Goal: Task Accomplishment & Management: Use online tool/utility

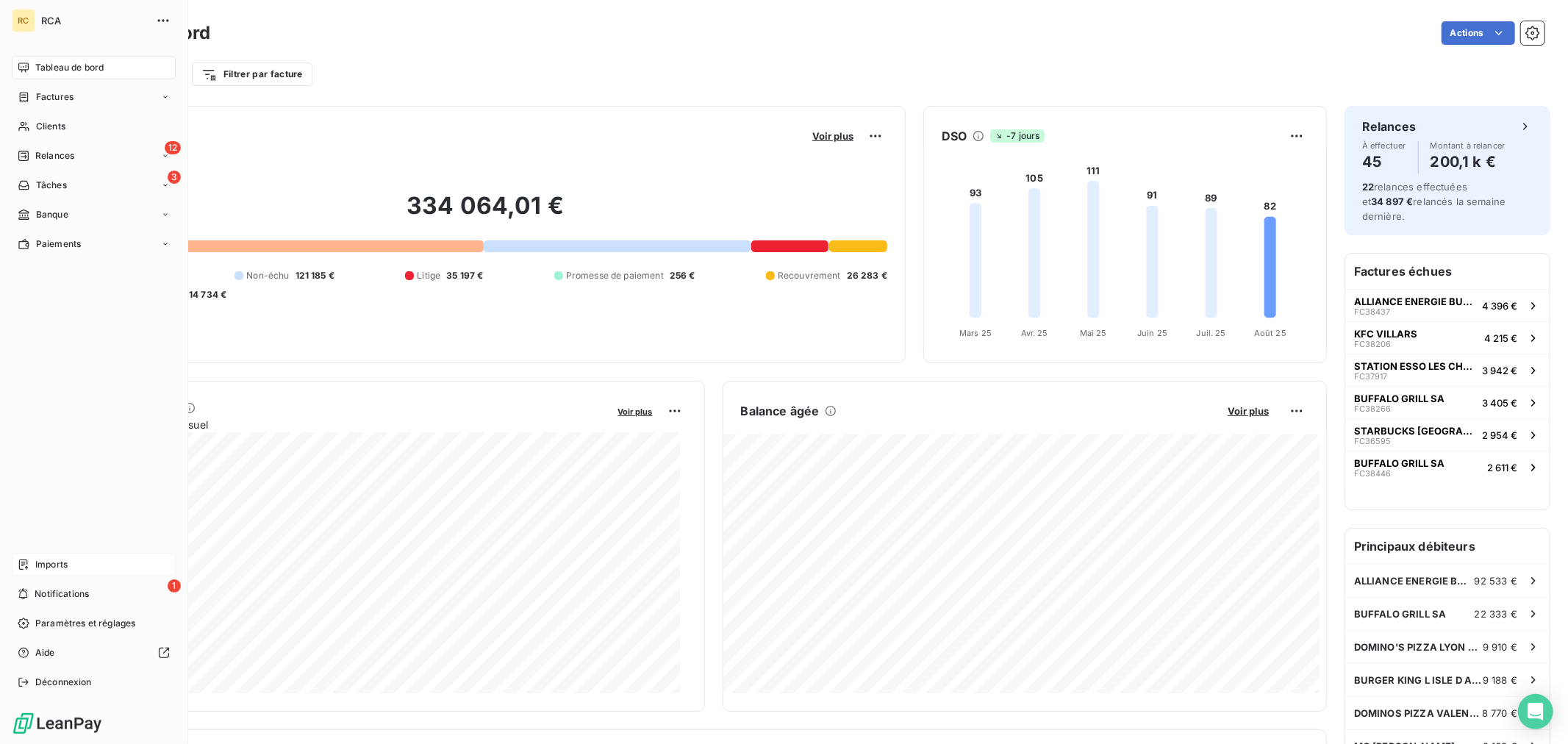
click at [48, 561] on span "Imports" at bounding box center [51, 564] width 32 height 13
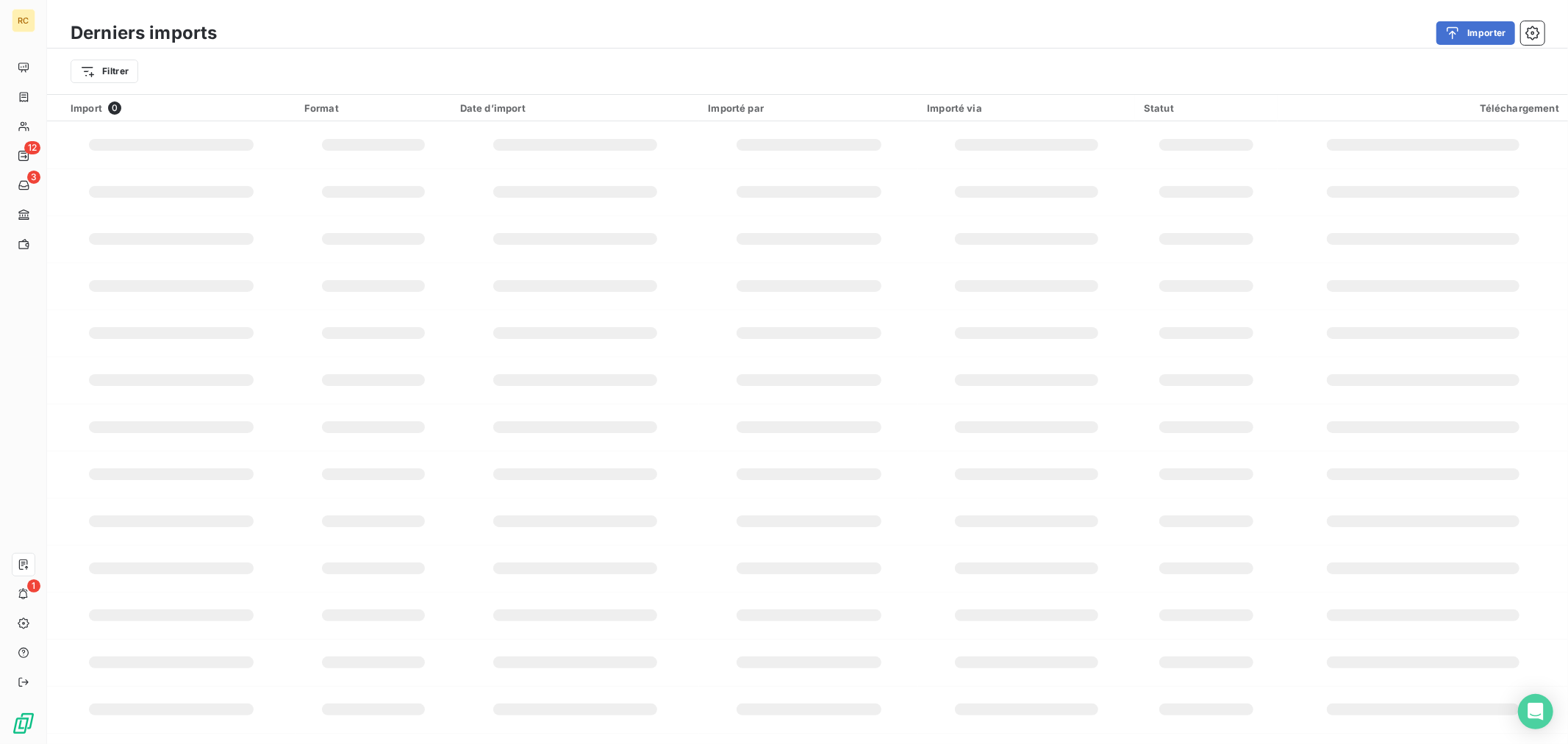
click at [1457, 40] on button "Importer" at bounding box center [1475, 33] width 78 height 23
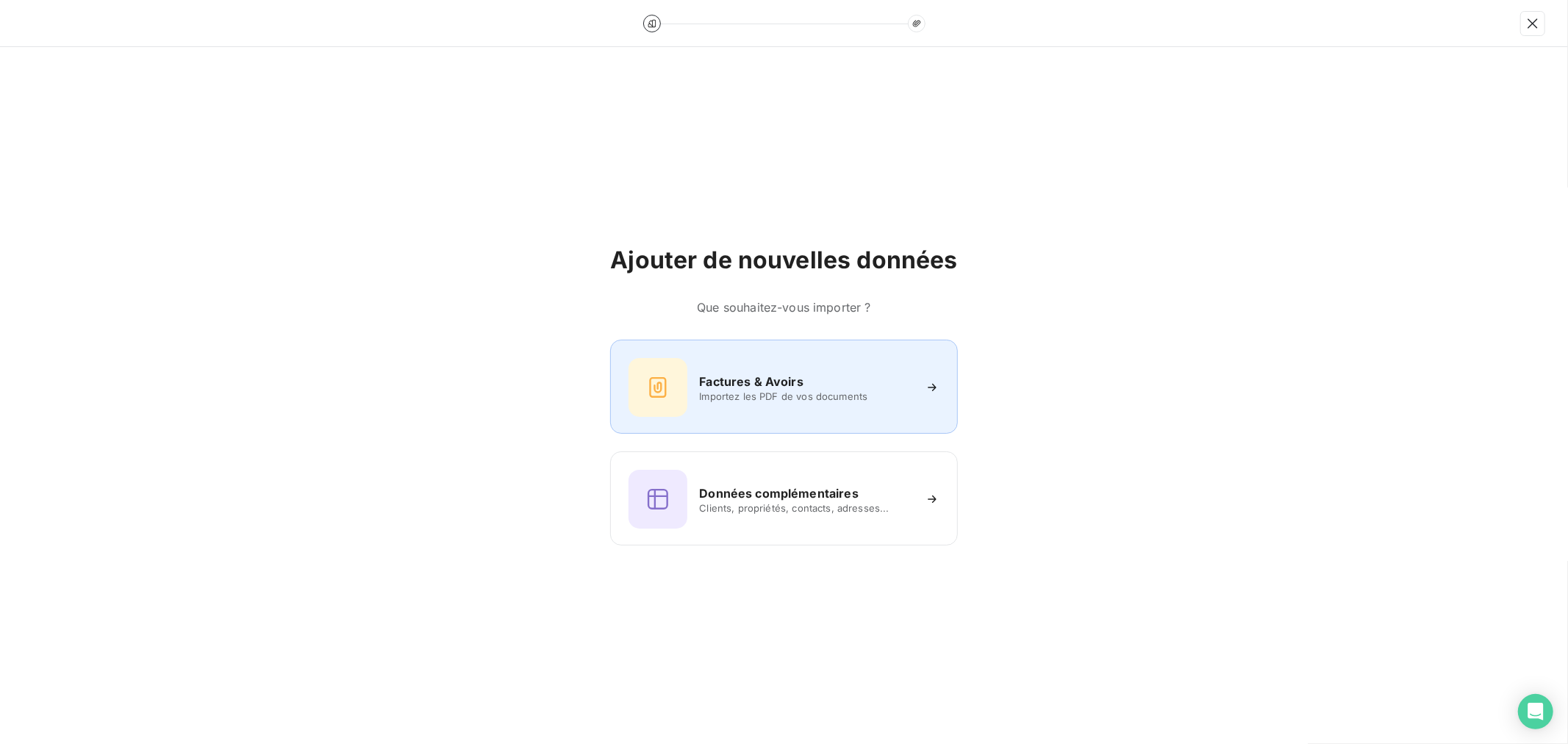
click at [777, 393] on span "Importez les PDF de vos documents" at bounding box center [806, 395] width 213 height 12
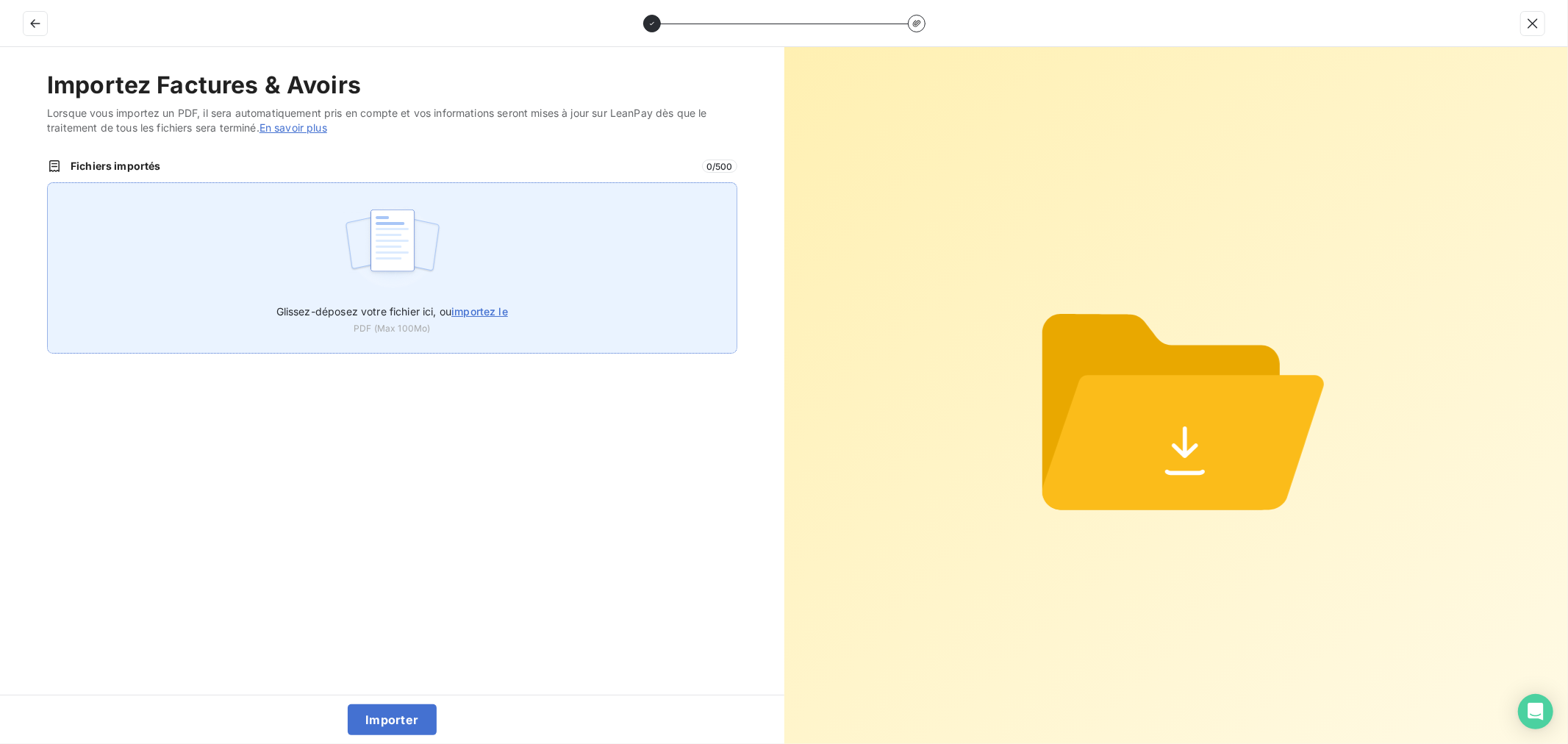
click at [394, 200] on img at bounding box center [392, 247] width 98 height 94
type input "C:\fakepath\FC38639.pdf"
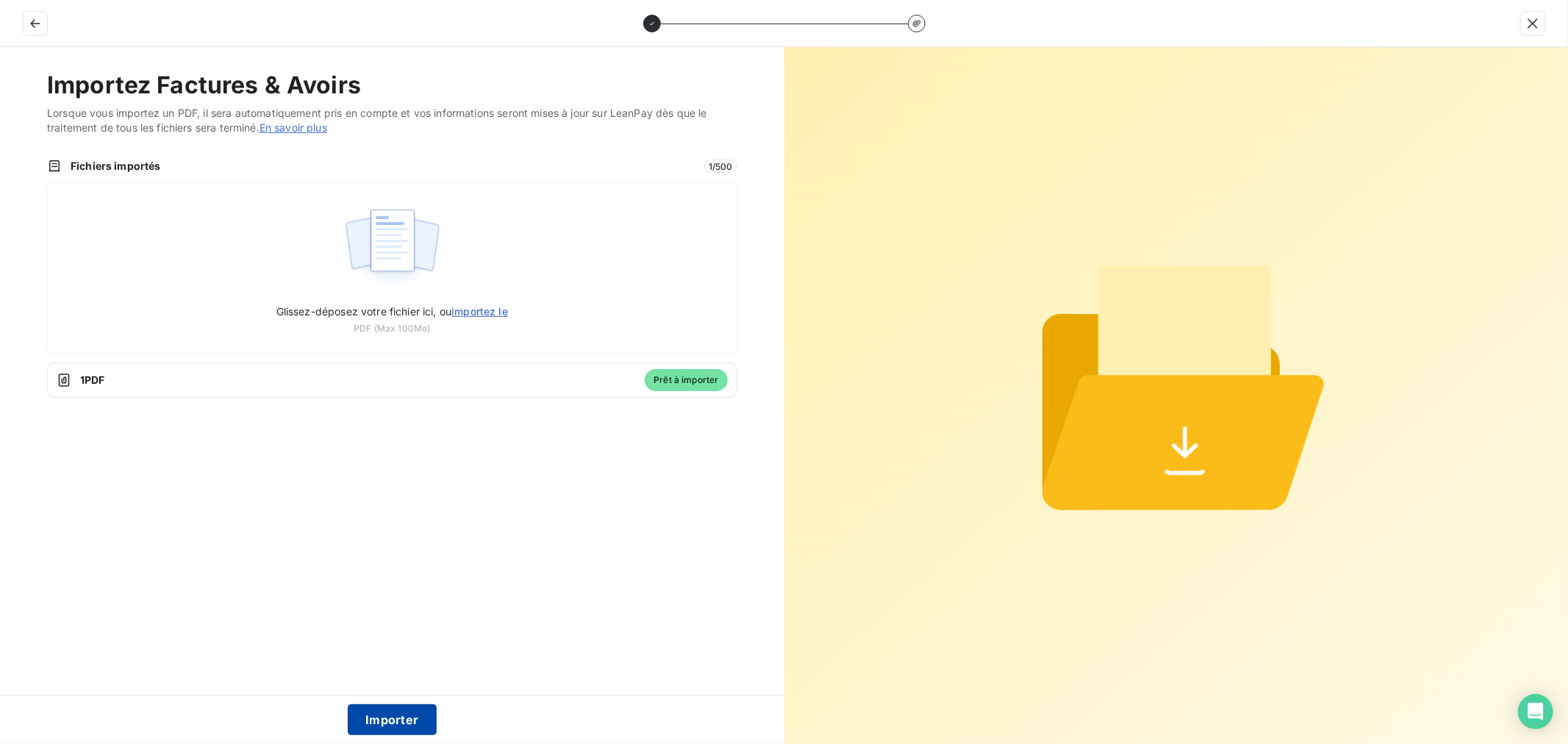
click at [378, 722] on button "Importer" at bounding box center [392, 719] width 89 height 31
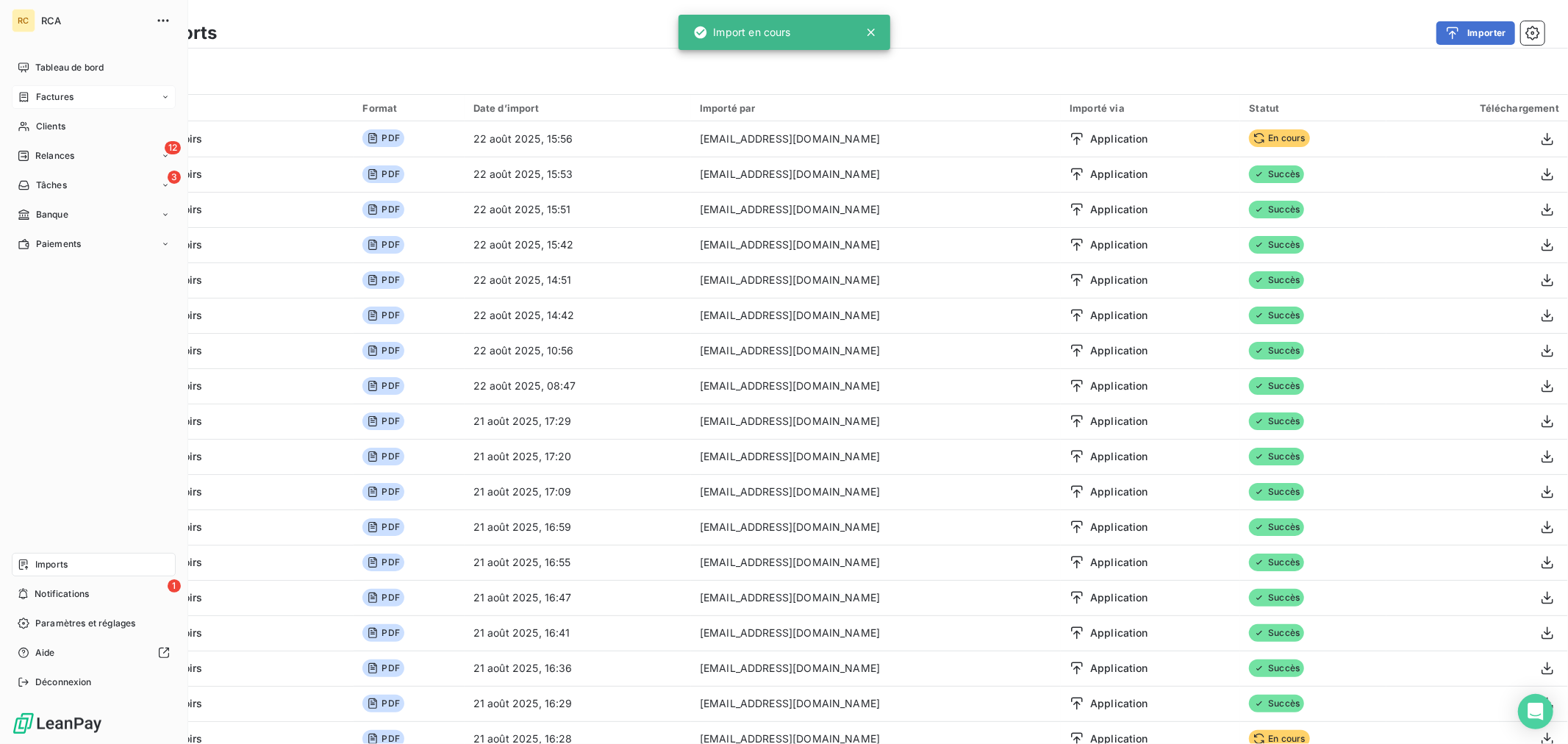
click at [20, 91] on icon at bounding box center [24, 96] width 13 height 12
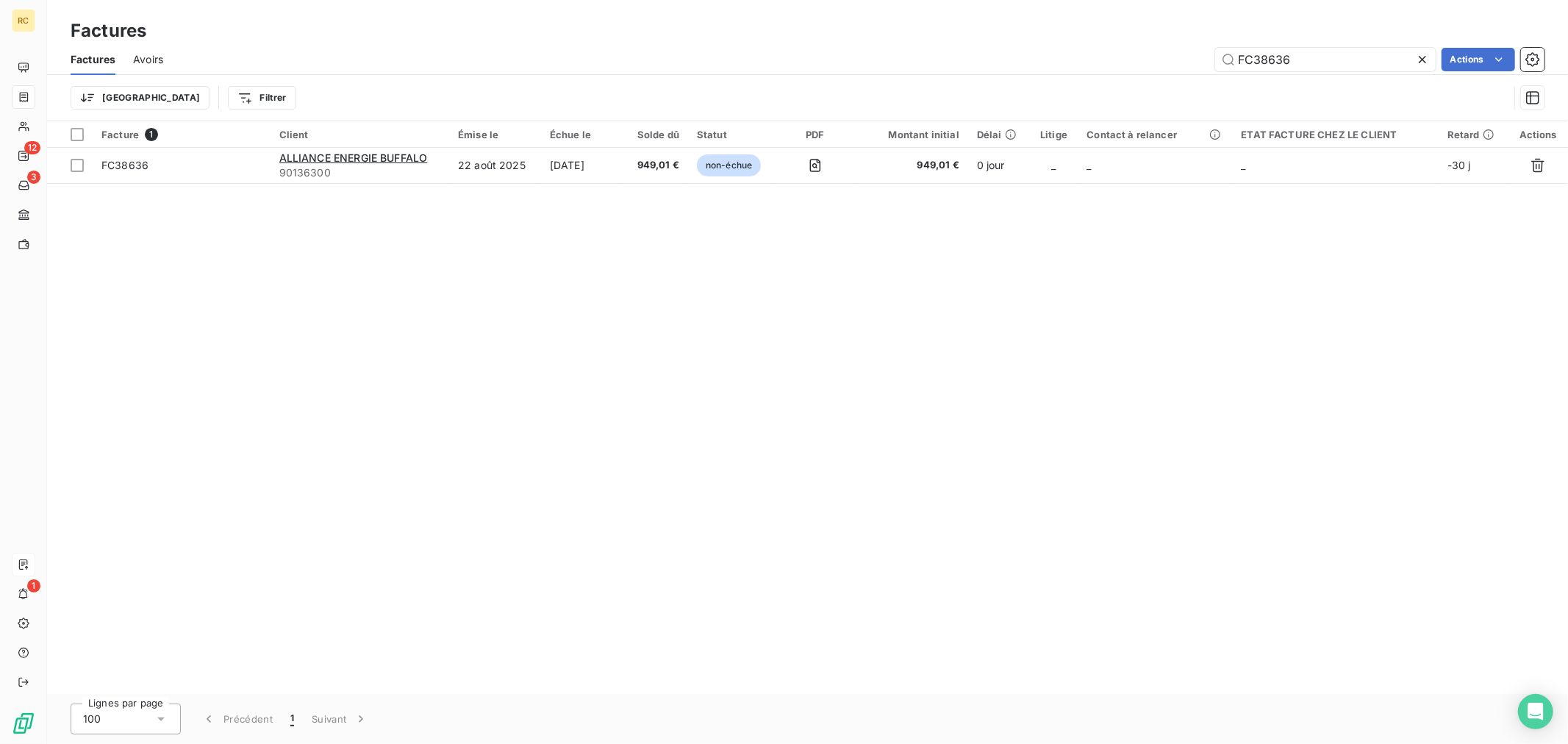
drag, startPoint x: 1314, startPoint y: 62, endPoint x: 1174, endPoint y: 49, distance: 140.6
click at [1175, 52] on div "FC38636 Actions" at bounding box center [862, 59] width 1364 height 23
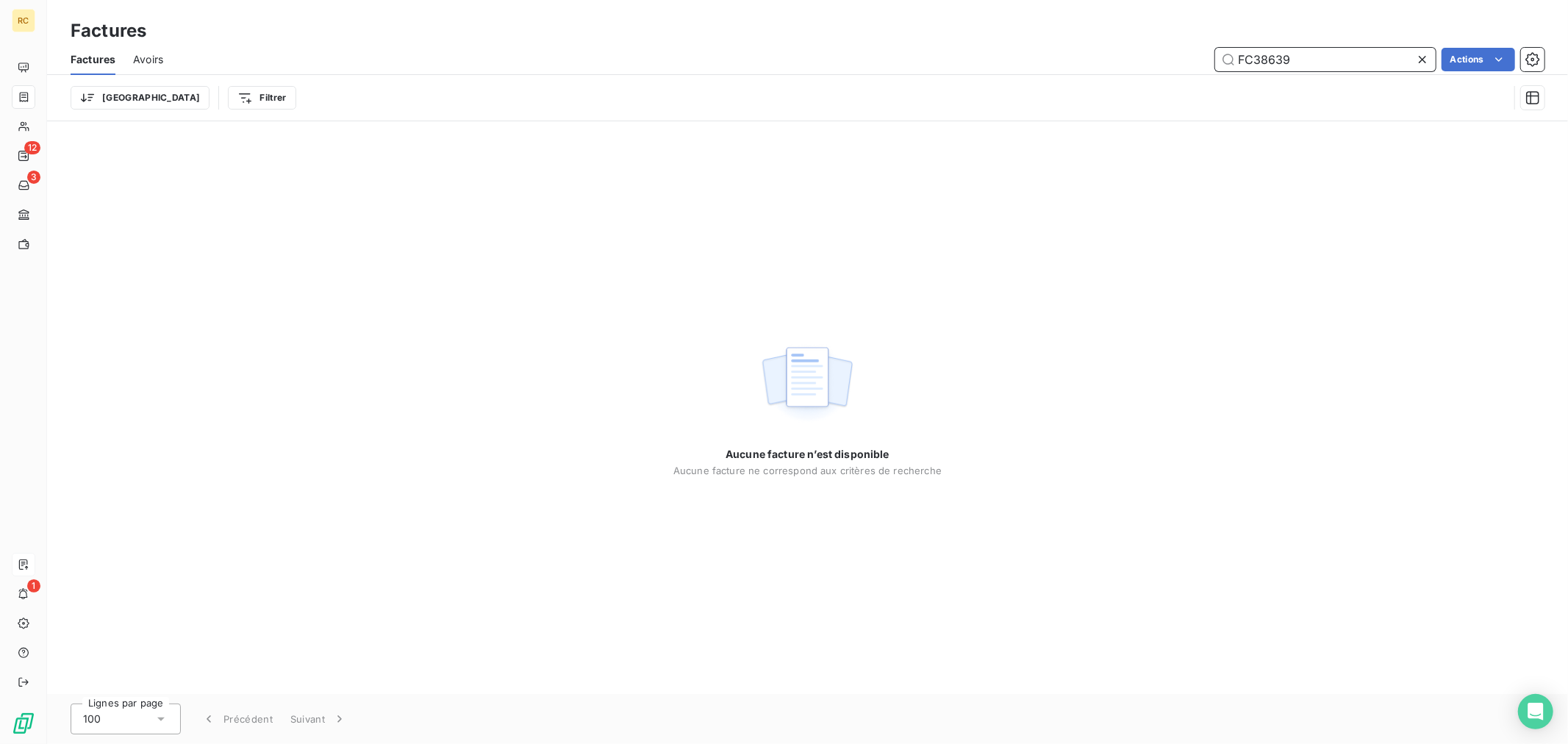
click at [1331, 51] on input "FC38639" at bounding box center [1325, 59] width 220 height 23
type input "FC38639"
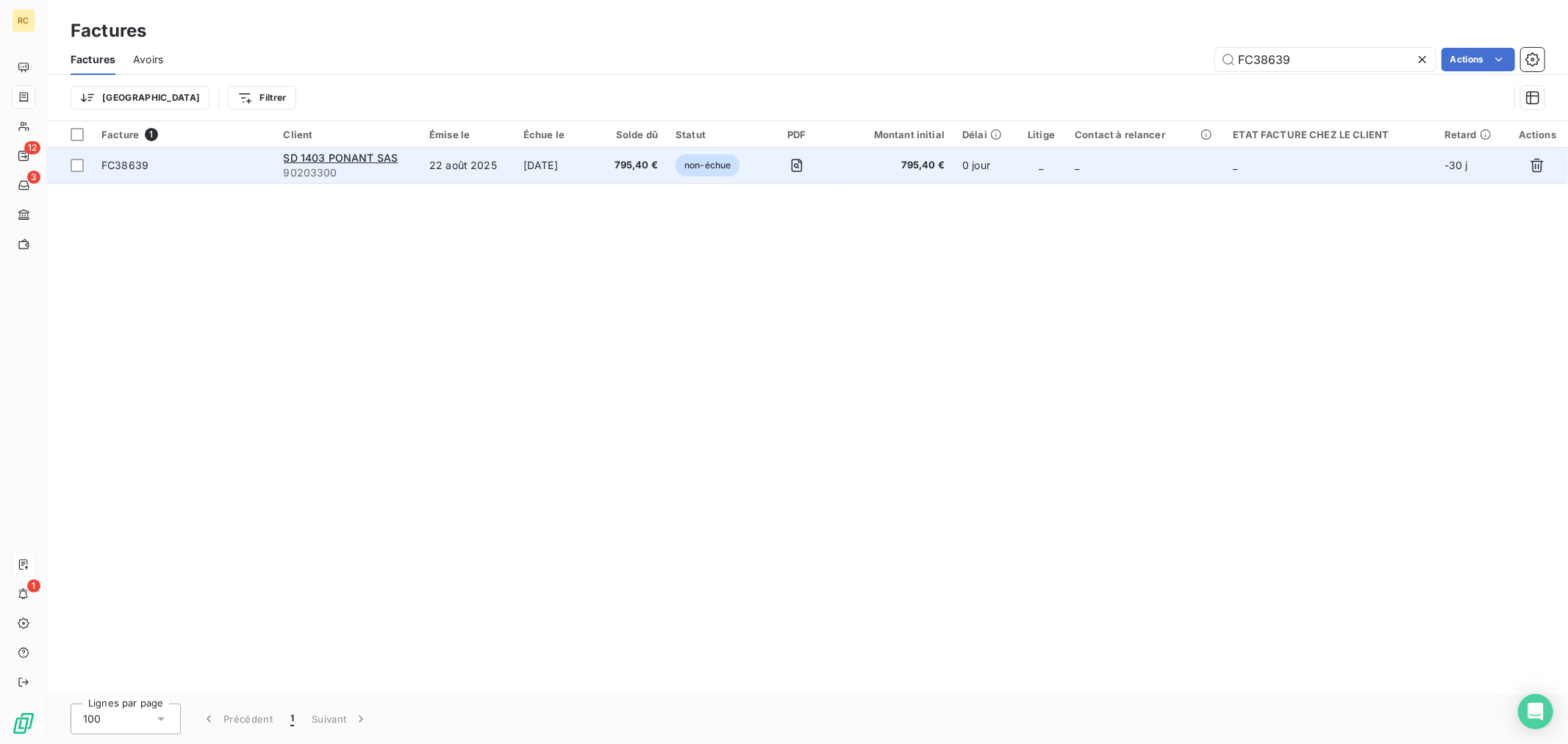
click at [466, 159] on td "22 août 2025" at bounding box center [468, 164] width 94 height 35
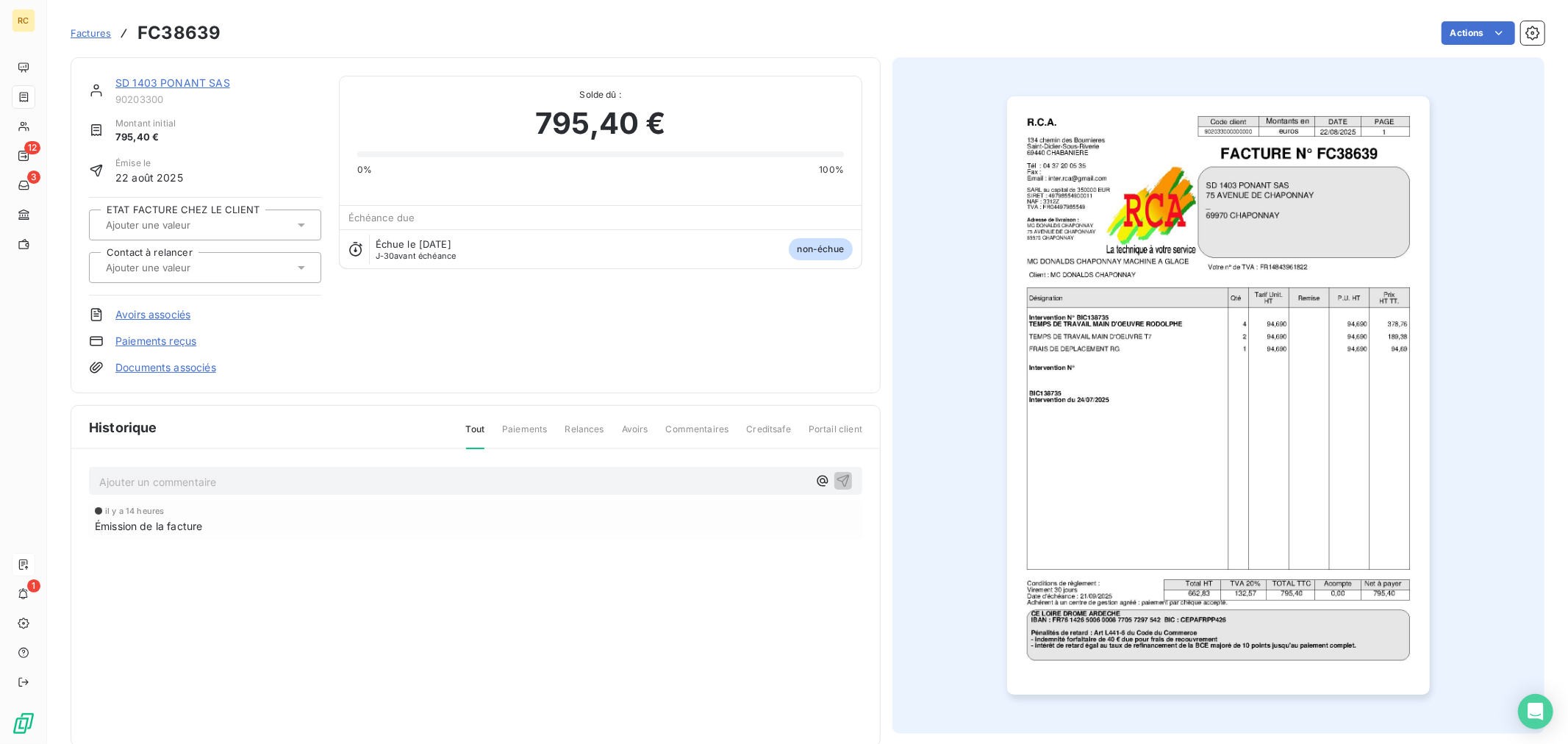
click at [187, 369] on link "Documents associés" at bounding box center [165, 368] width 101 height 14
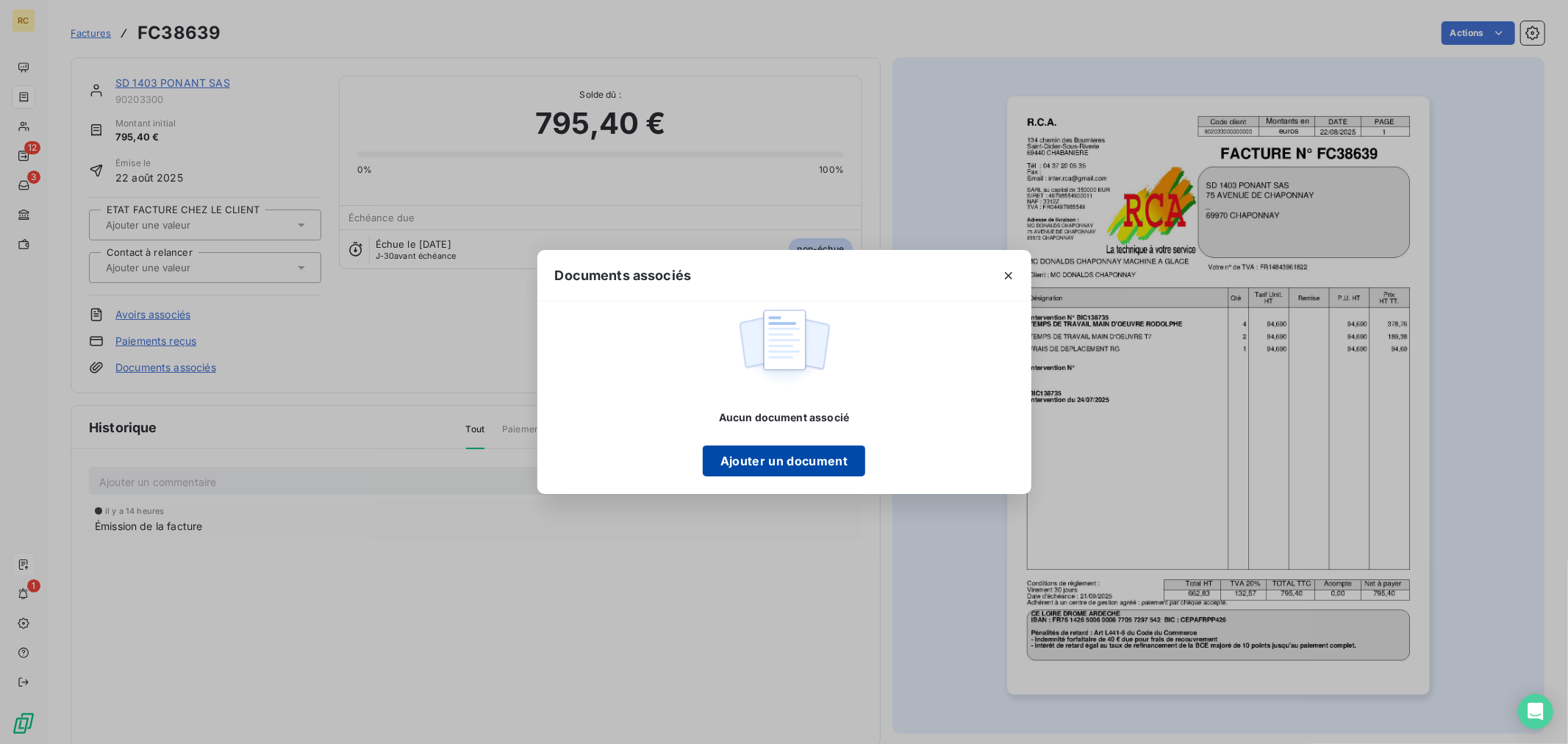
click at [780, 456] on button "Ajouter un document" at bounding box center [784, 461] width 163 height 31
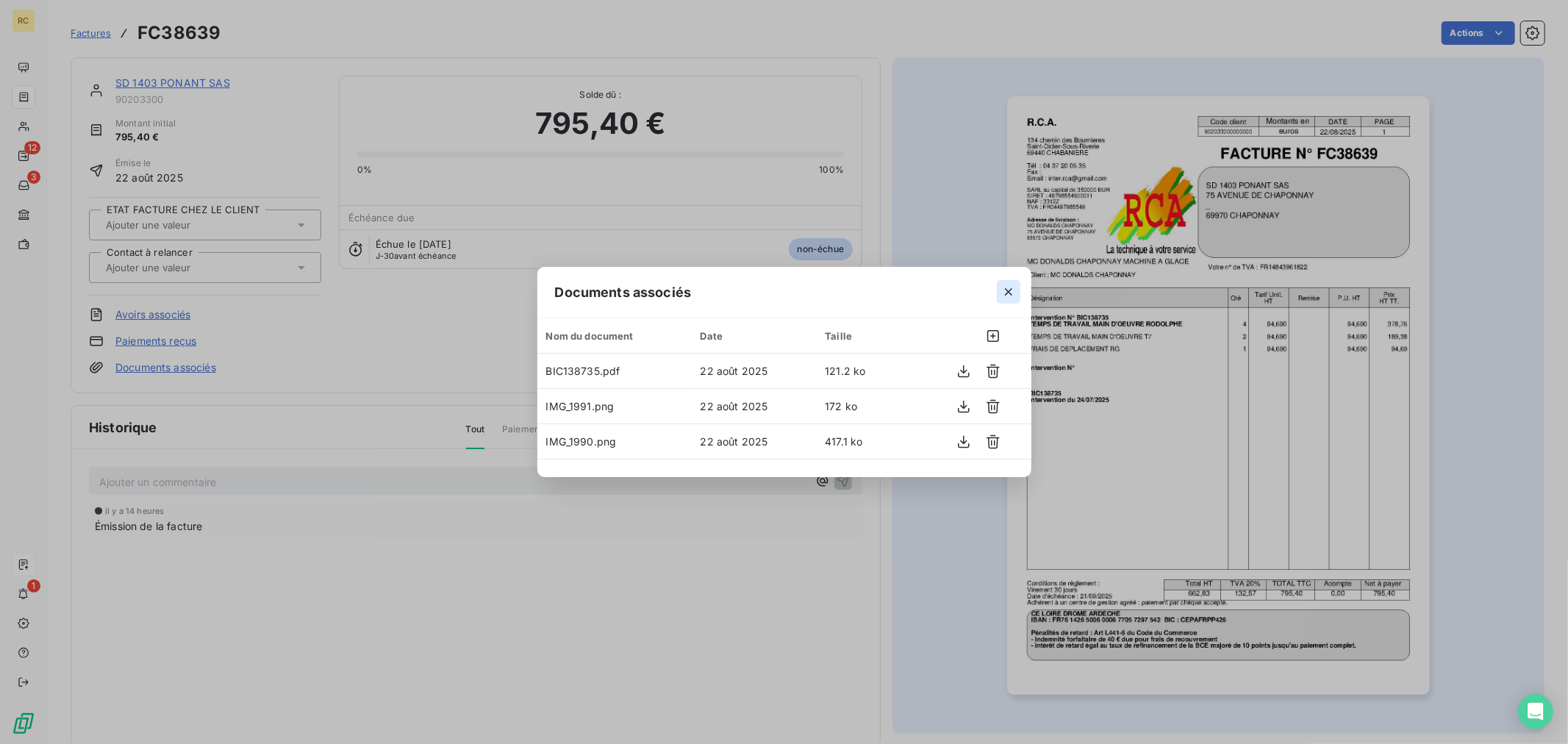
click at [1013, 294] on icon "button" at bounding box center [1009, 291] width 14 height 14
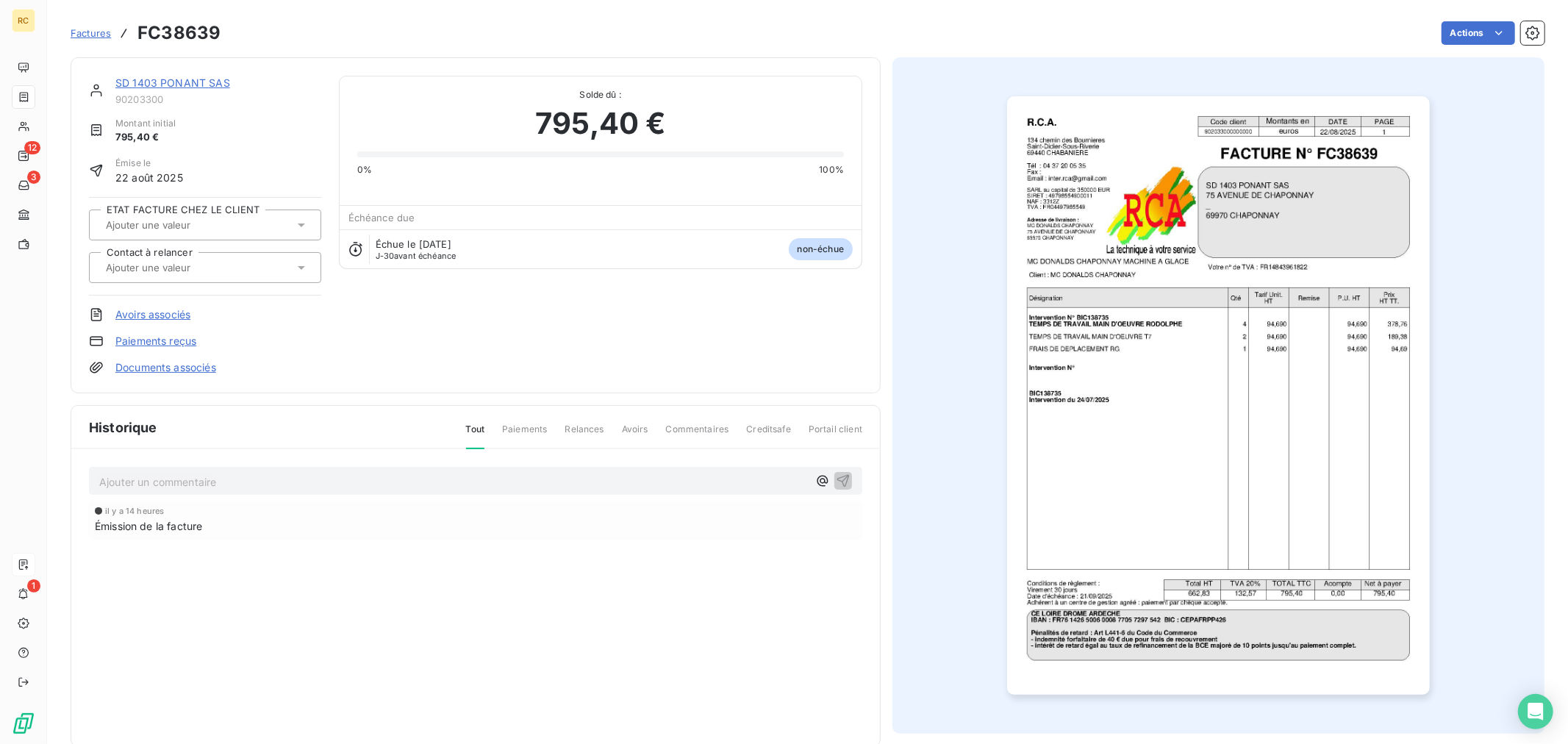
click at [438, 341] on div "SD 1403 PONANT SAS 90203300 Montant initial 795,40 € Émise le 22 août 2025 ETAT…" at bounding box center [476, 225] width 773 height 299
click at [189, 79] on link "SD 1403 PONANT SAS" at bounding box center [173, 83] width 115 height 13
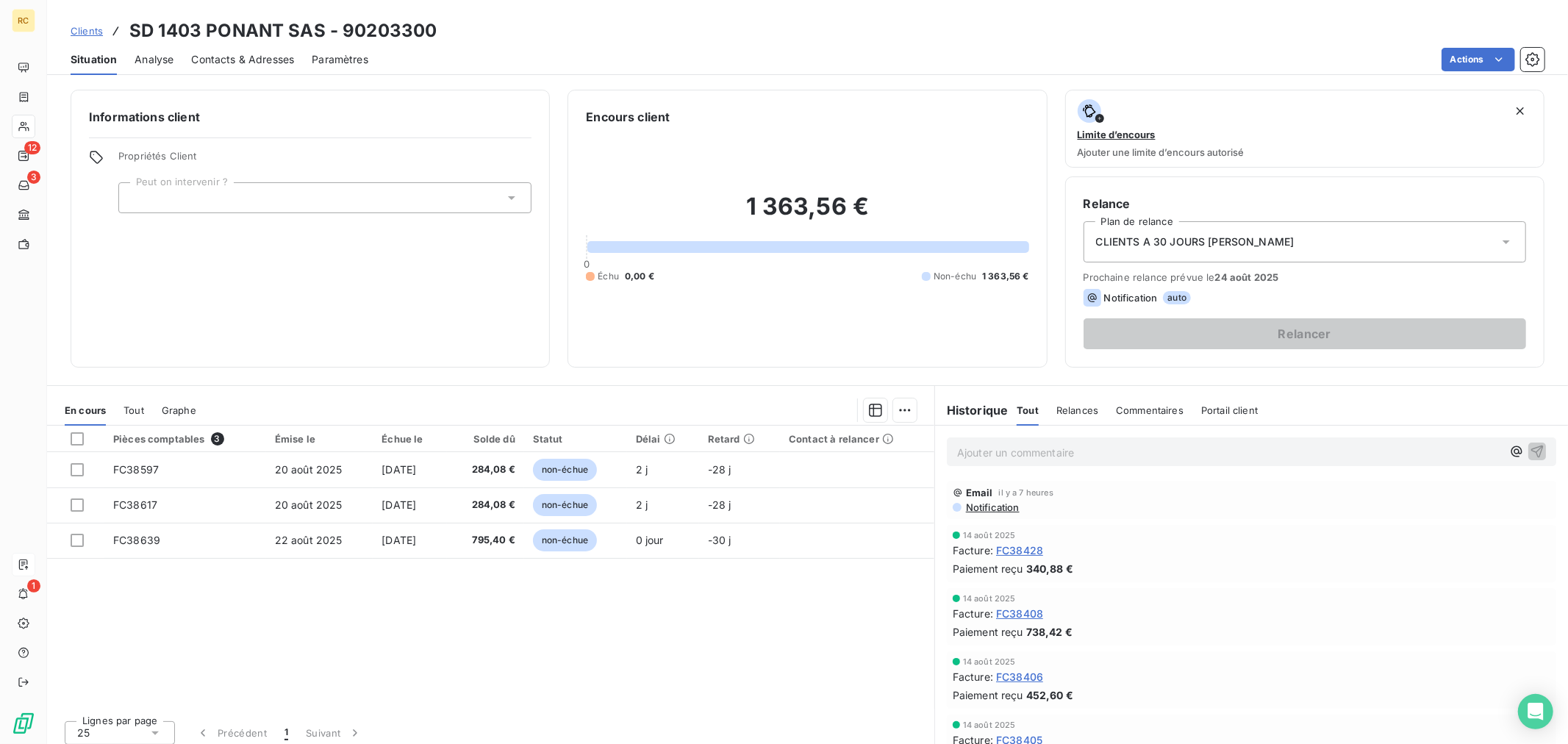
click at [222, 58] on span "Contacts & Adresses" at bounding box center [243, 59] width 102 height 14
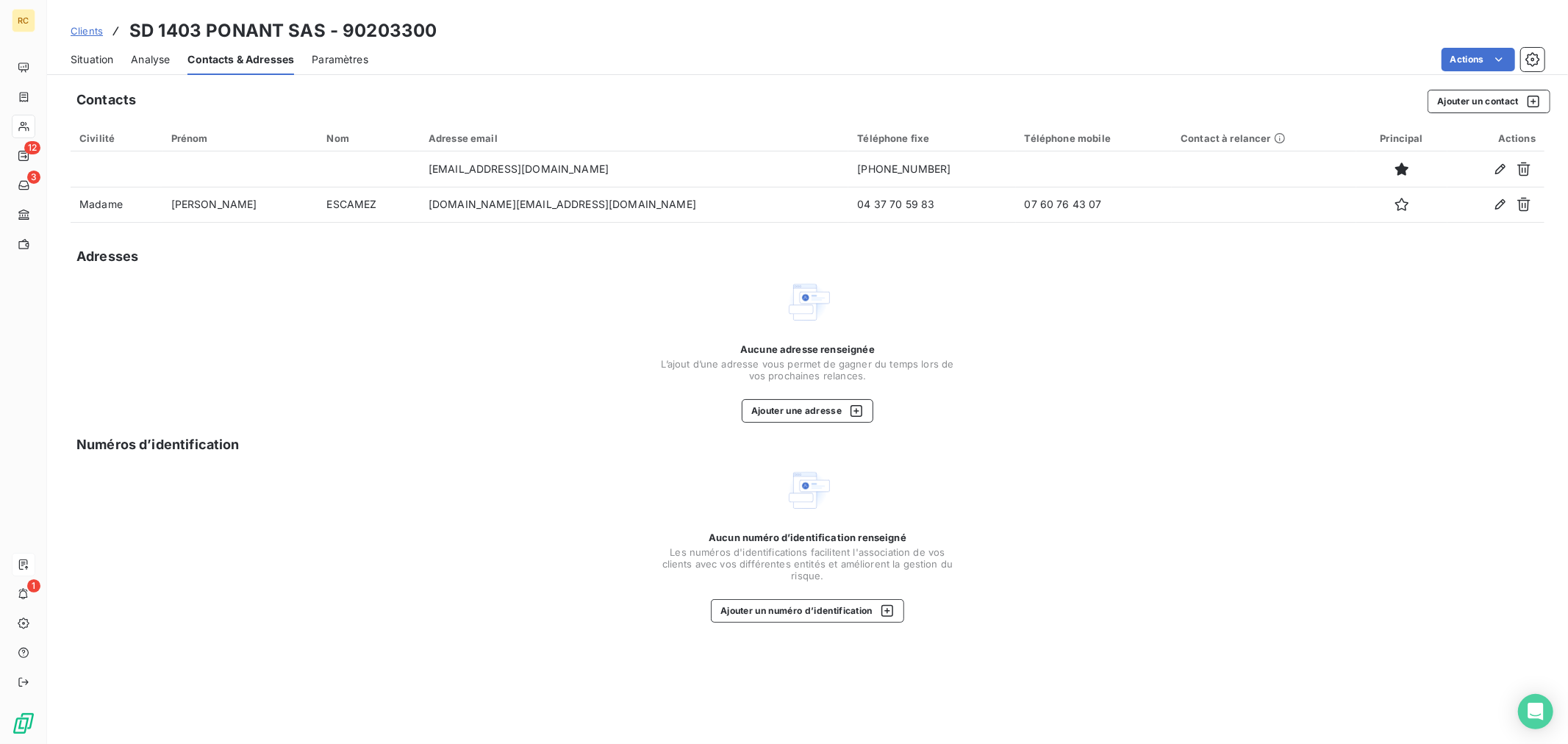
click at [86, 28] on span "Clients" at bounding box center [87, 31] width 32 height 12
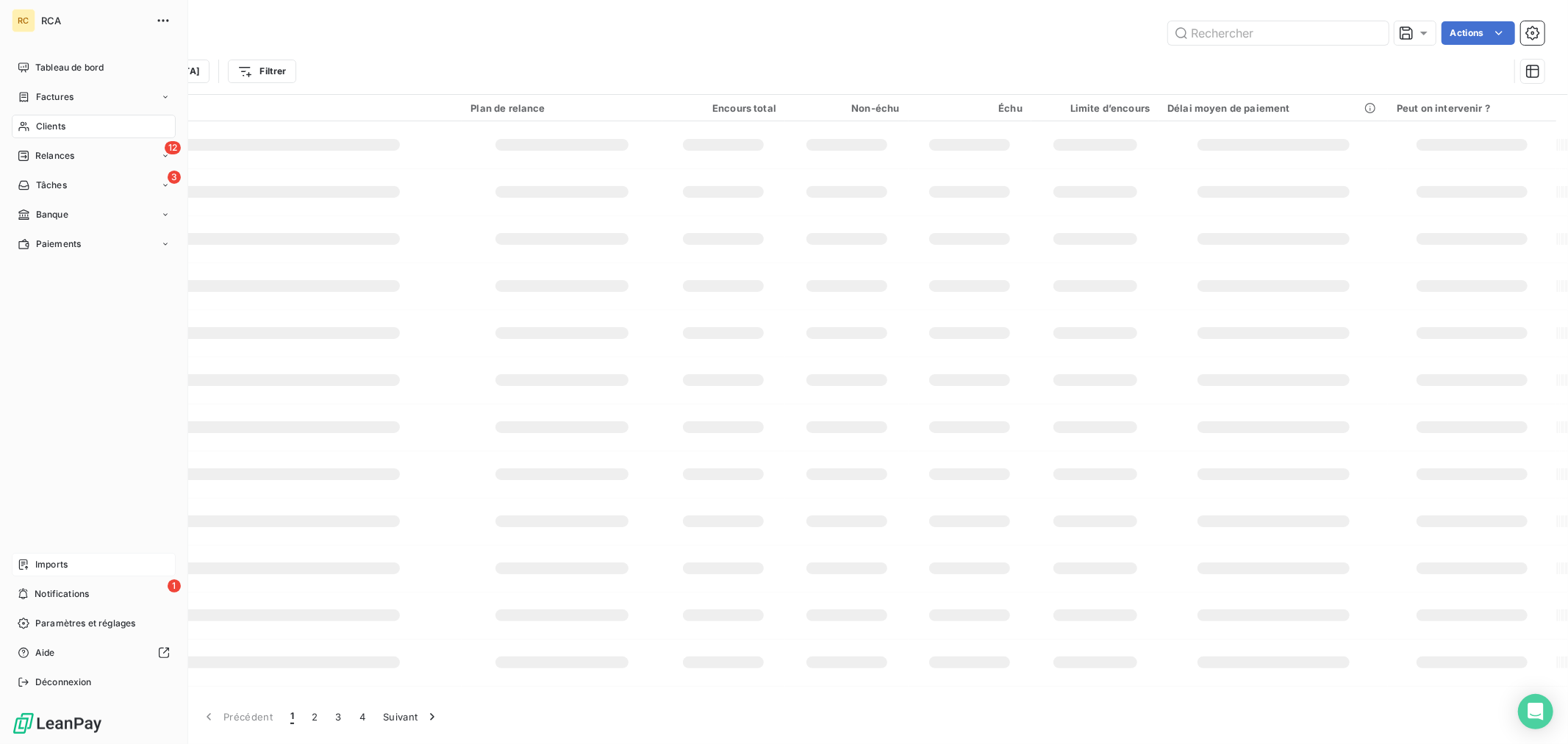
click at [65, 571] on span "Imports" at bounding box center [51, 564] width 32 height 13
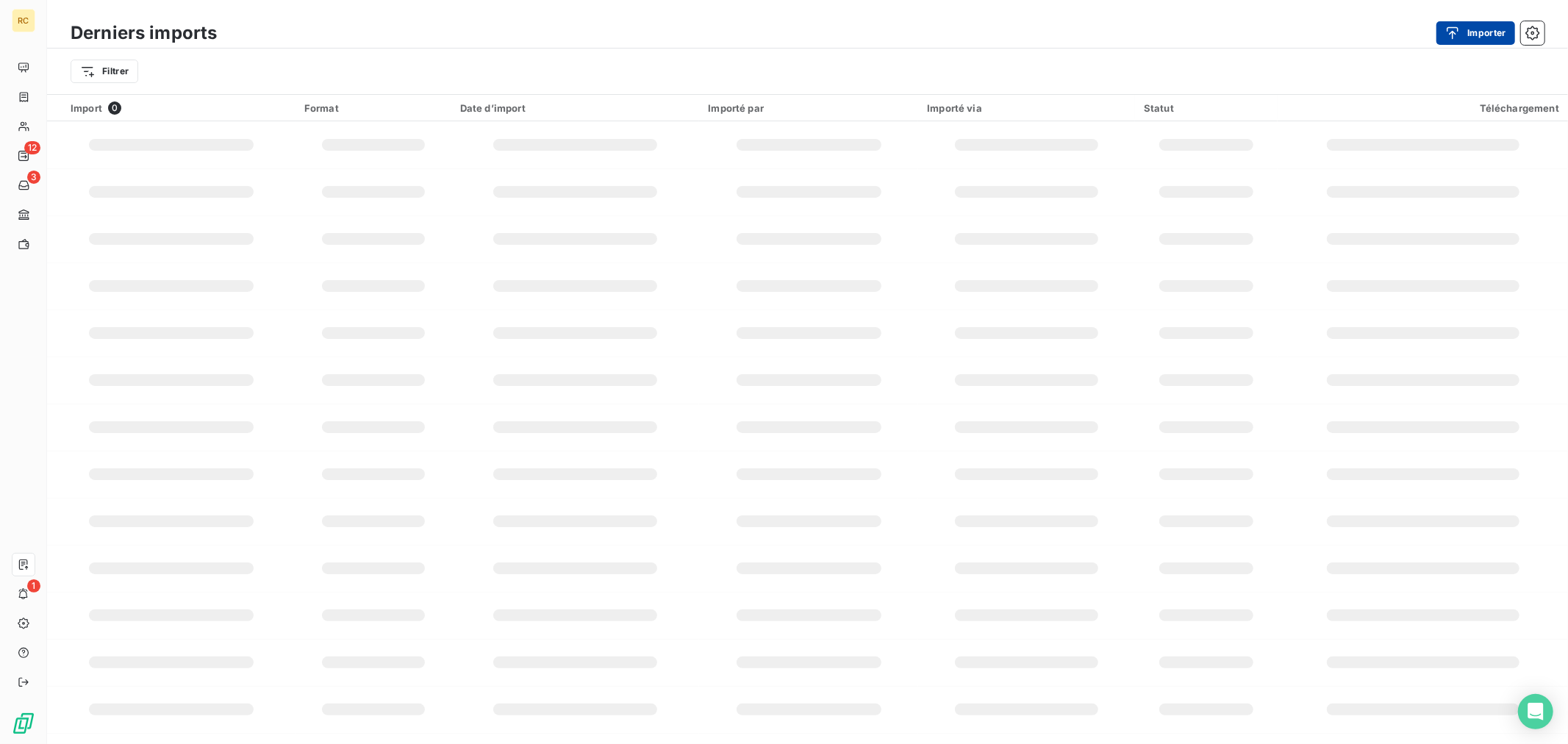
click at [1493, 31] on button "Importer" at bounding box center [1475, 33] width 78 height 23
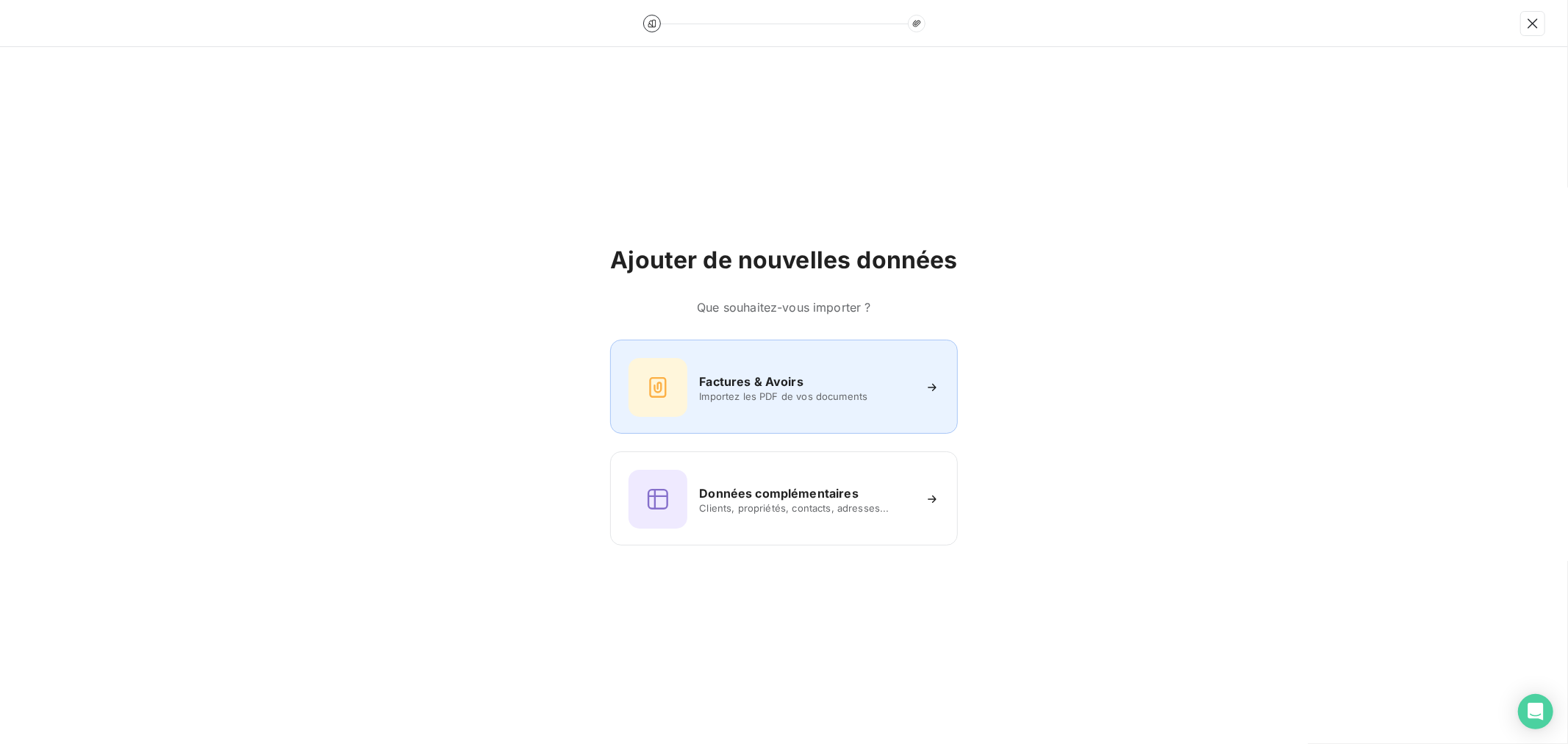
click at [715, 371] on div "Factures & Avoirs Importez les PDF de vos documents" at bounding box center [783, 386] width 310 height 58
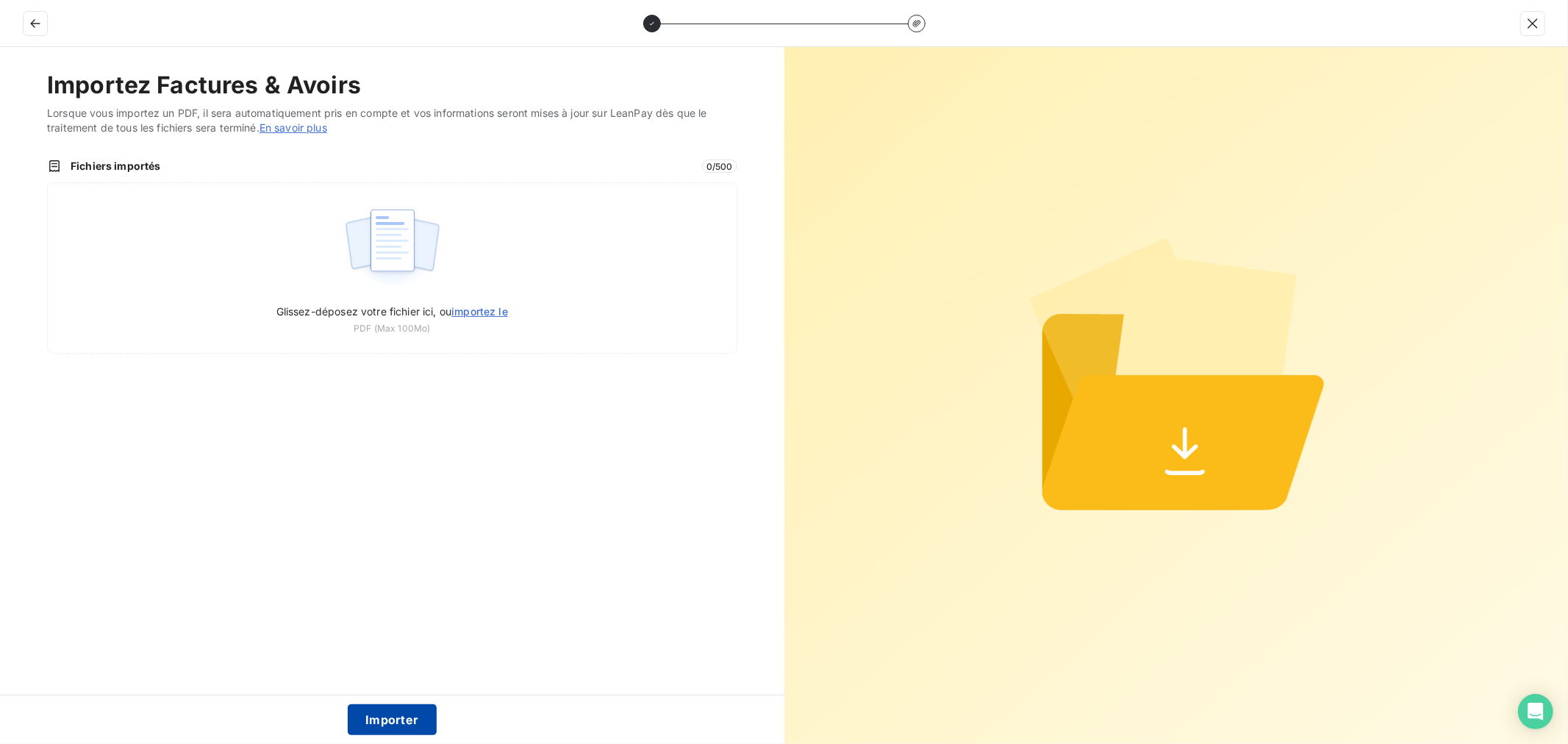
click at [365, 716] on button "Importer" at bounding box center [392, 719] width 89 height 31
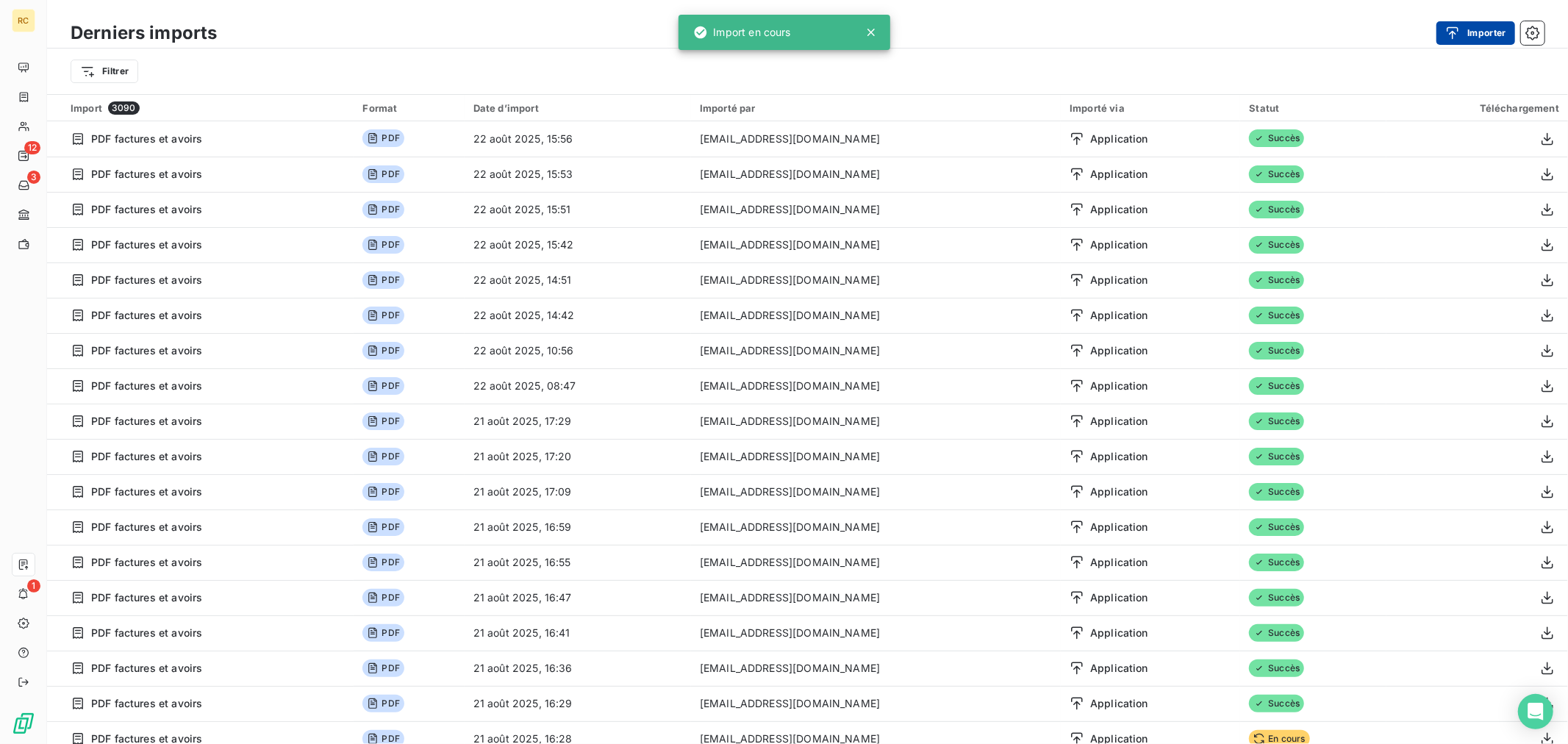
click at [1492, 31] on button "Importer" at bounding box center [1475, 33] width 78 height 23
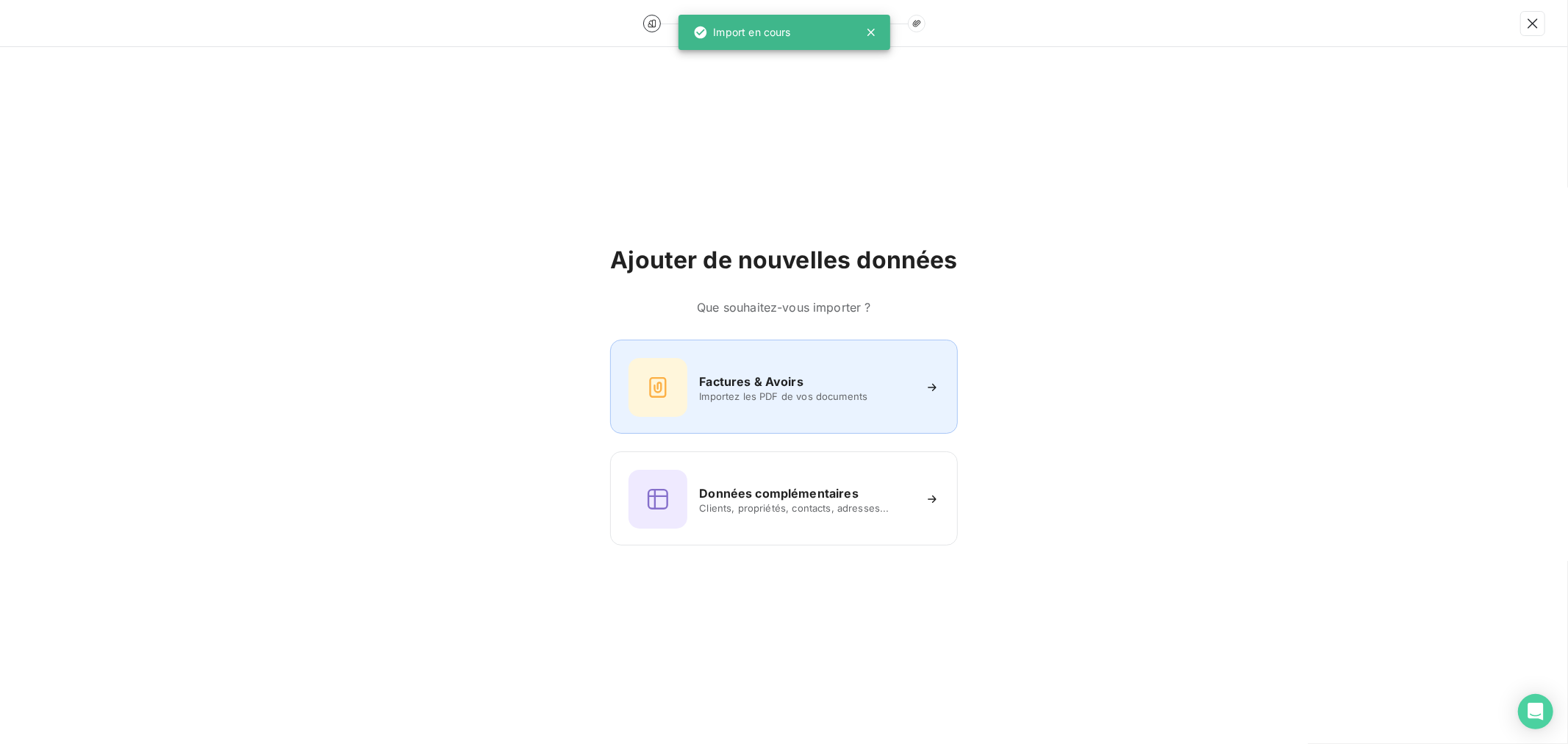
click at [733, 410] on div "Factures & Avoirs Importez les PDF de vos documents" at bounding box center [783, 386] width 310 height 58
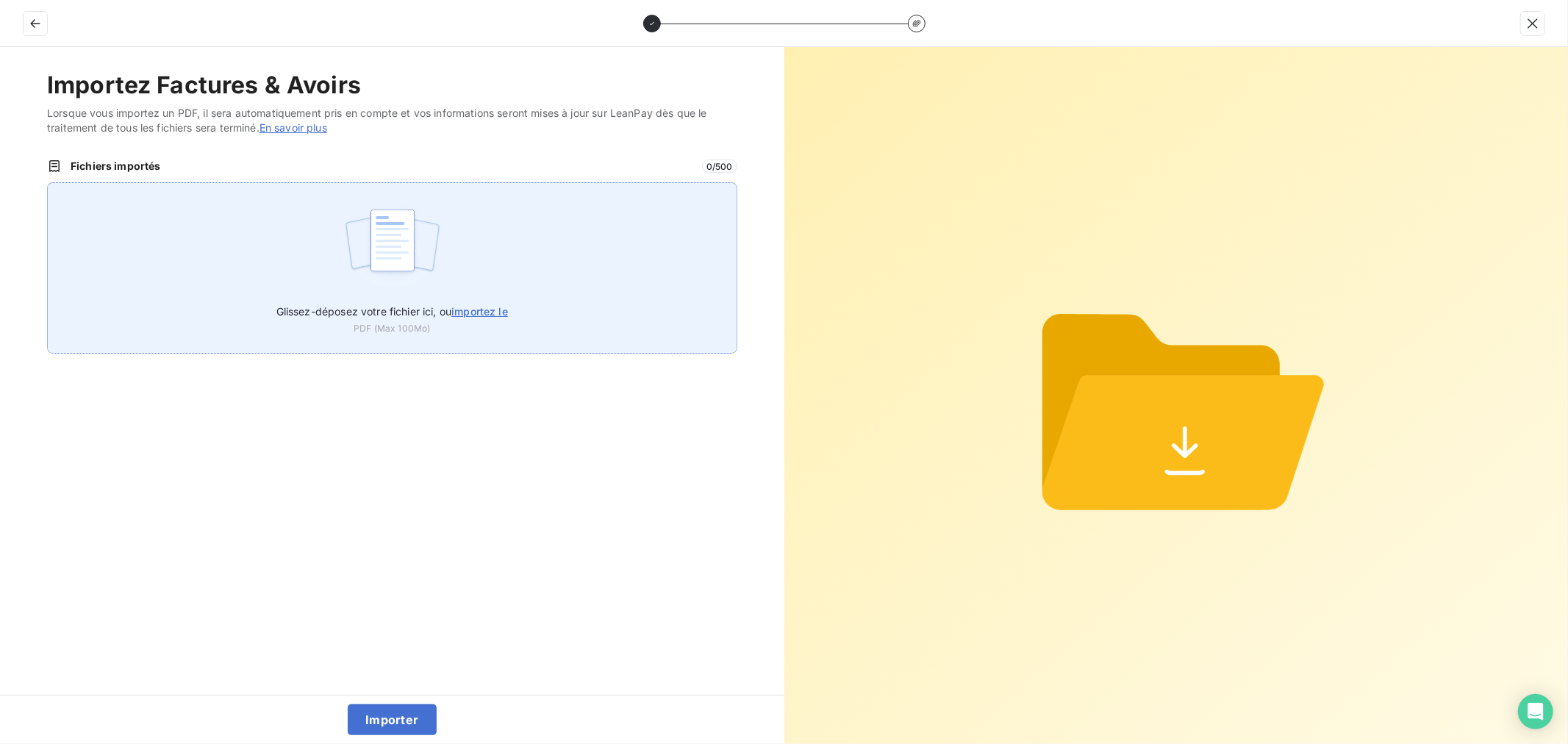
click at [459, 274] on div "Glissez-déposez votre fichier ici, ou importez le PDF (Max 100Mo)" at bounding box center [392, 268] width 690 height 172
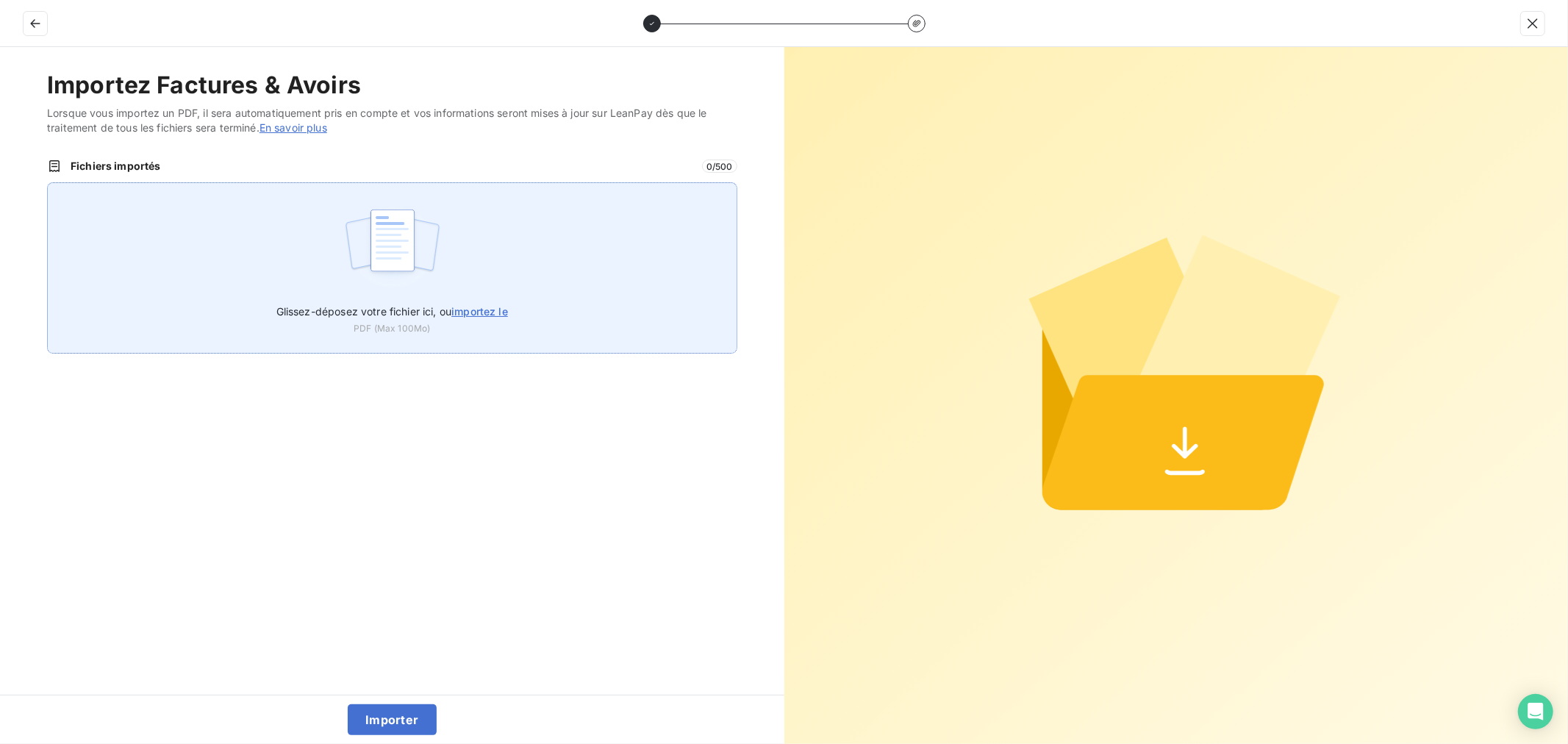
type input "C:\fakepath\FC38641.pdf"
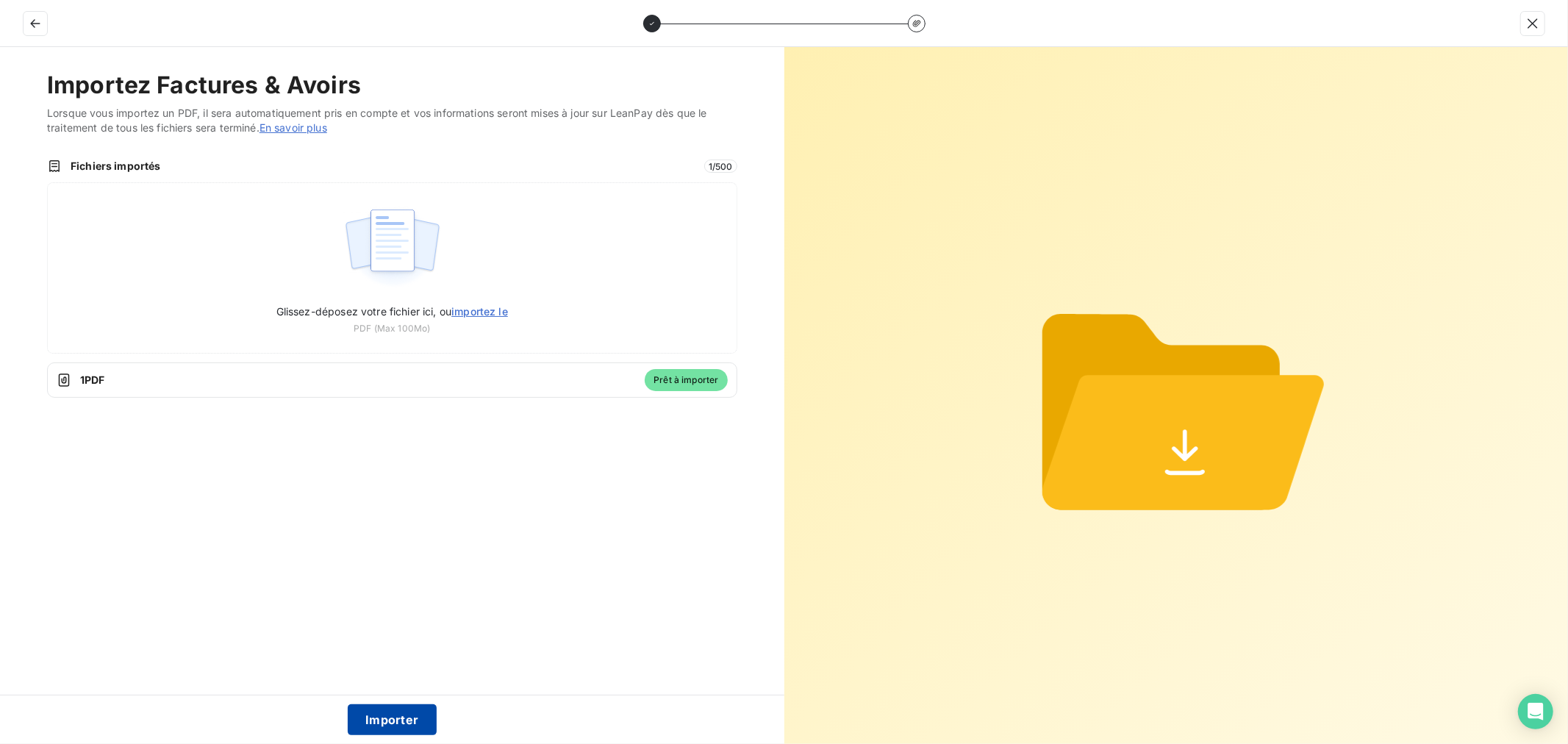
click at [384, 722] on button "Importer" at bounding box center [392, 719] width 89 height 31
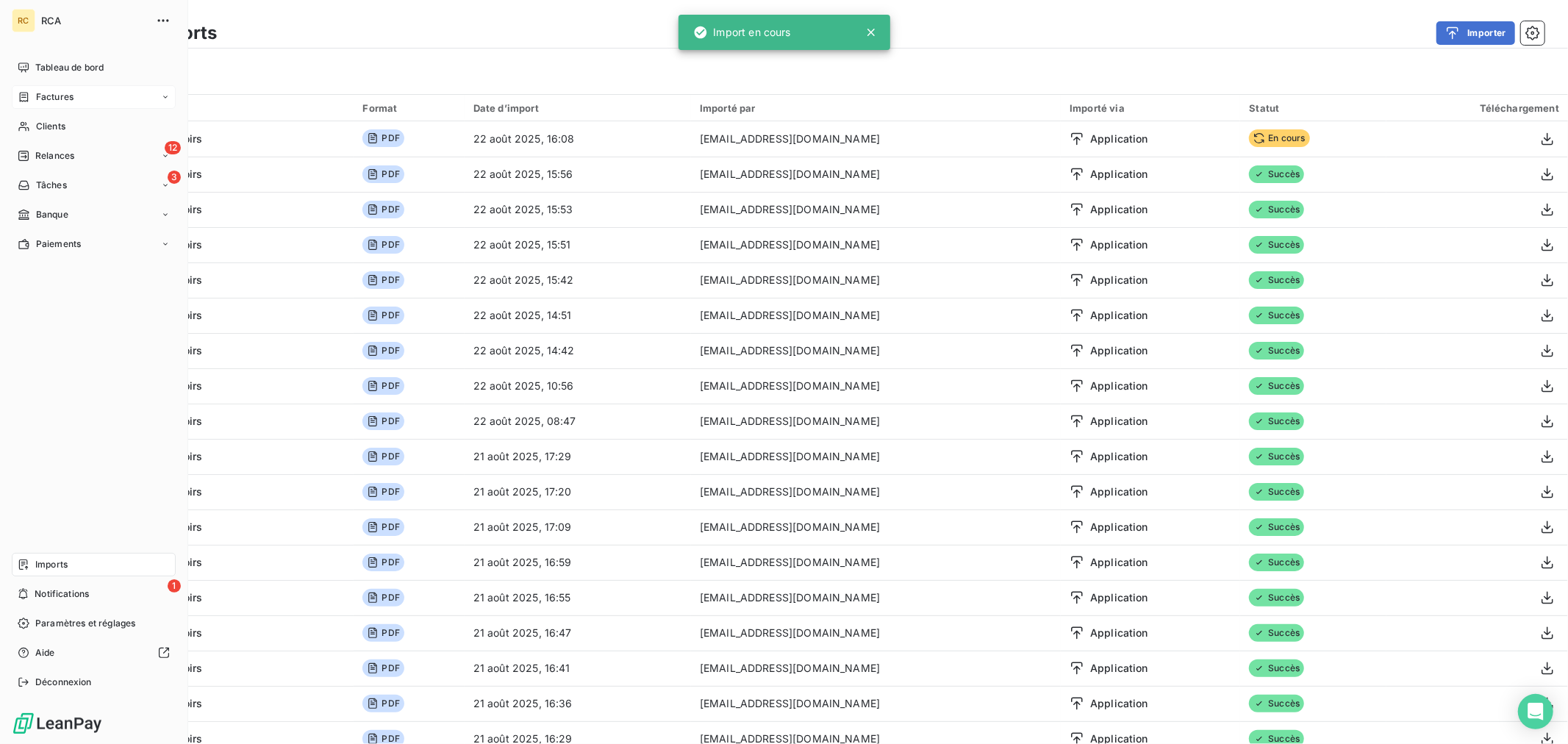
click at [27, 94] on icon at bounding box center [24, 96] width 9 height 10
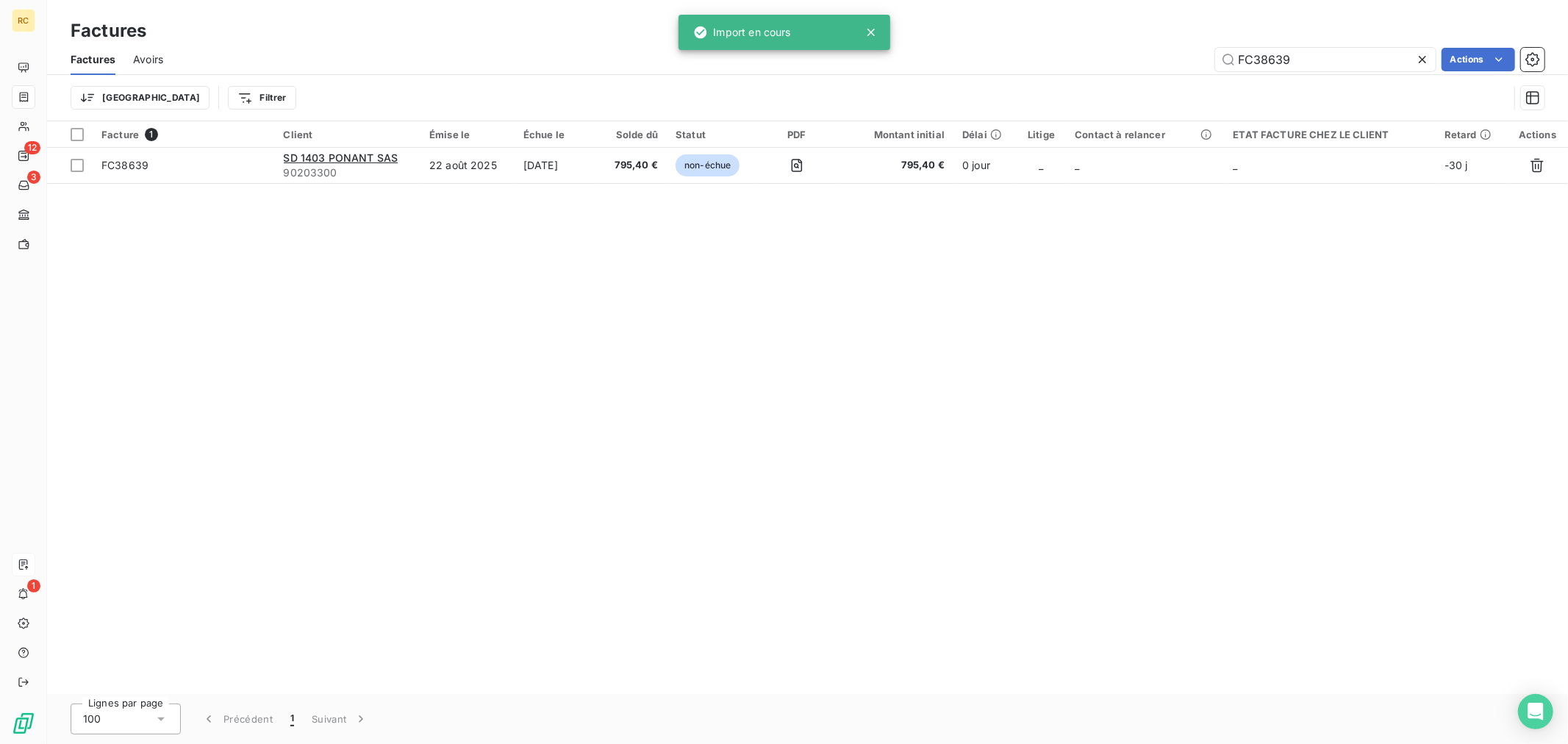
drag, startPoint x: 1291, startPoint y: 57, endPoint x: 1098, endPoint y: 72, distance: 193.6
click at [1098, 72] on div "Factures Avoirs FC38639 Actions" at bounding box center [807, 59] width 1521 height 31
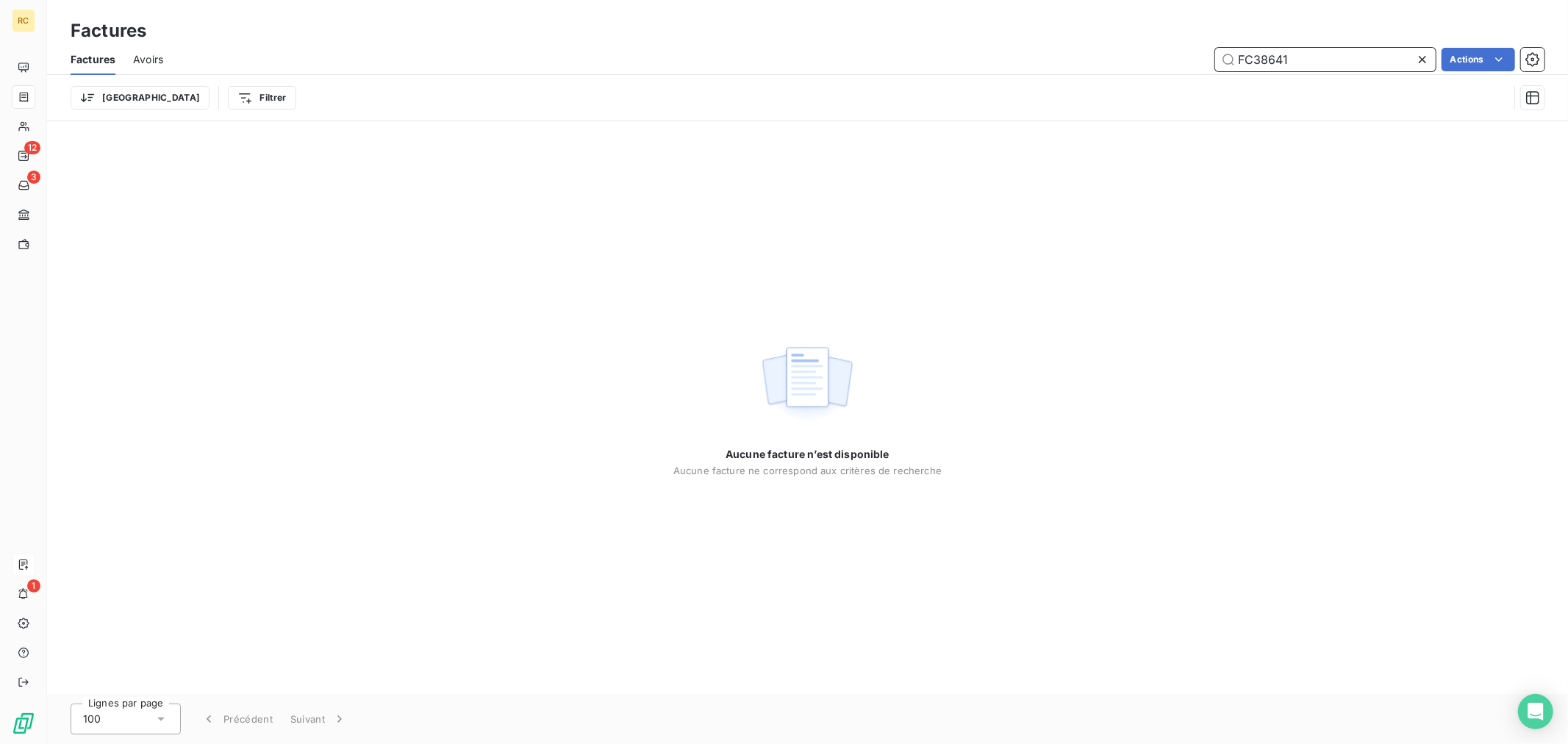
click at [1307, 57] on input "FC38641" at bounding box center [1325, 59] width 220 height 23
type input "FC38641"
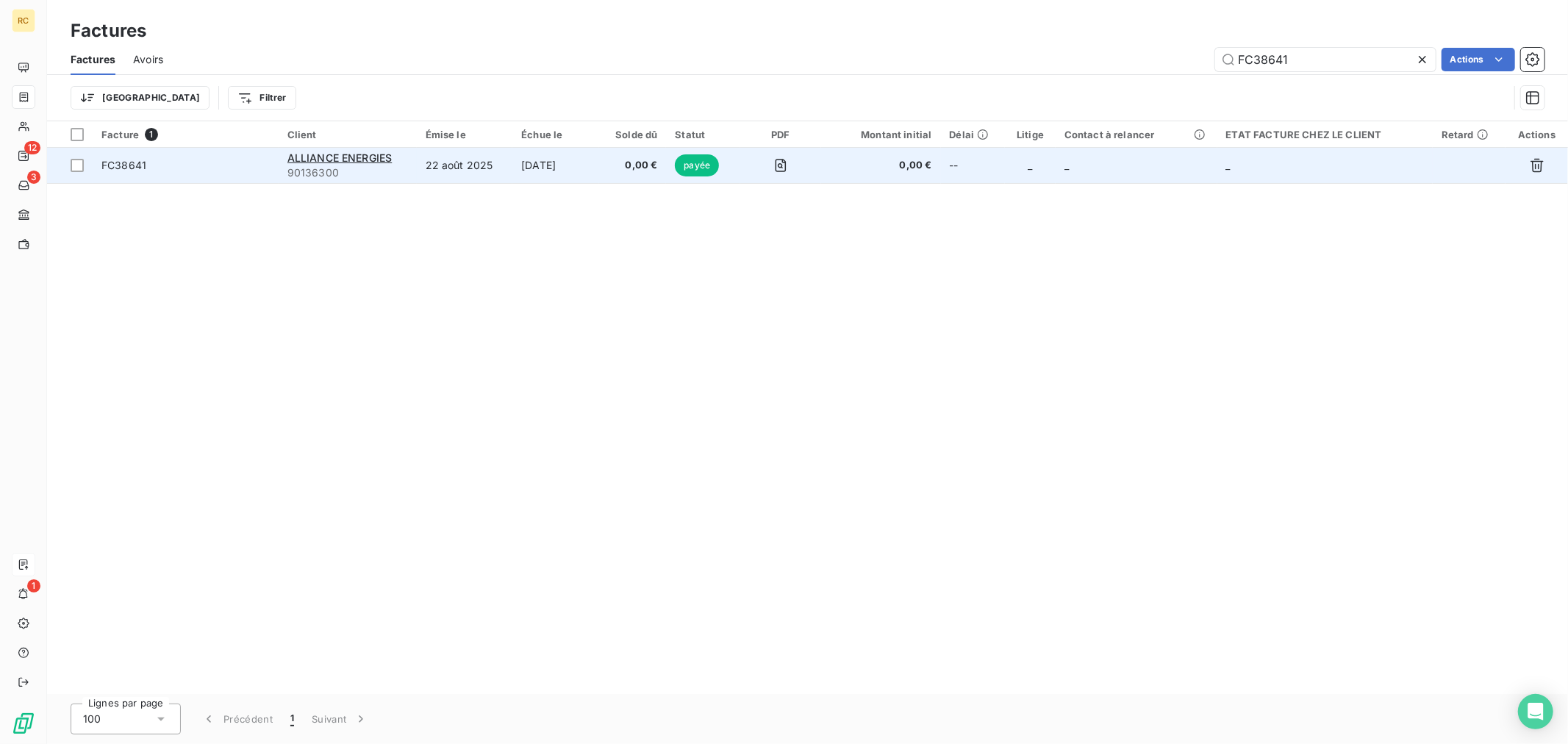
click at [469, 171] on td "22 août 2025" at bounding box center [465, 164] width 96 height 35
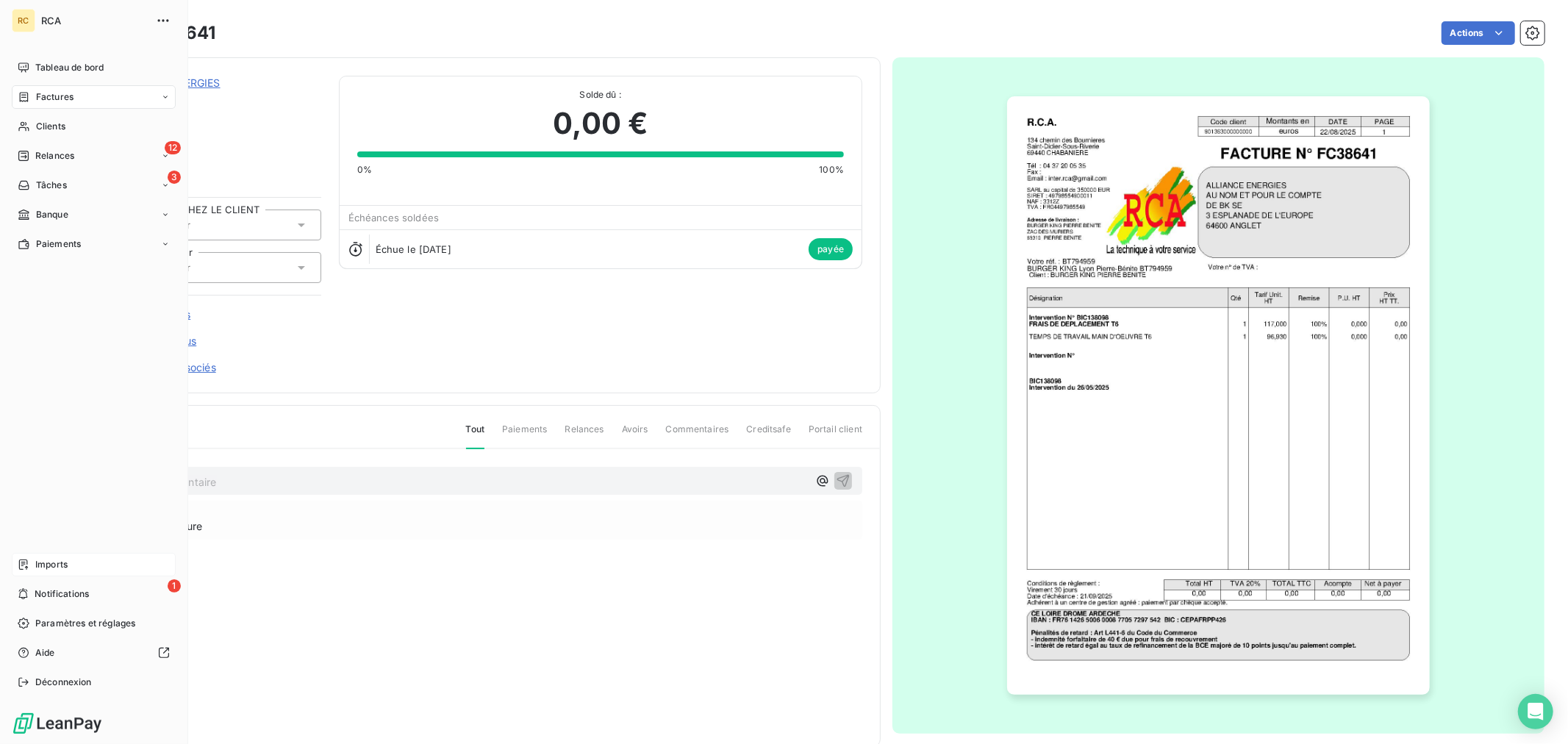
click at [34, 550] on div "Tableau de bord Factures Clients 12 Relances 3 Tâches Banque Paiements Imports …" at bounding box center [94, 375] width 164 height 638
click at [38, 567] on span "Imports" at bounding box center [51, 564] width 32 height 13
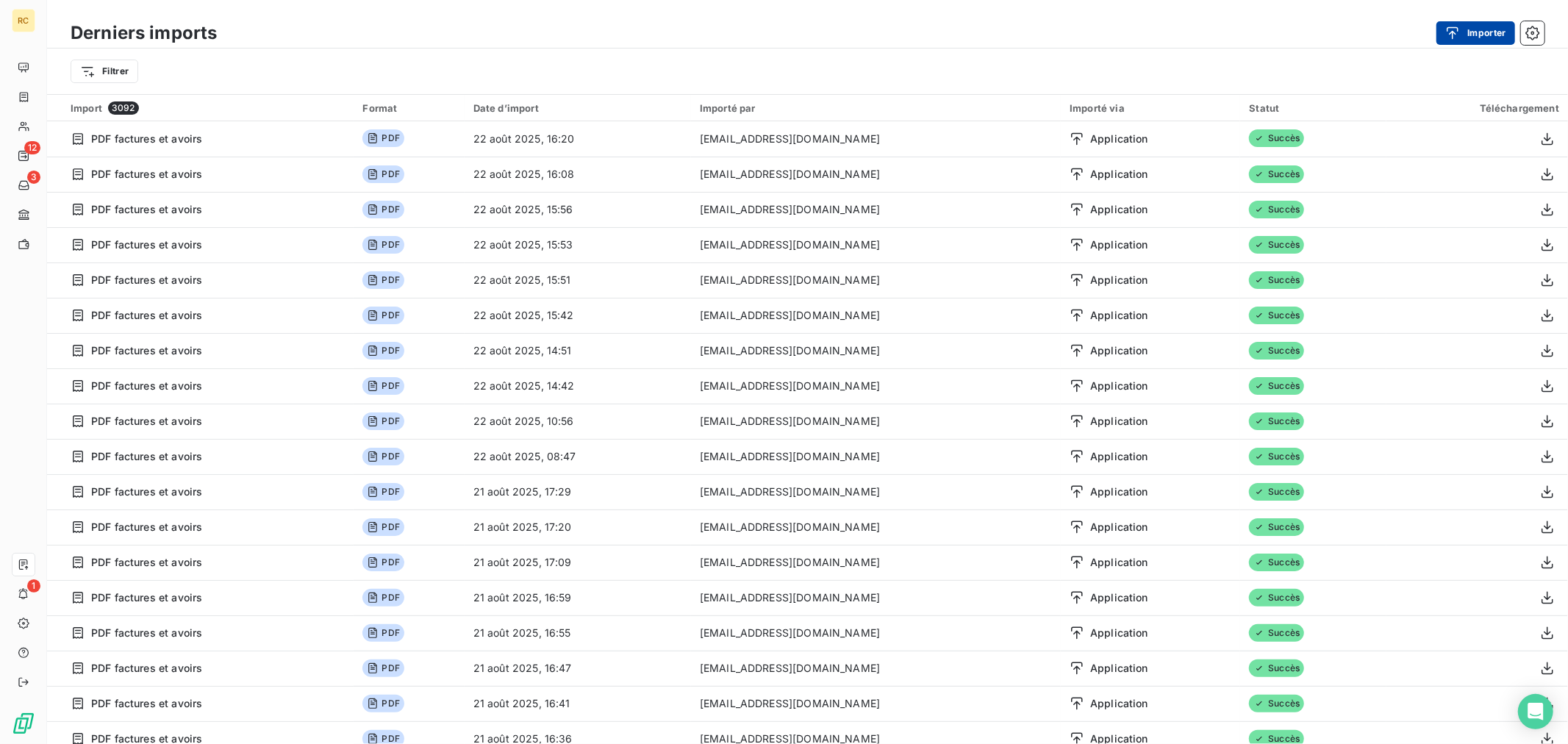
click at [1478, 31] on button "Importer" at bounding box center [1475, 33] width 78 height 23
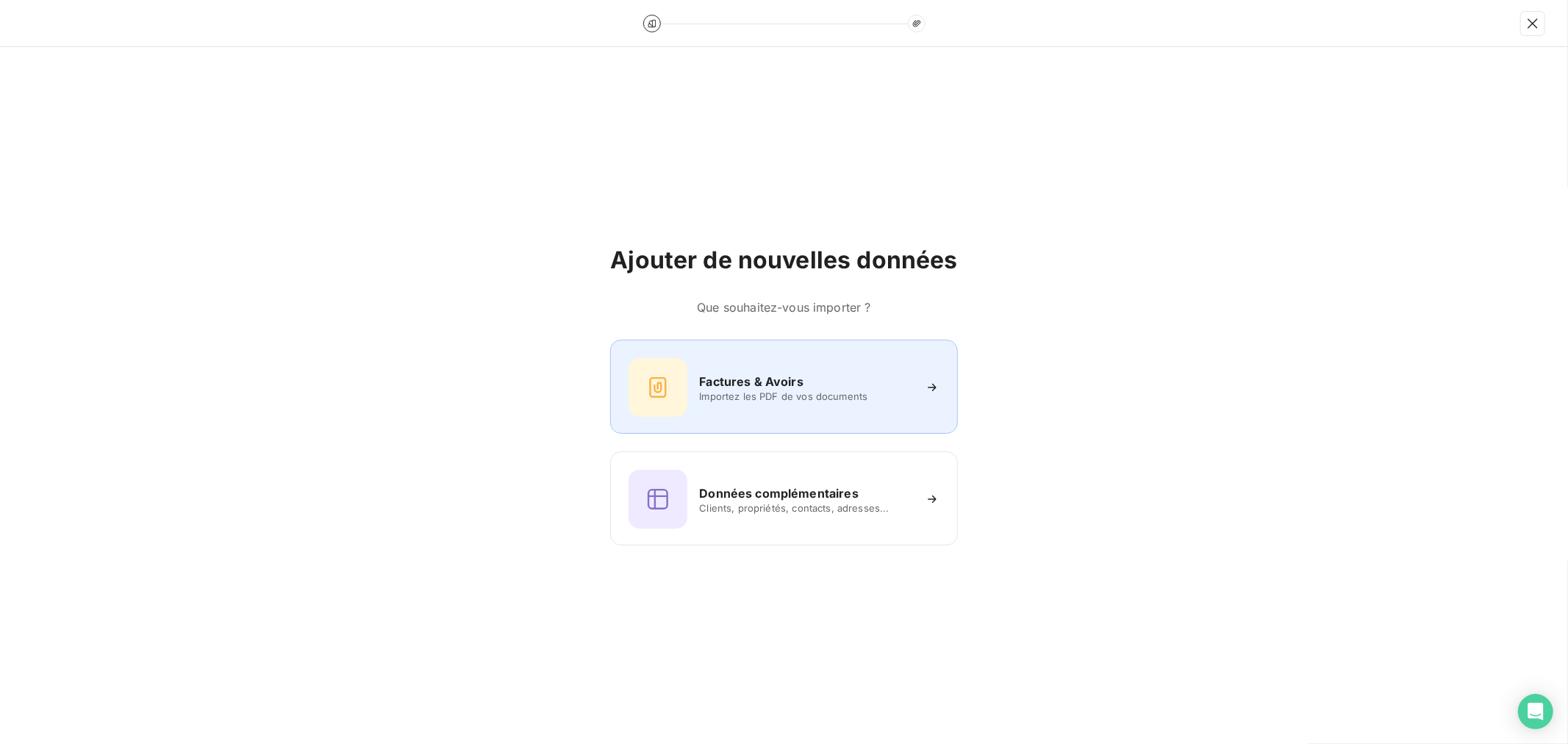
click at [788, 382] on h6 "Factures & Avoirs" at bounding box center [752, 382] width 104 height 18
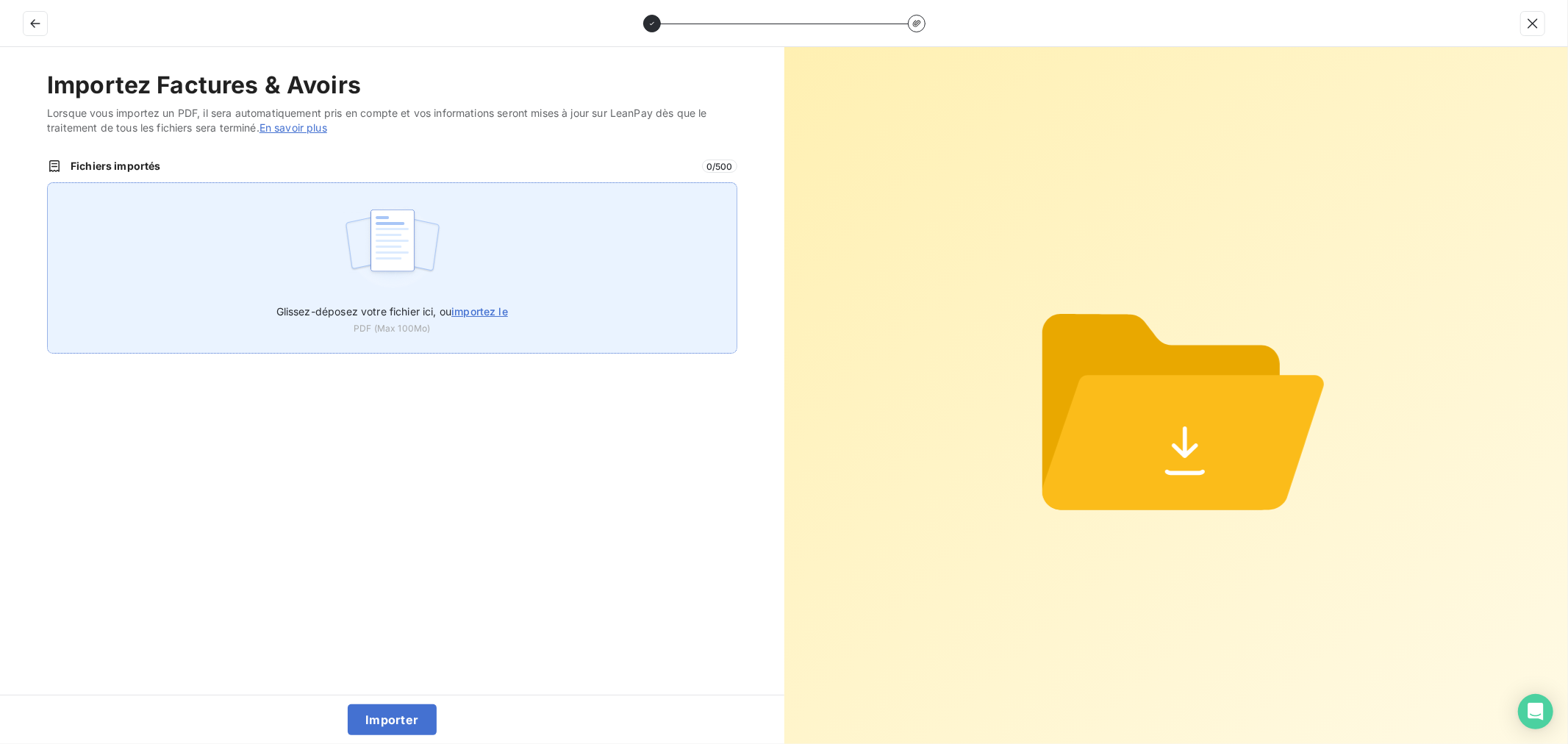
click at [281, 210] on div "Glissez-déposez votre fichier ici, ou importez le PDF (Max 100Mo)" at bounding box center [392, 268] width 690 height 172
type input "C:\fakepath\FC38642.pdf"
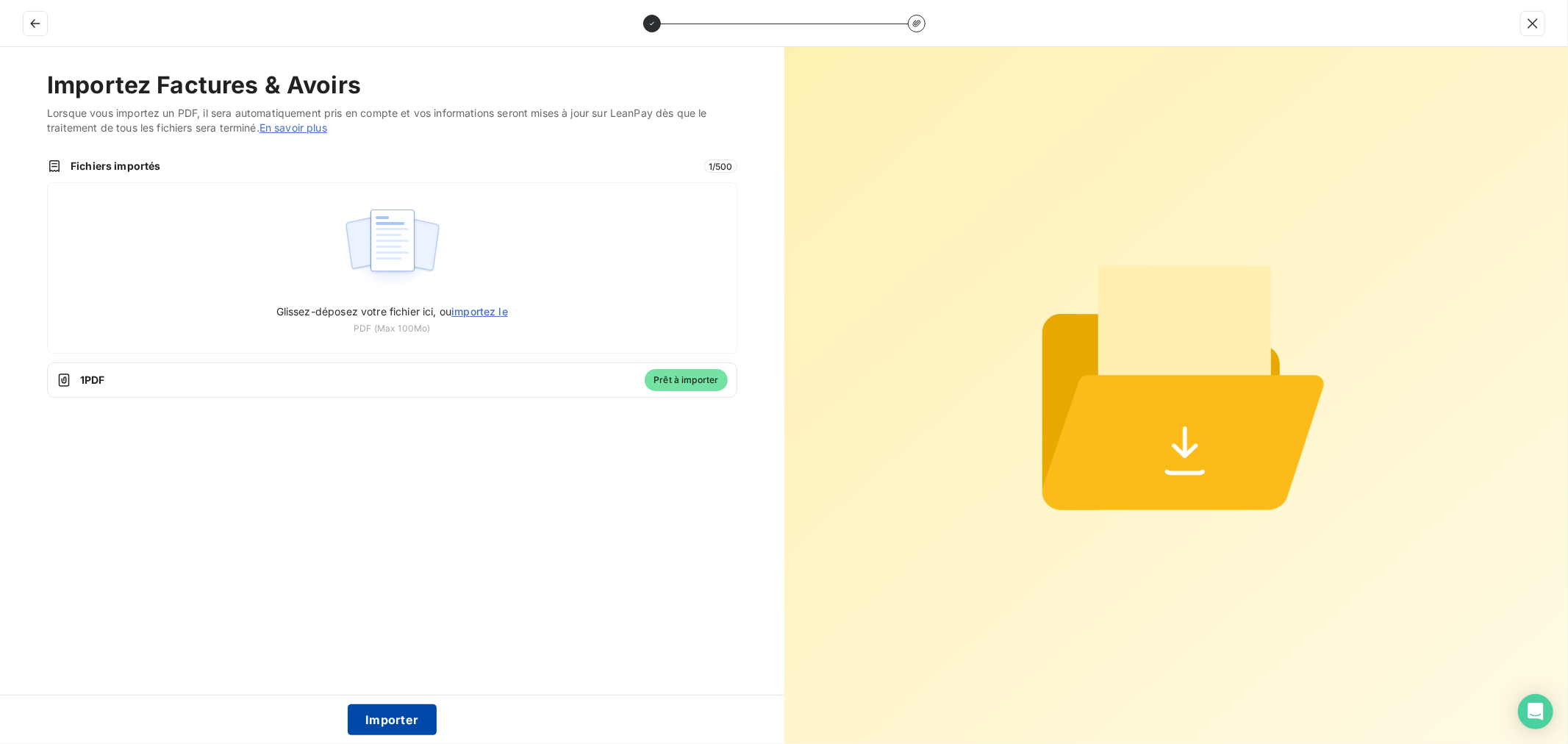
click at [370, 713] on button "Importer" at bounding box center [392, 719] width 89 height 31
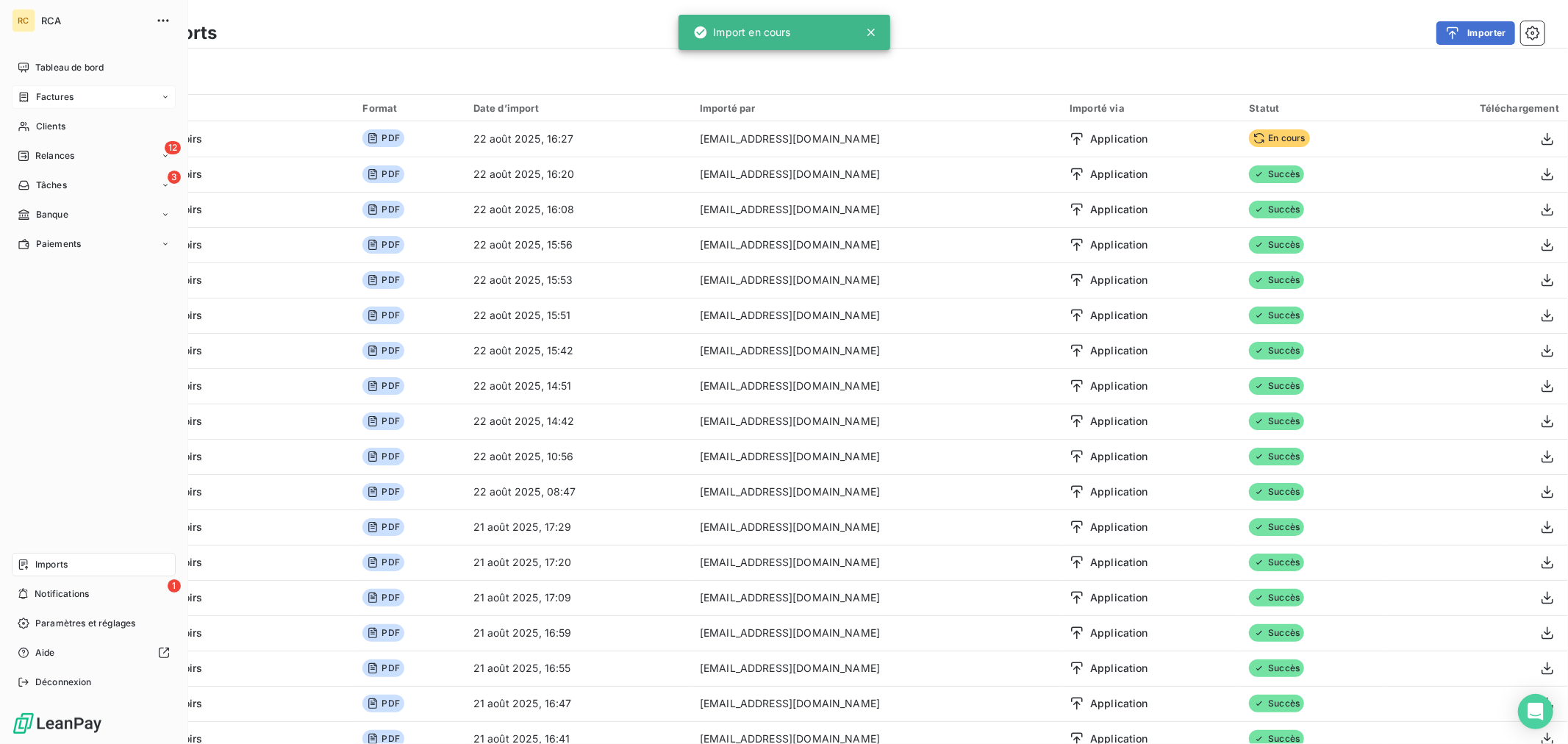
click at [30, 89] on div "Factures" at bounding box center [94, 97] width 164 height 23
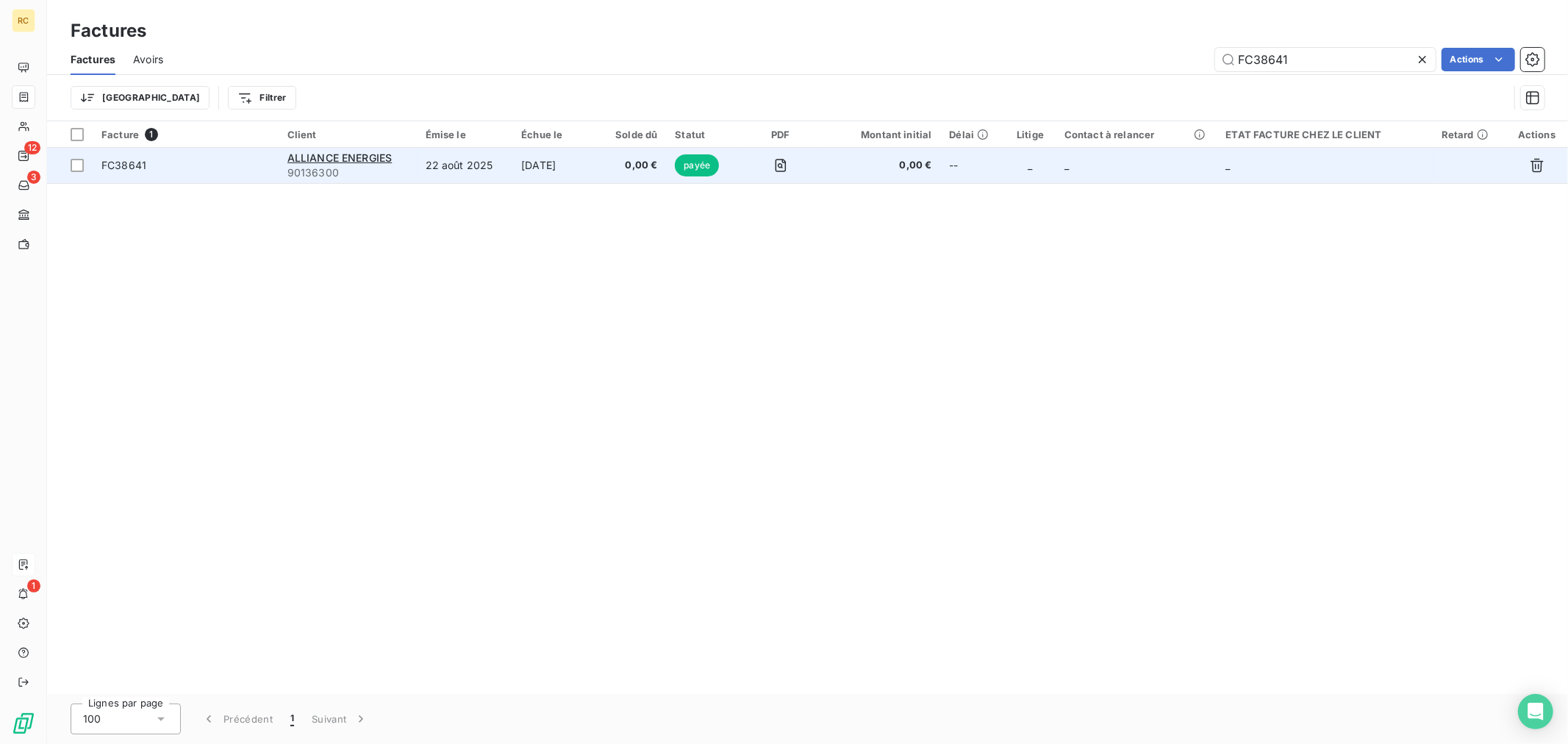
click at [599, 160] on td "[DATE]" at bounding box center [556, 164] width 86 height 35
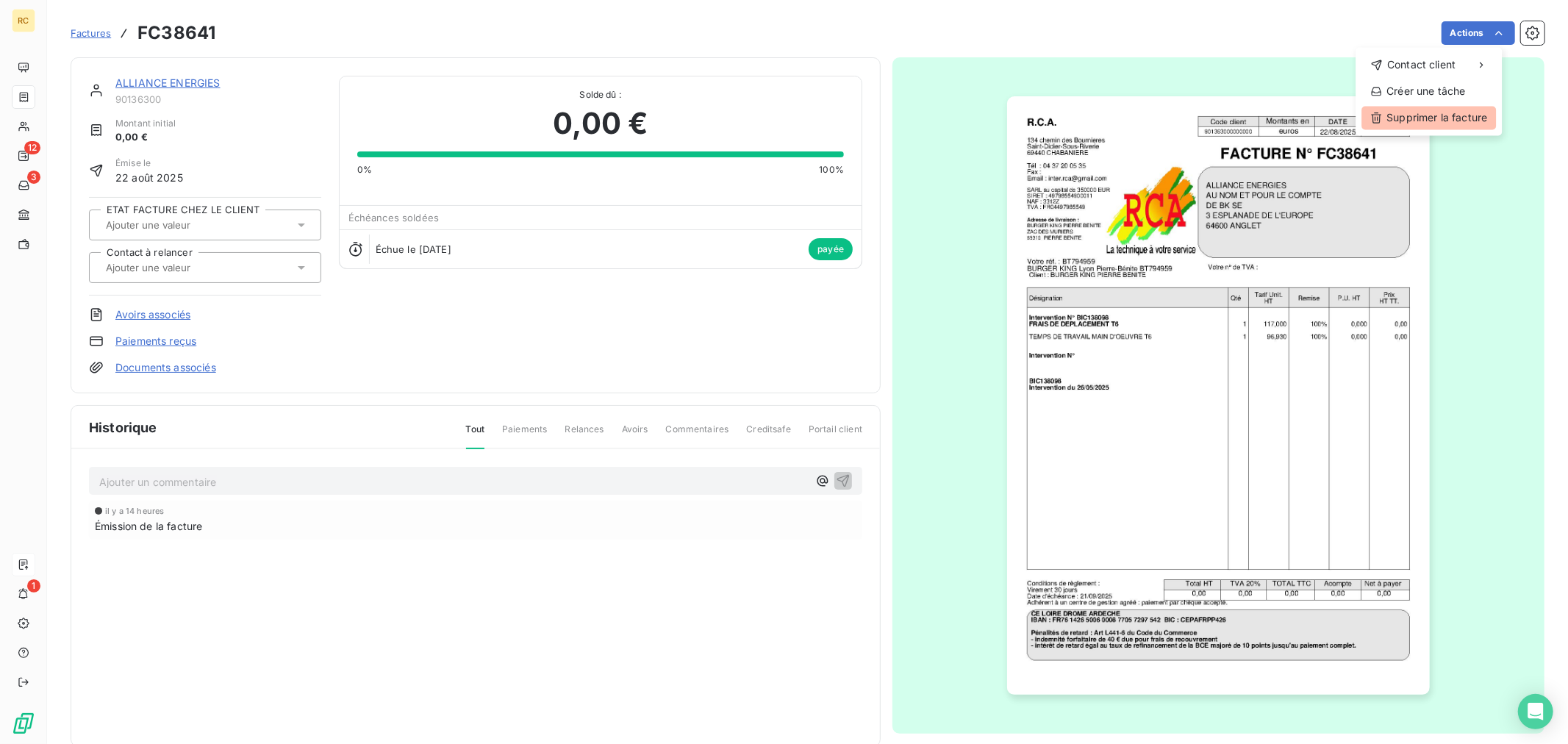
click at [1448, 111] on div "Supprimer la facture" at bounding box center [1429, 118] width 135 height 23
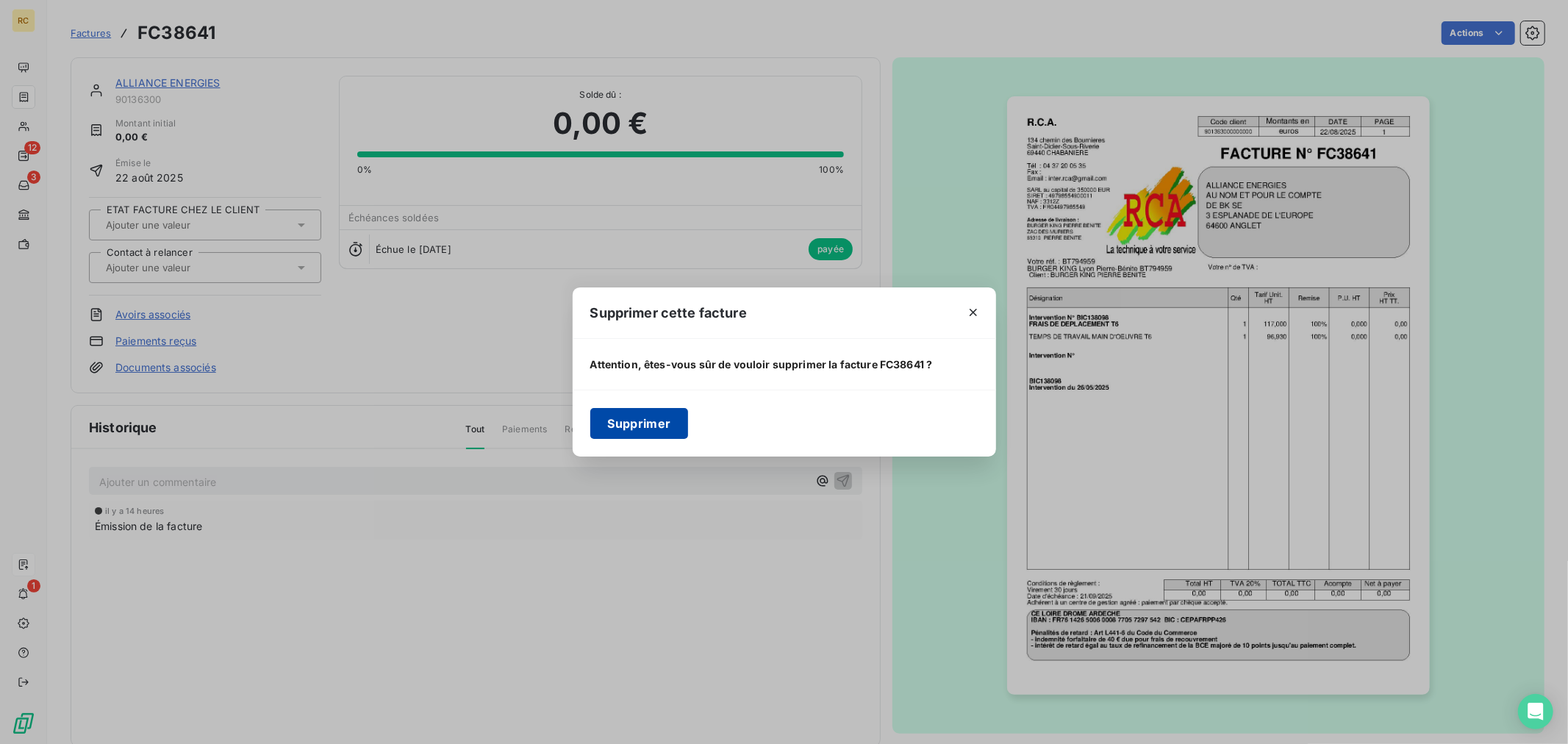
click at [637, 417] on button "Supprimer" at bounding box center [640, 423] width 99 height 31
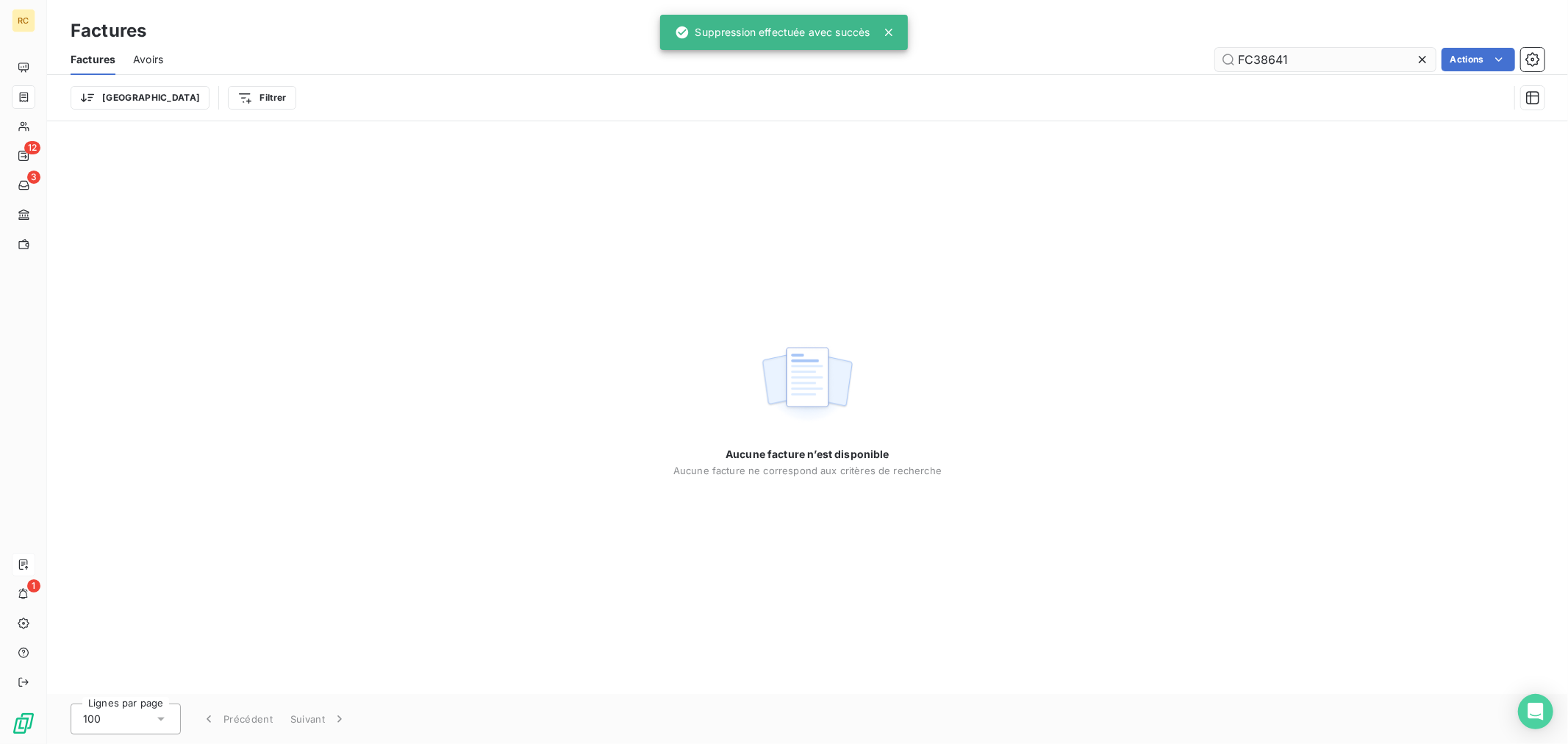
drag, startPoint x: 1294, startPoint y: 63, endPoint x: 1216, endPoint y: 59, distance: 78.1
click at [1216, 59] on input "FC38641" at bounding box center [1325, 59] width 220 height 23
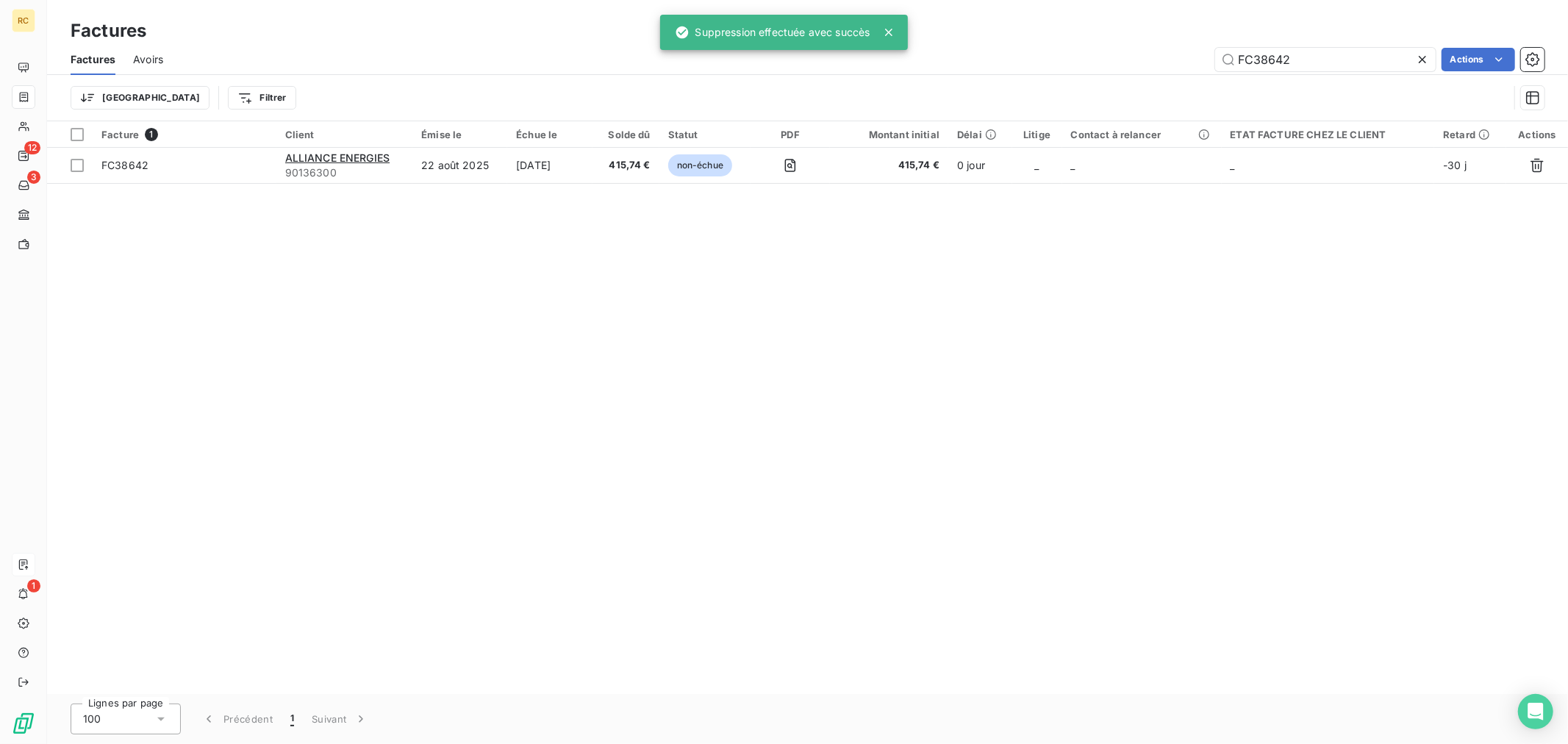
type input "FC38642"
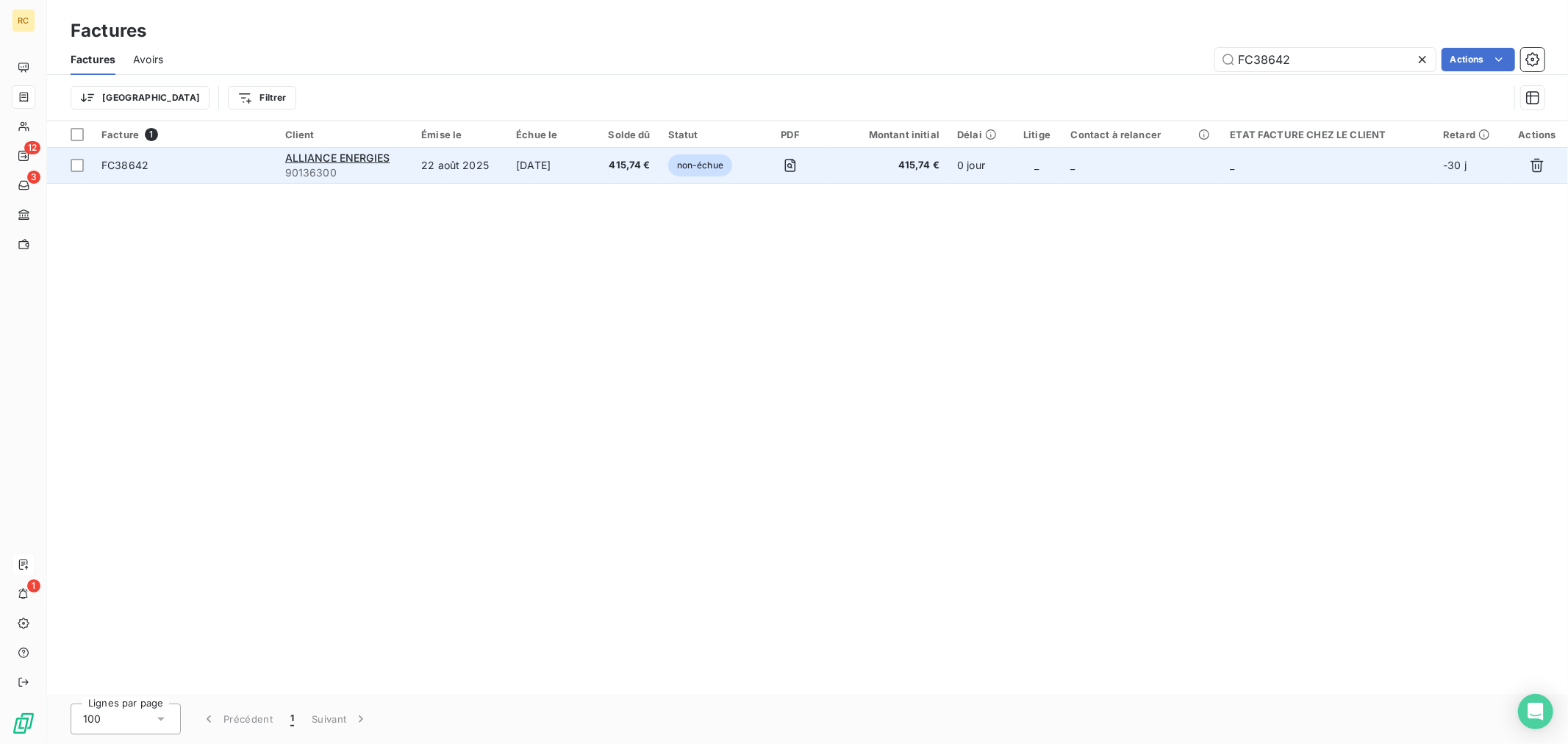
click at [558, 170] on td "[DATE]" at bounding box center [549, 164] width 85 height 35
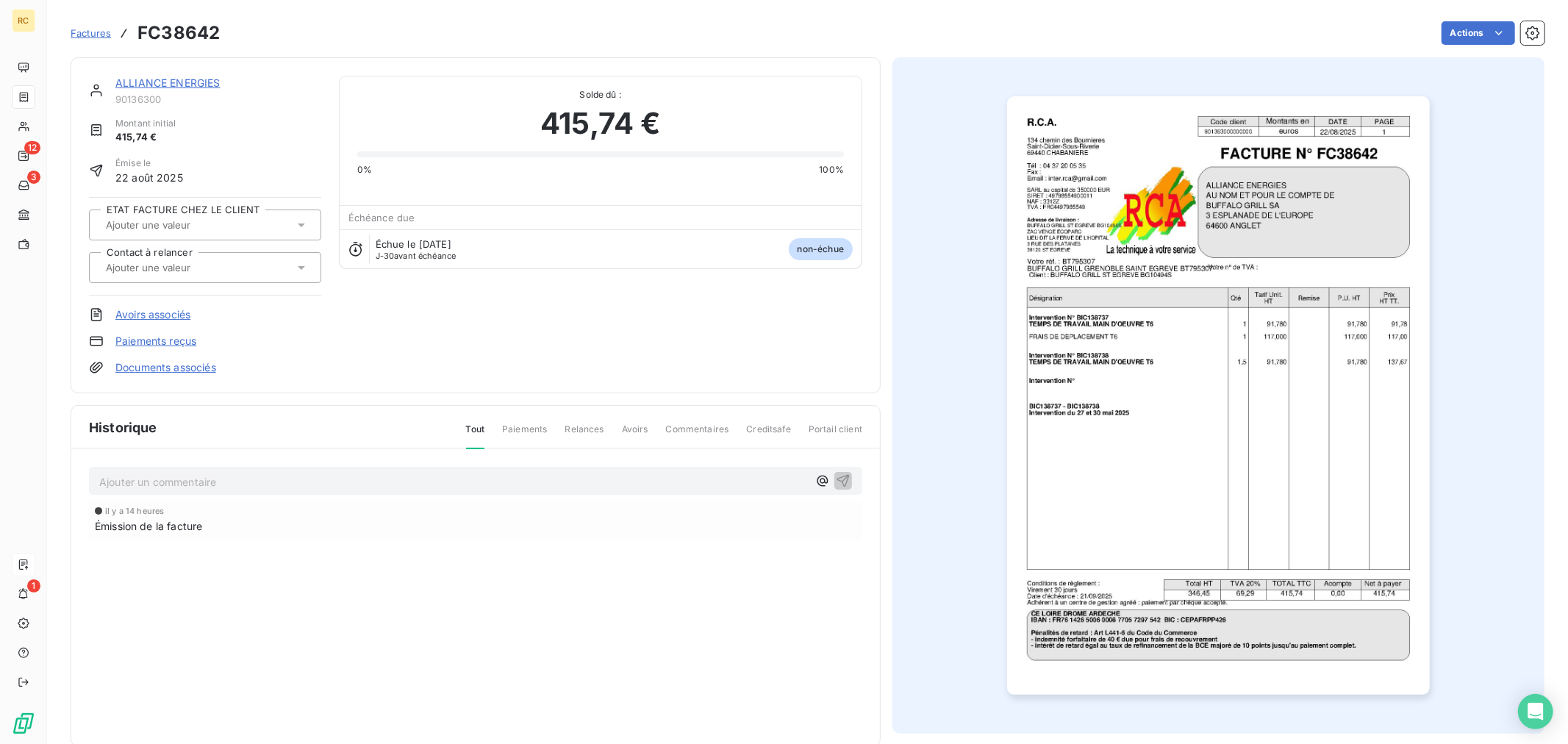
click at [159, 362] on link "Documents associés" at bounding box center [165, 368] width 101 height 14
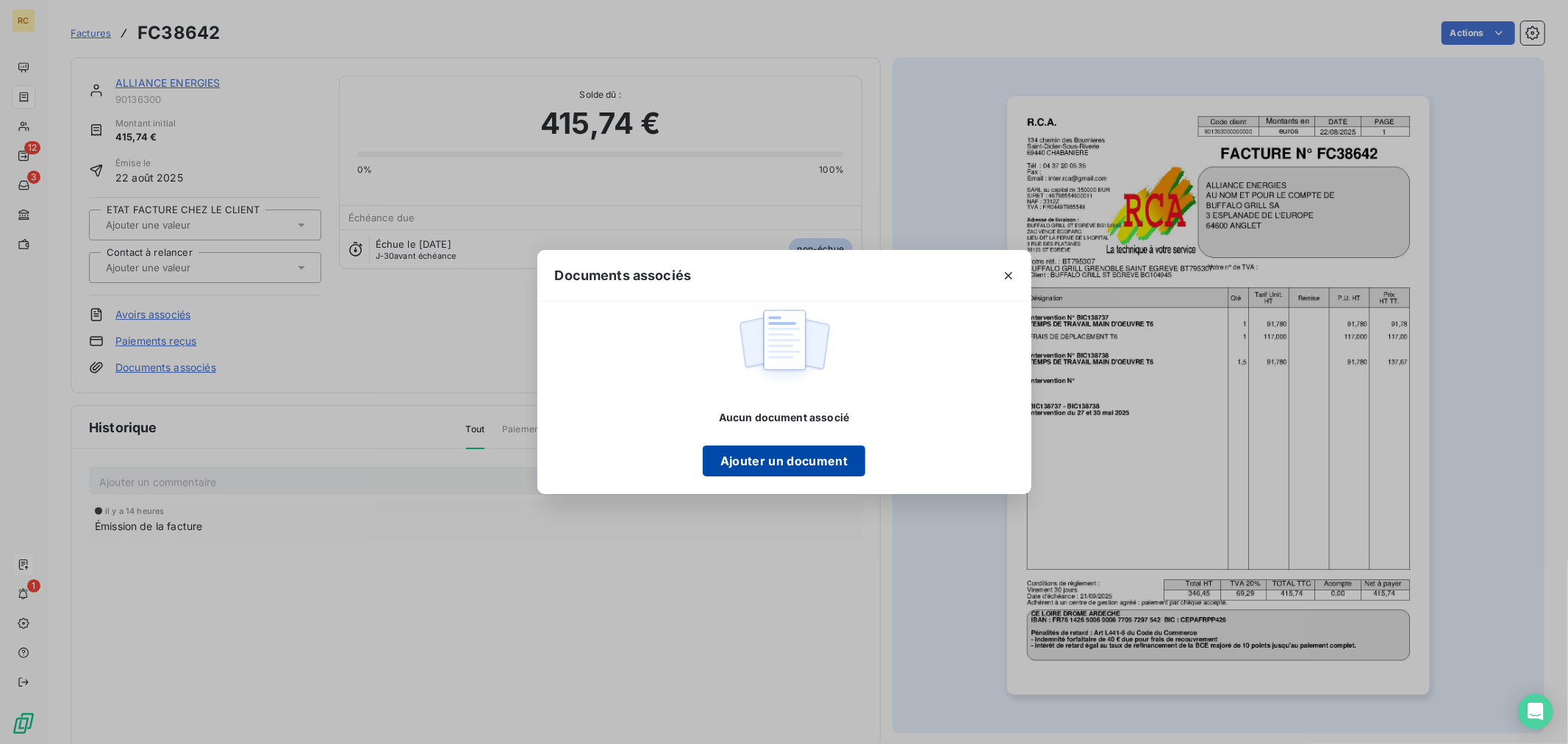
click at [746, 463] on button "Ajouter un document" at bounding box center [784, 461] width 163 height 31
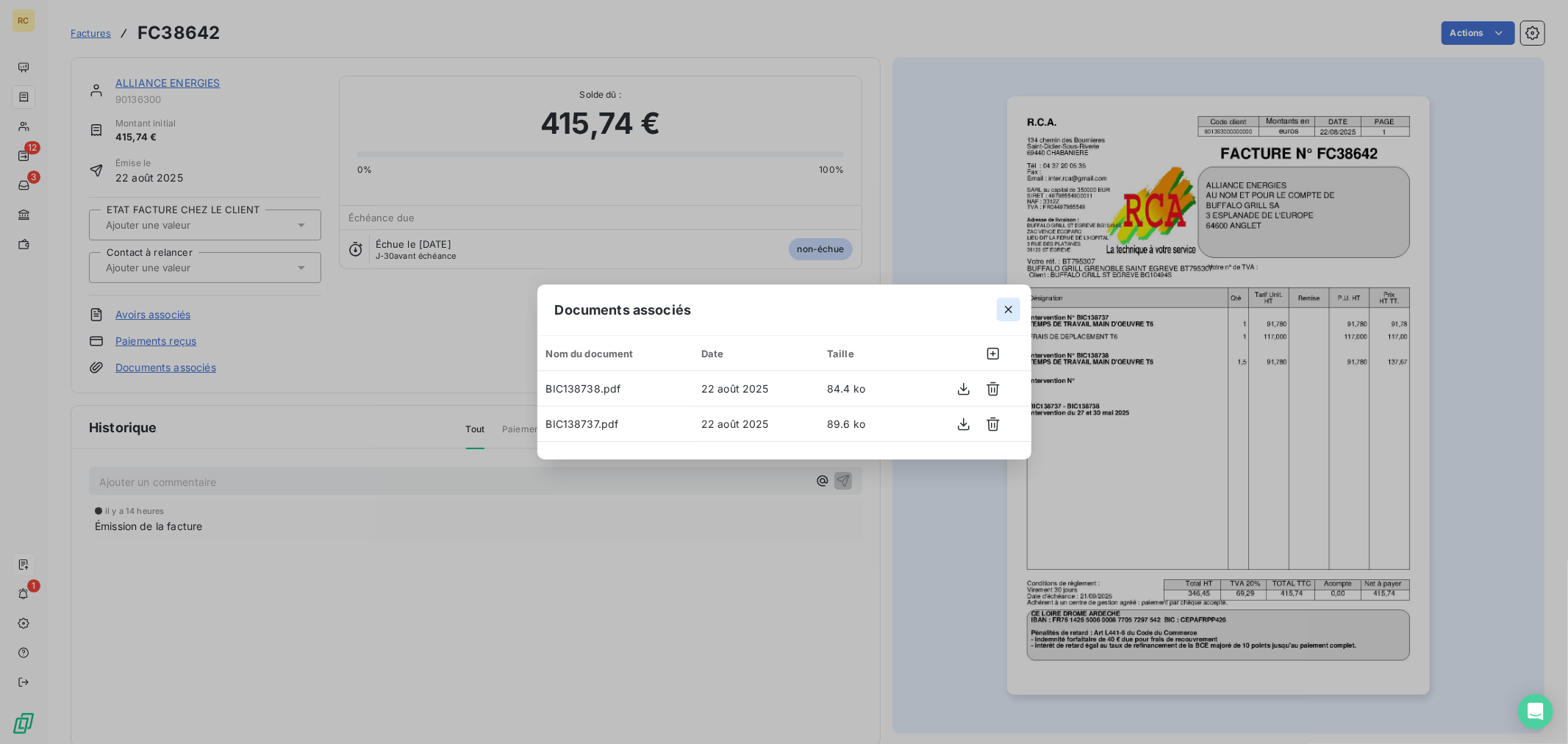
click at [1009, 311] on icon "button" at bounding box center [1009, 309] width 14 height 14
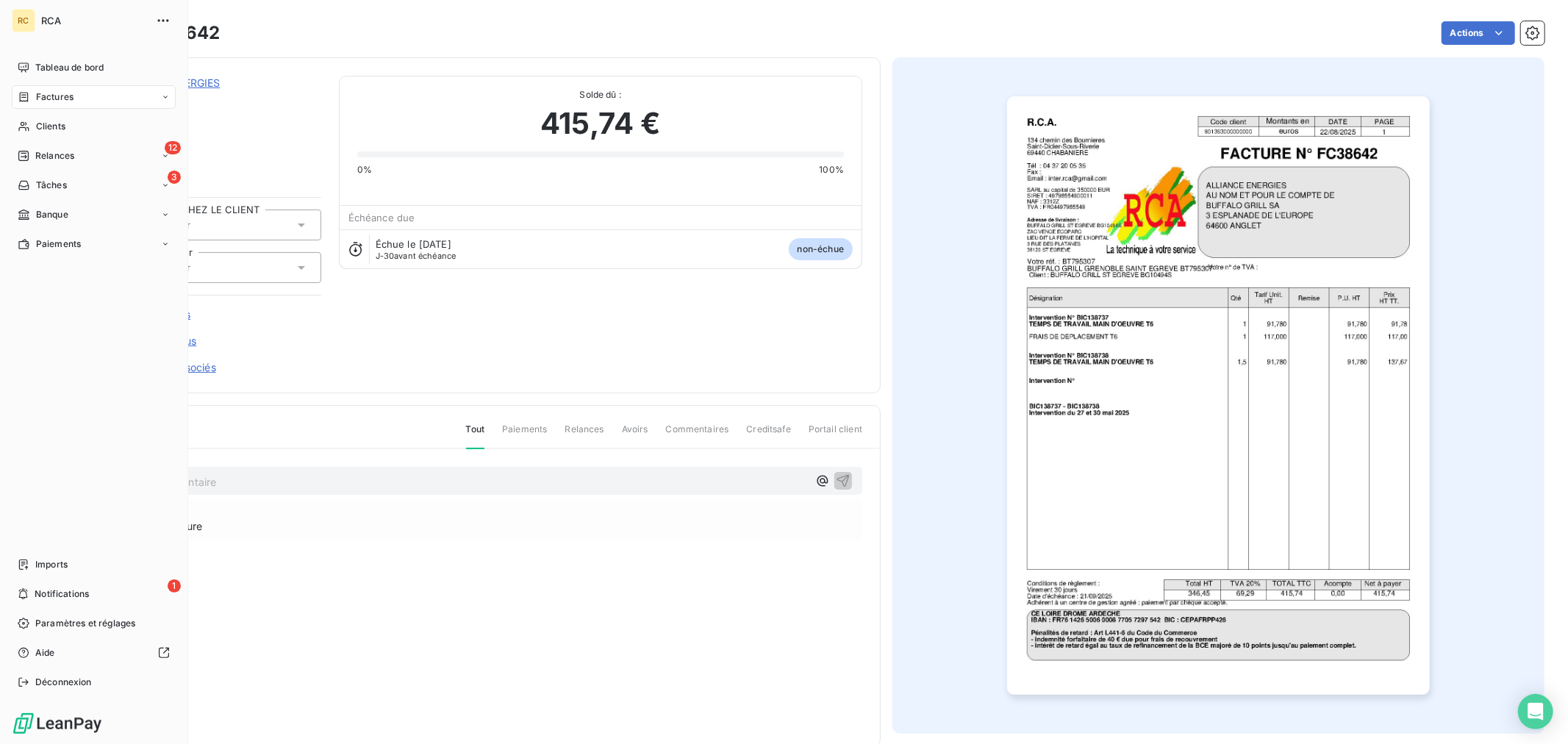
drag, startPoint x: 39, startPoint y: 563, endPoint x: 136, endPoint y: 545, distance: 98.7
click at [39, 563] on span "Imports" at bounding box center [51, 564] width 32 height 13
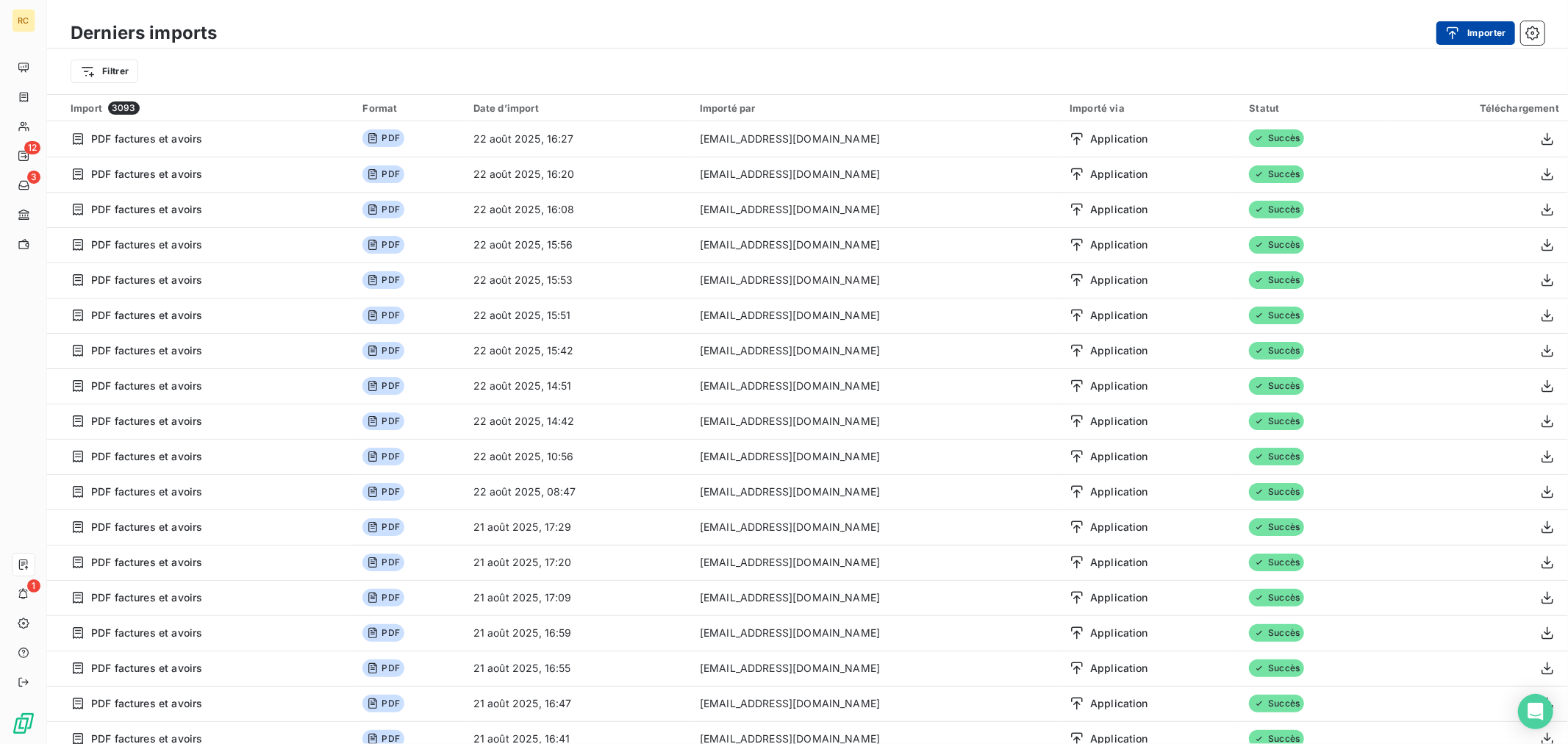
click at [1467, 31] on button "Importer" at bounding box center [1475, 33] width 78 height 23
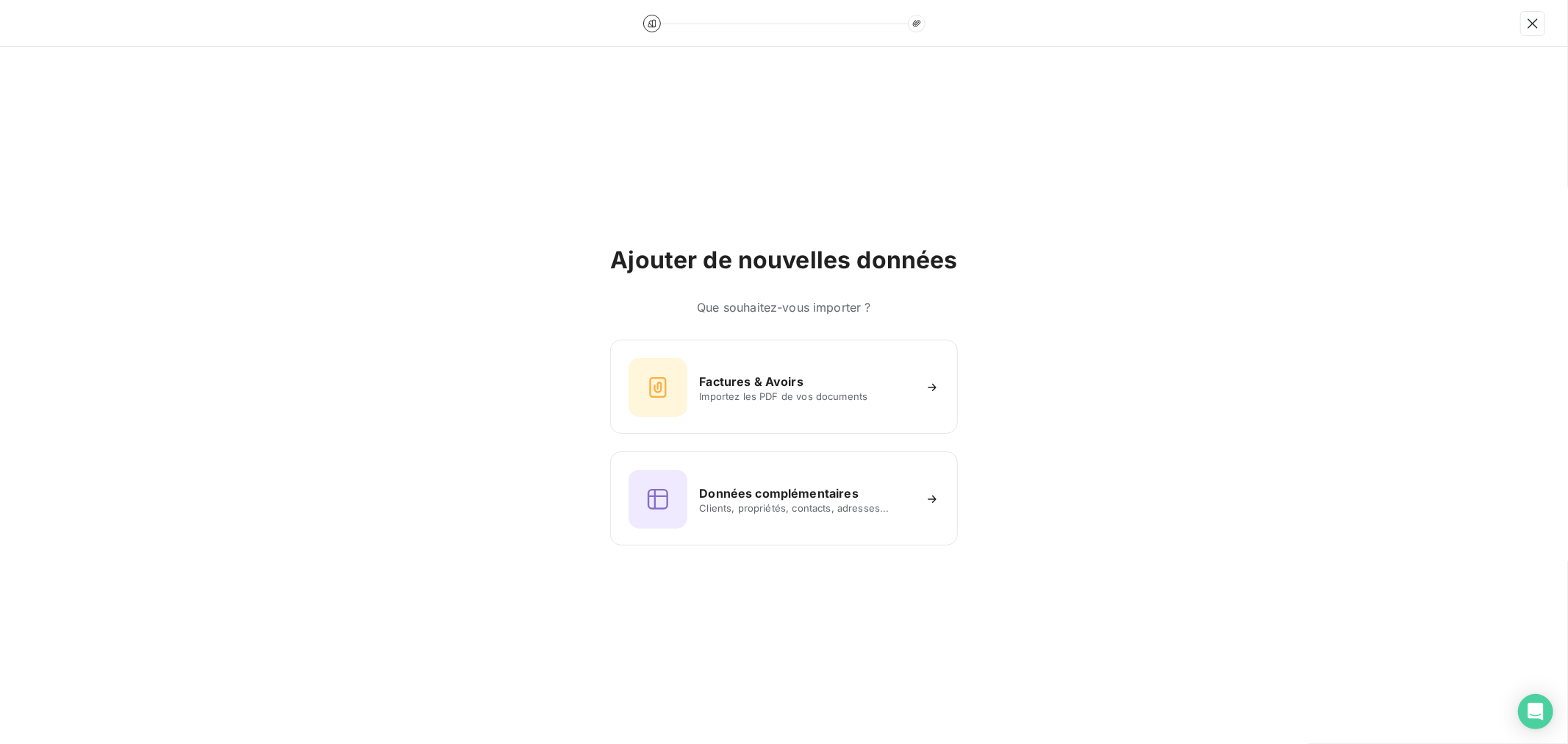
click at [636, 441] on div "Factures & Avoirs Importez les PDF de vos documents Données complémentaires Cli…" at bounding box center [784, 442] width 347 height 206
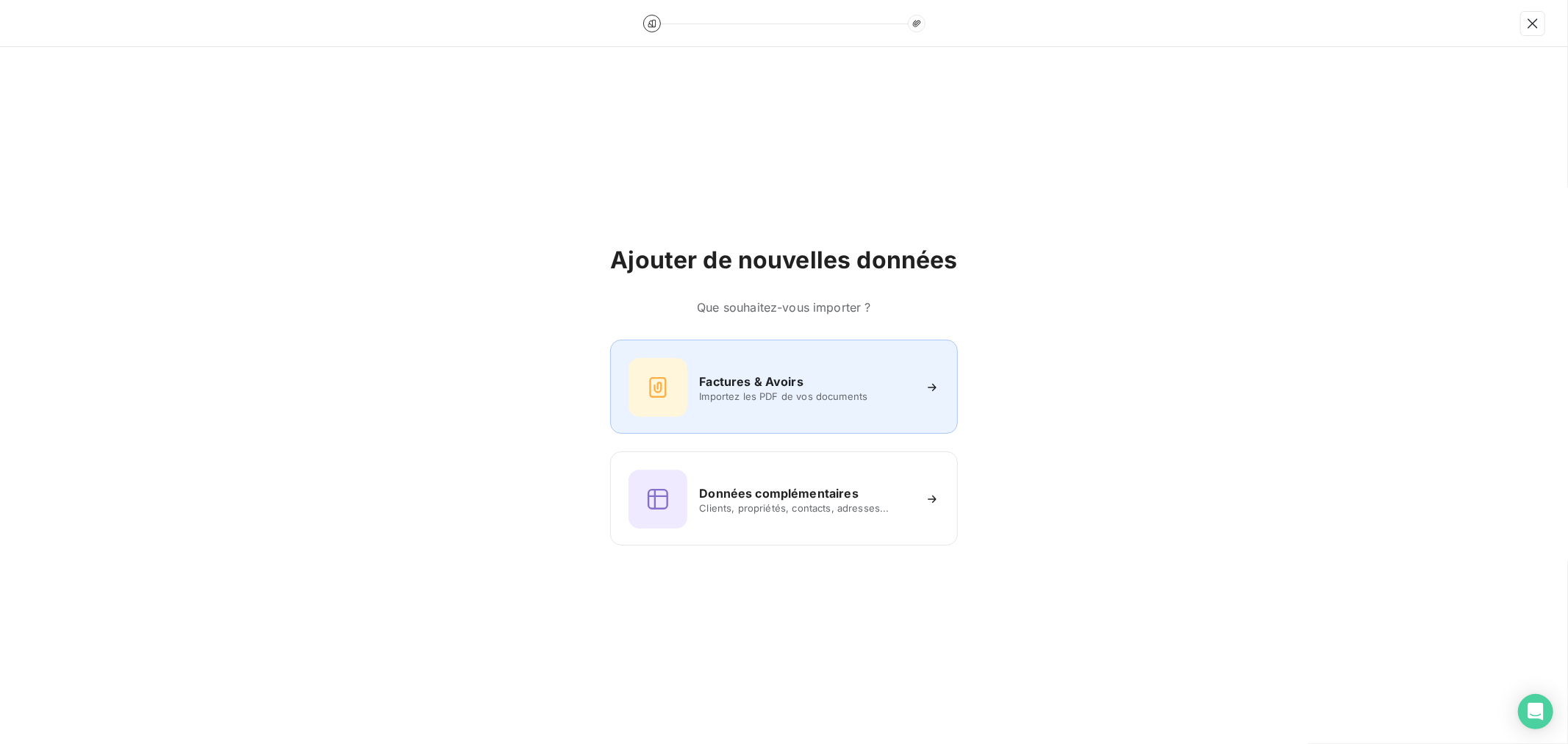
click at [672, 412] on div at bounding box center [657, 386] width 58 height 58
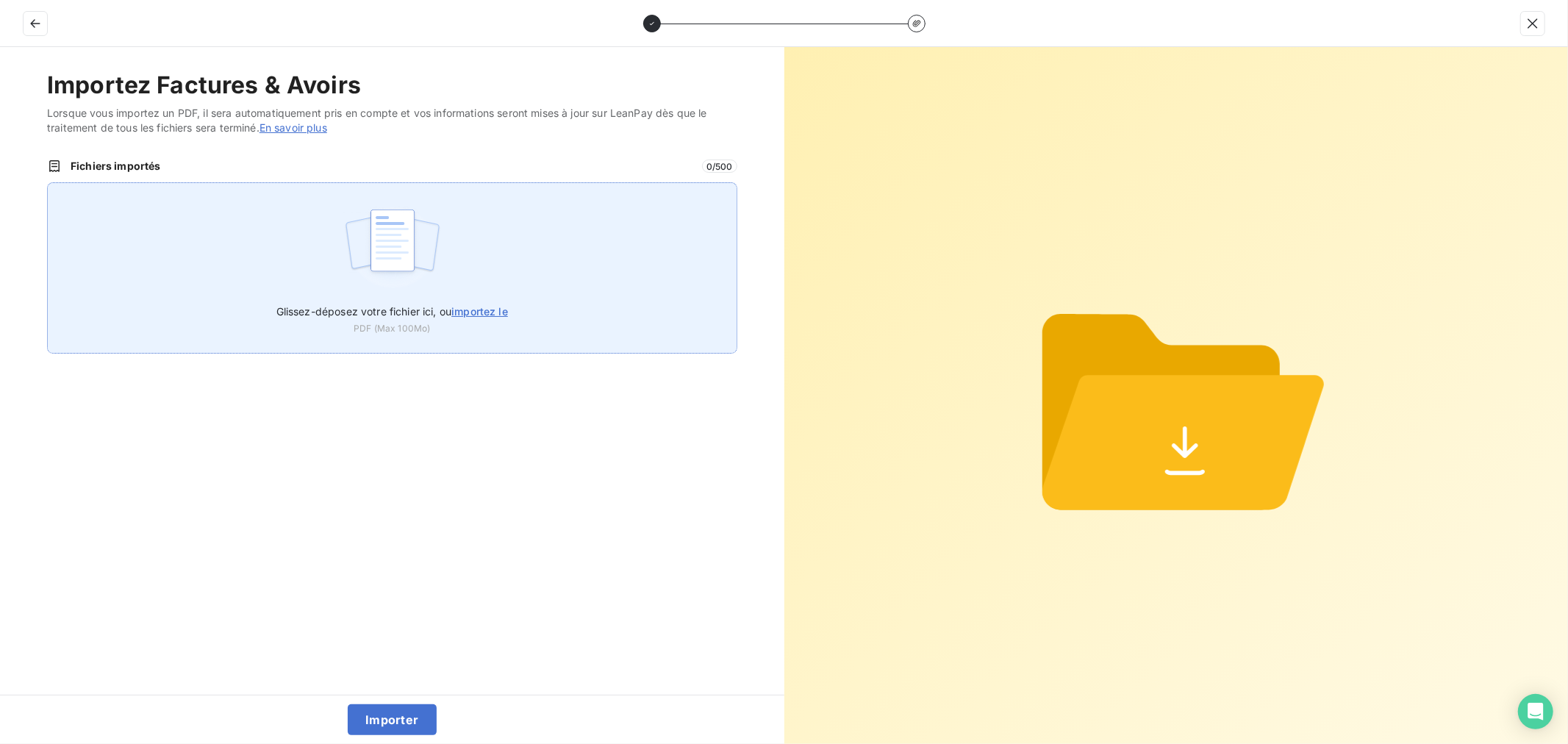
click at [297, 282] on div "Glissez-déposez votre fichier ici, ou importez le PDF (Max 100Mo)" at bounding box center [392, 268] width 690 height 172
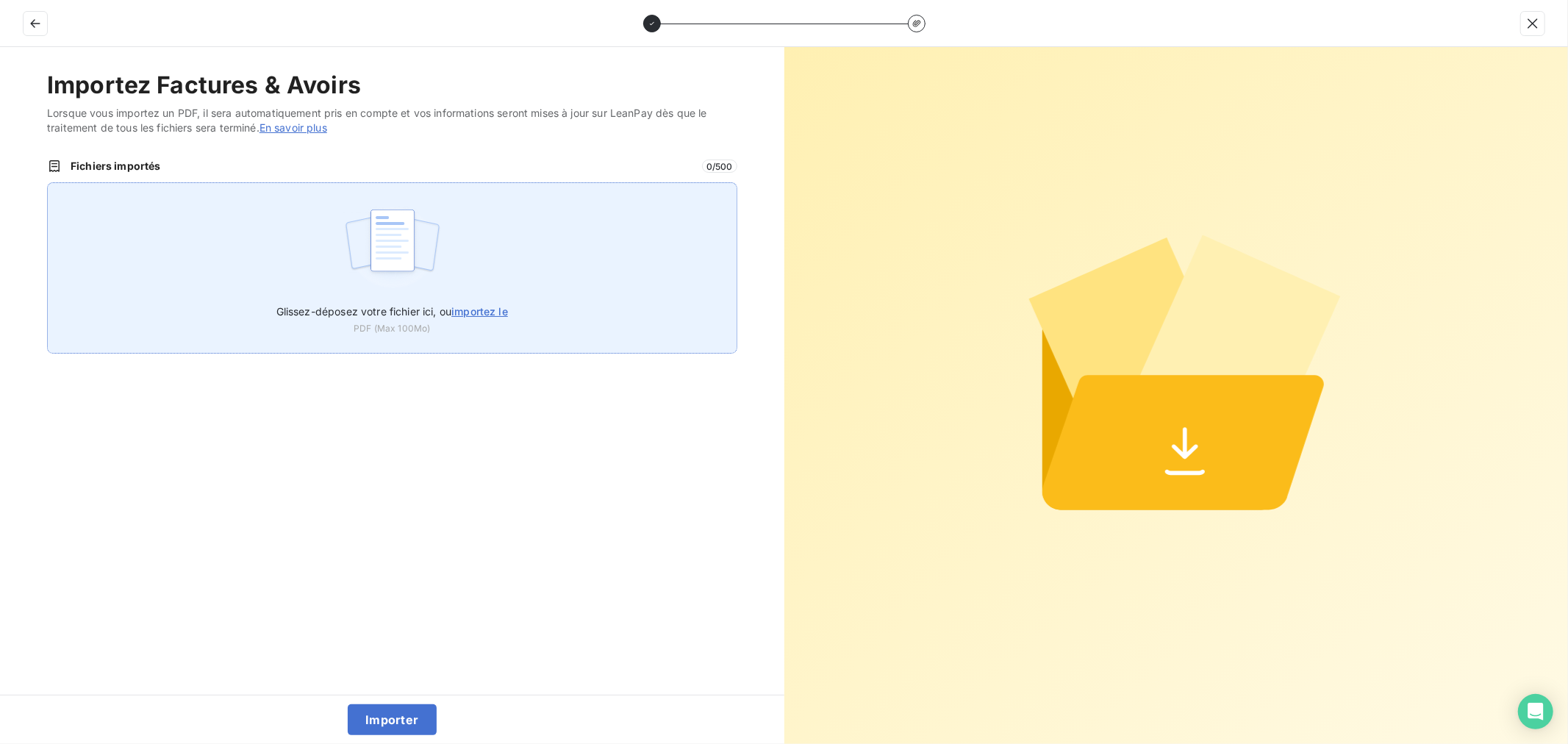
type input "C:\fakepath\FC38643.pdf"
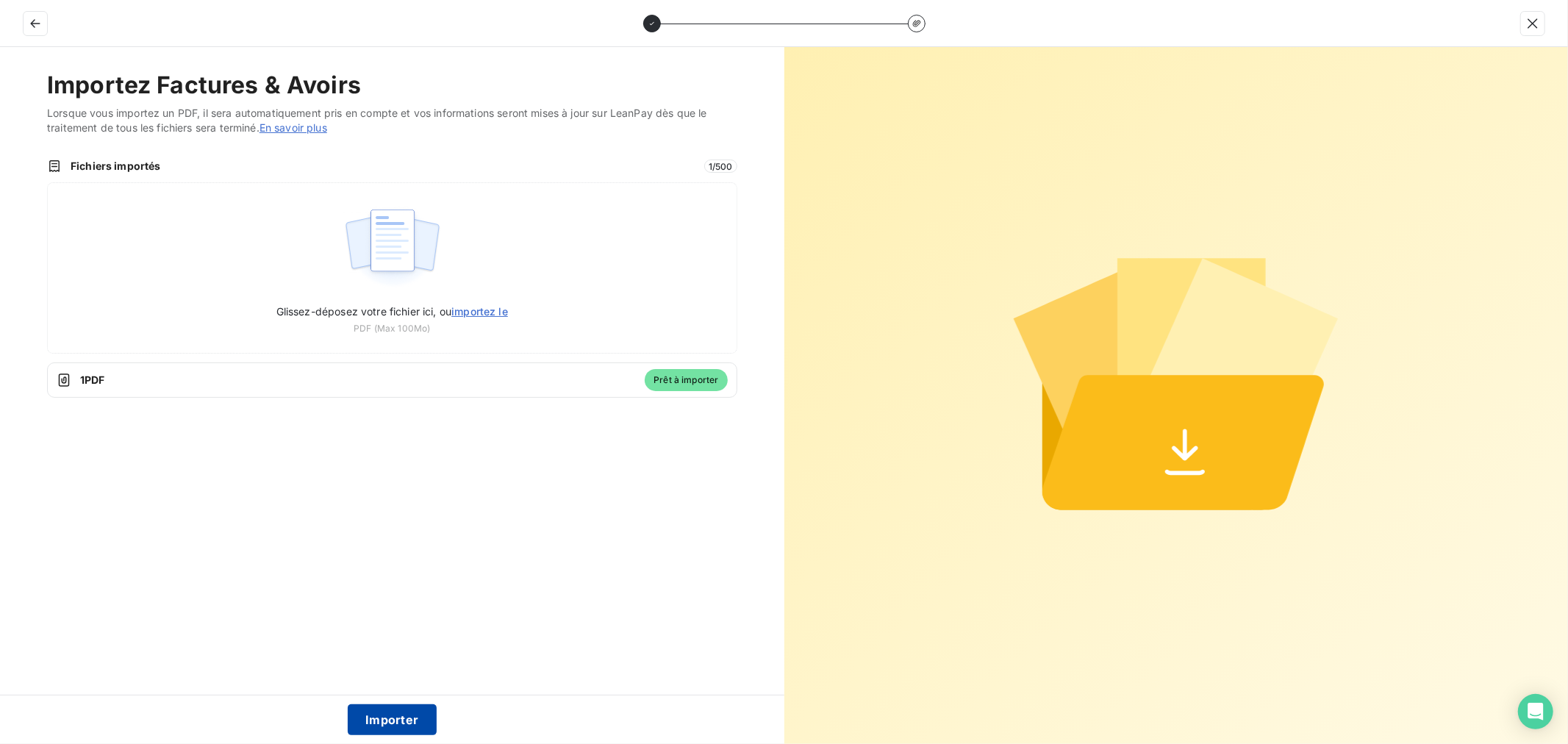
click at [416, 719] on button "Importer" at bounding box center [392, 719] width 89 height 31
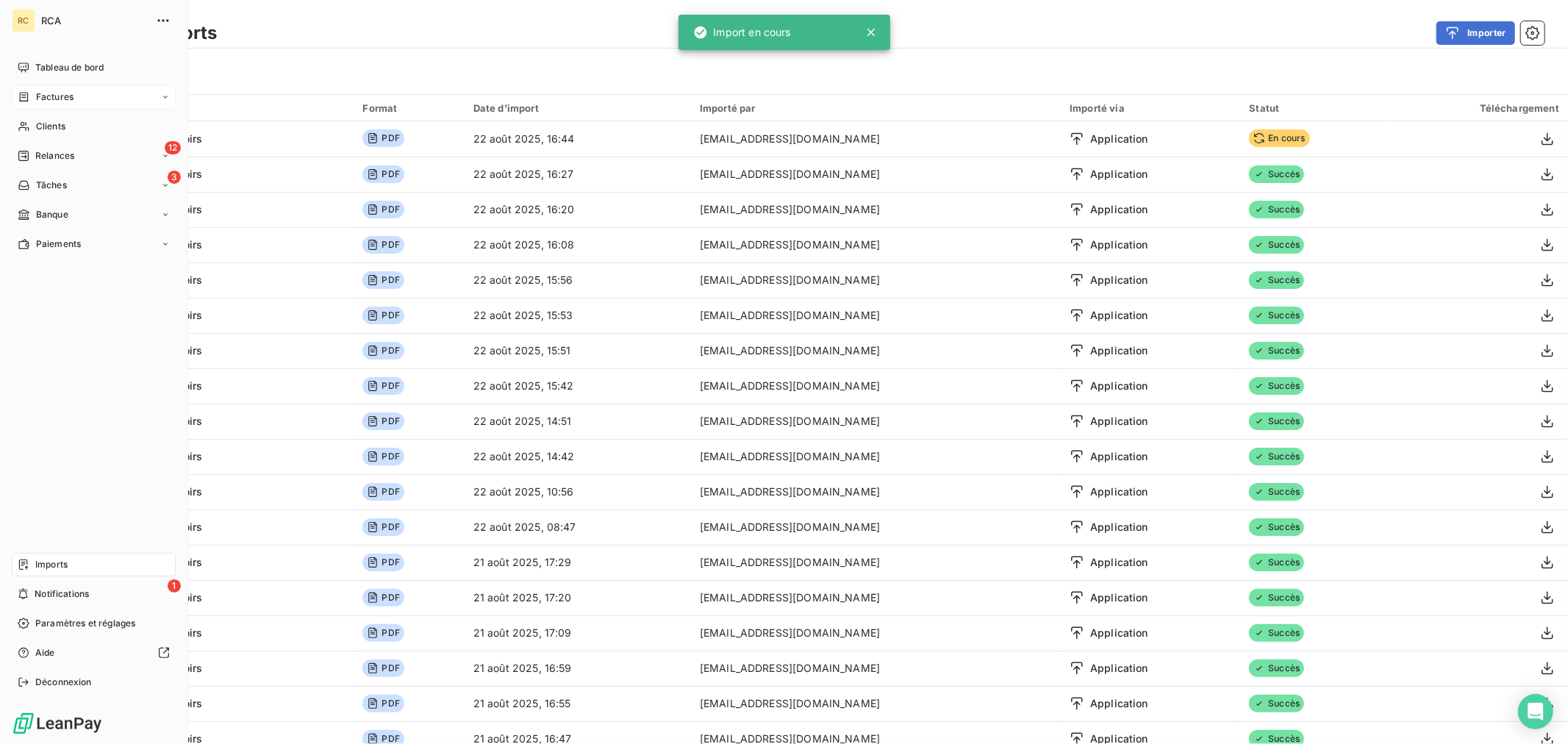
click at [31, 92] on div "Factures" at bounding box center [46, 97] width 56 height 13
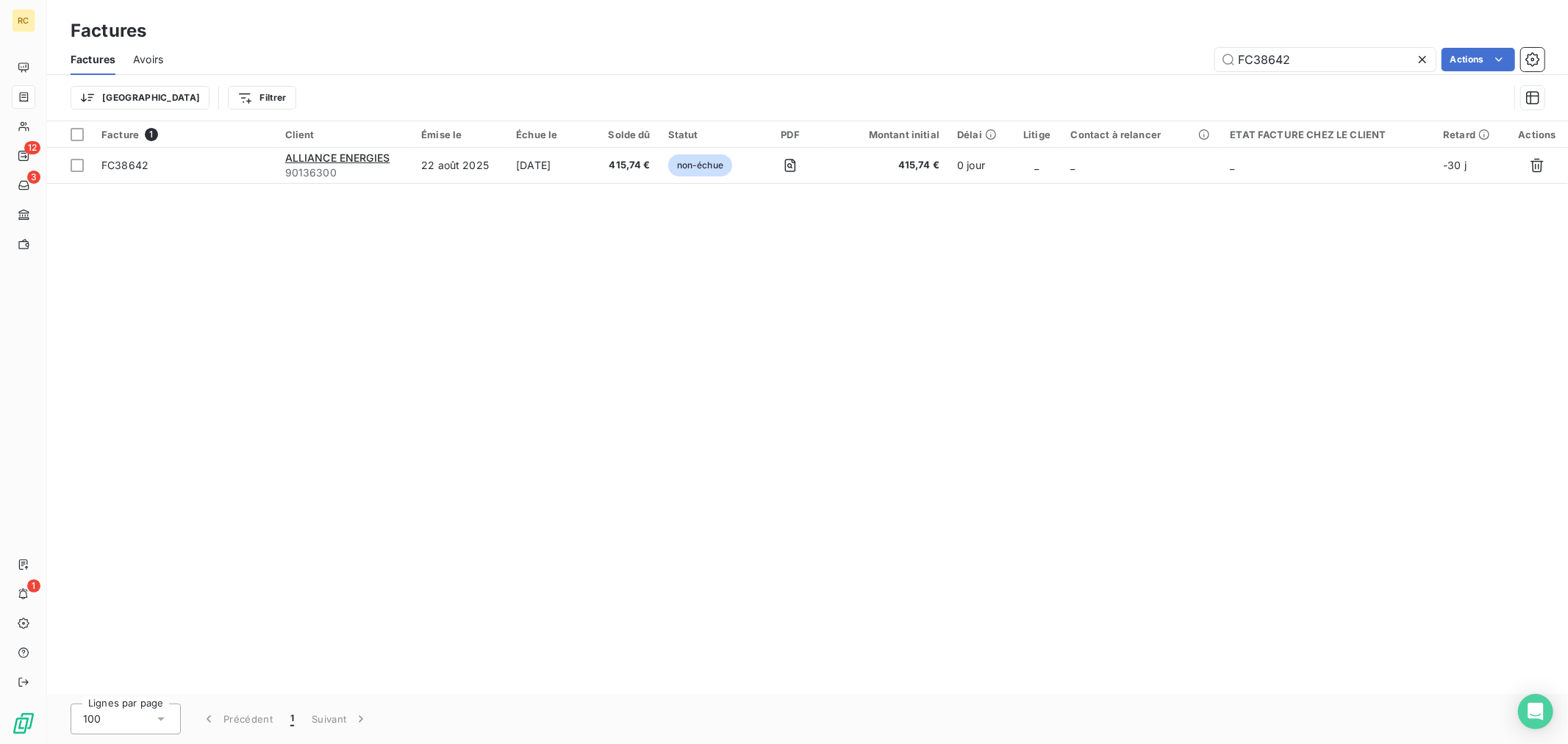
drag, startPoint x: 1305, startPoint y: 56, endPoint x: 1125, endPoint y: 56, distance: 180.0
click at [1125, 56] on div "FC38642 Actions" at bounding box center [862, 59] width 1364 height 23
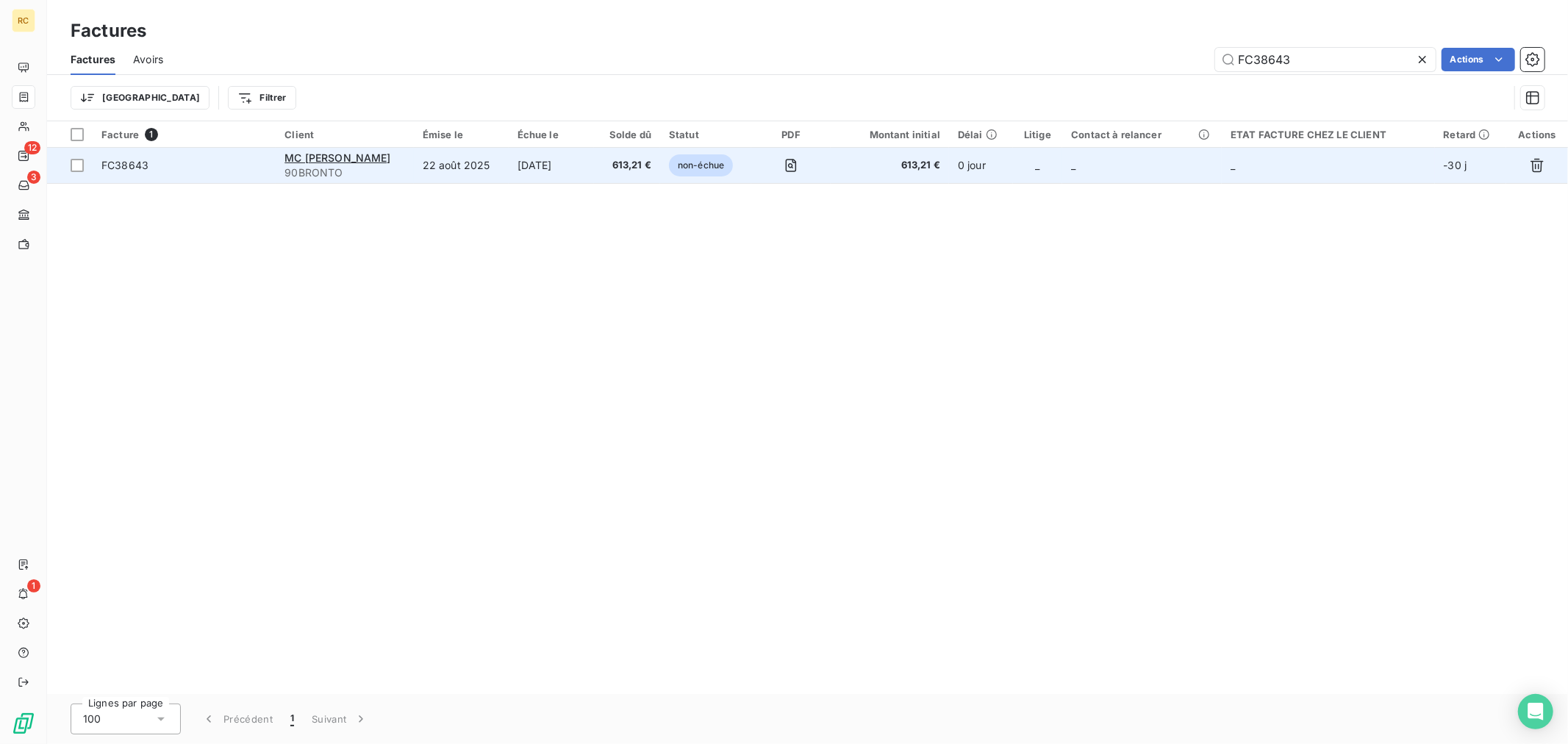
type input "FC38643"
click at [557, 173] on td "[DATE]" at bounding box center [551, 164] width 85 height 35
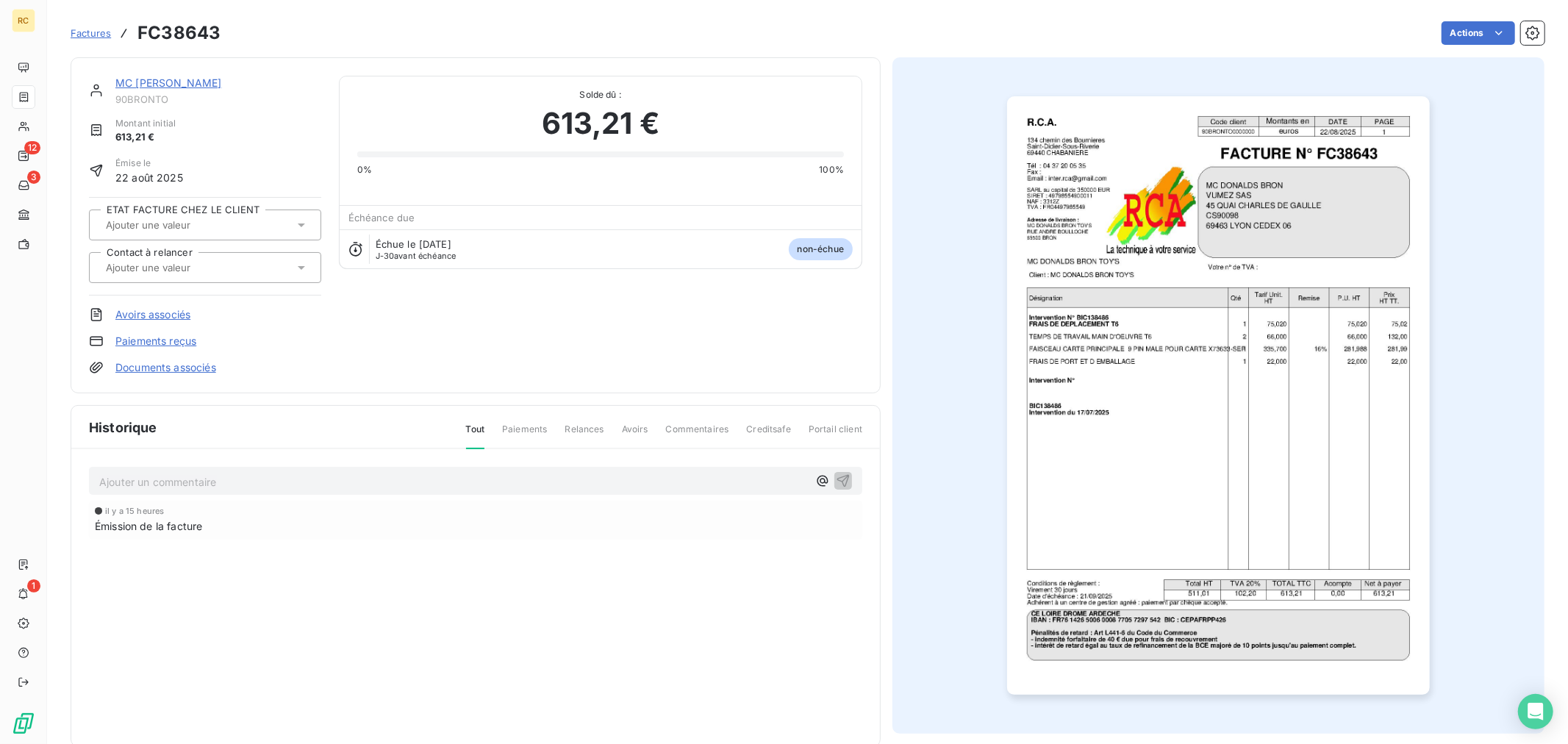
click at [181, 365] on link "Documents associés" at bounding box center [165, 368] width 101 height 14
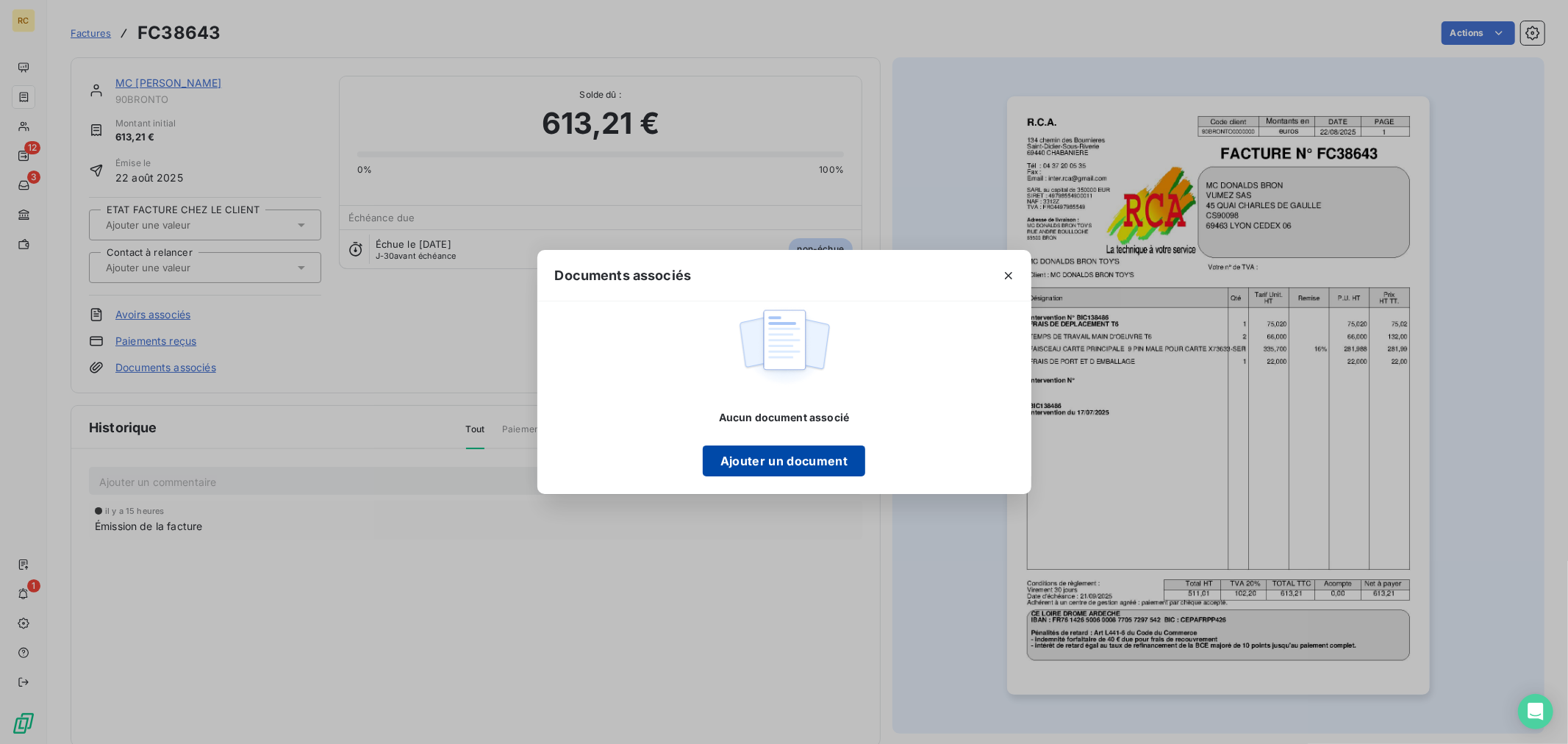
click at [812, 462] on button "Ajouter un document" at bounding box center [784, 461] width 163 height 31
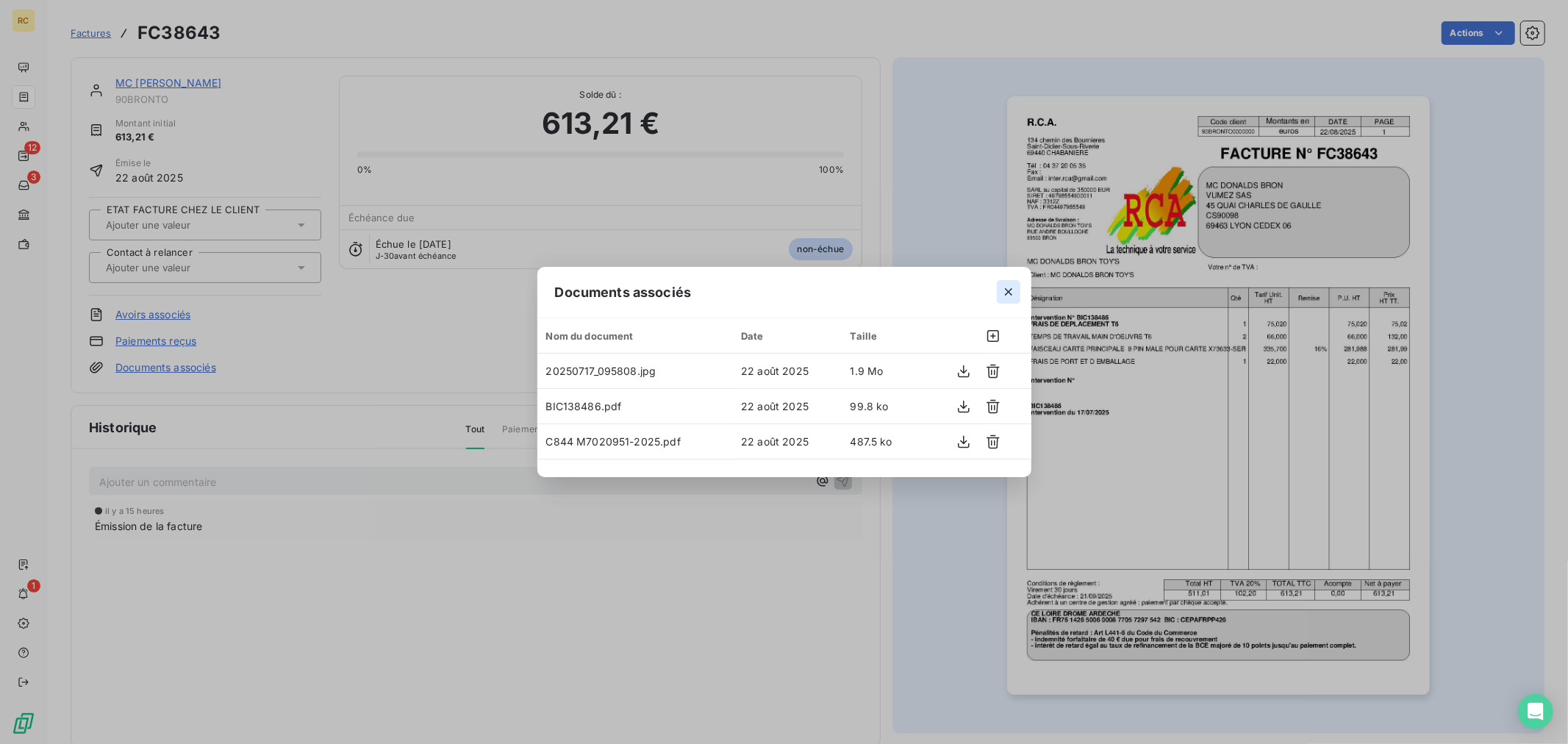
click at [1009, 297] on icon "button" at bounding box center [1009, 291] width 14 height 14
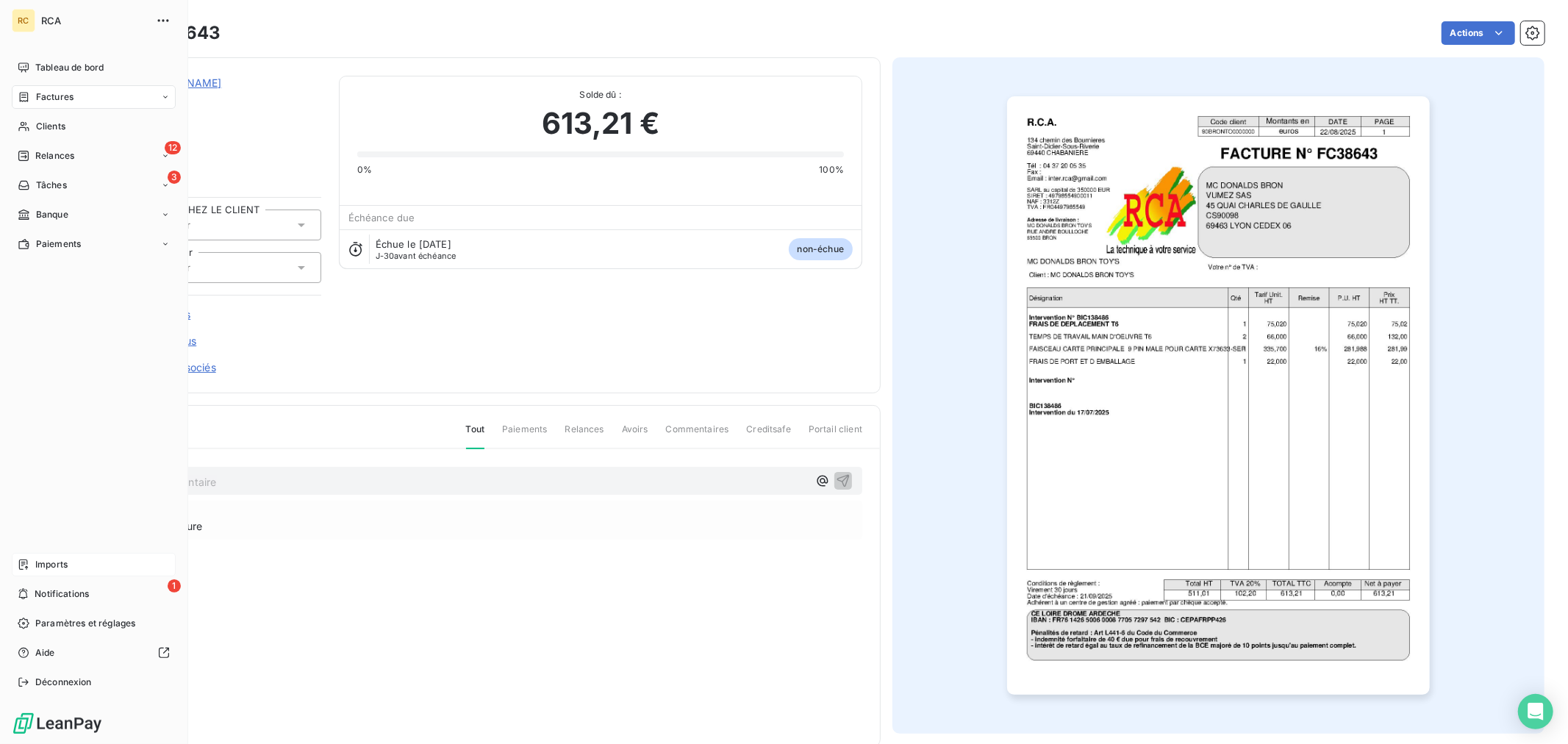
drag, startPoint x: 52, startPoint y: 561, endPoint x: 94, endPoint y: 553, distance: 42.8
click at [52, 561] on span "Imports" at bounding box center [51, 564] width 32 height 13
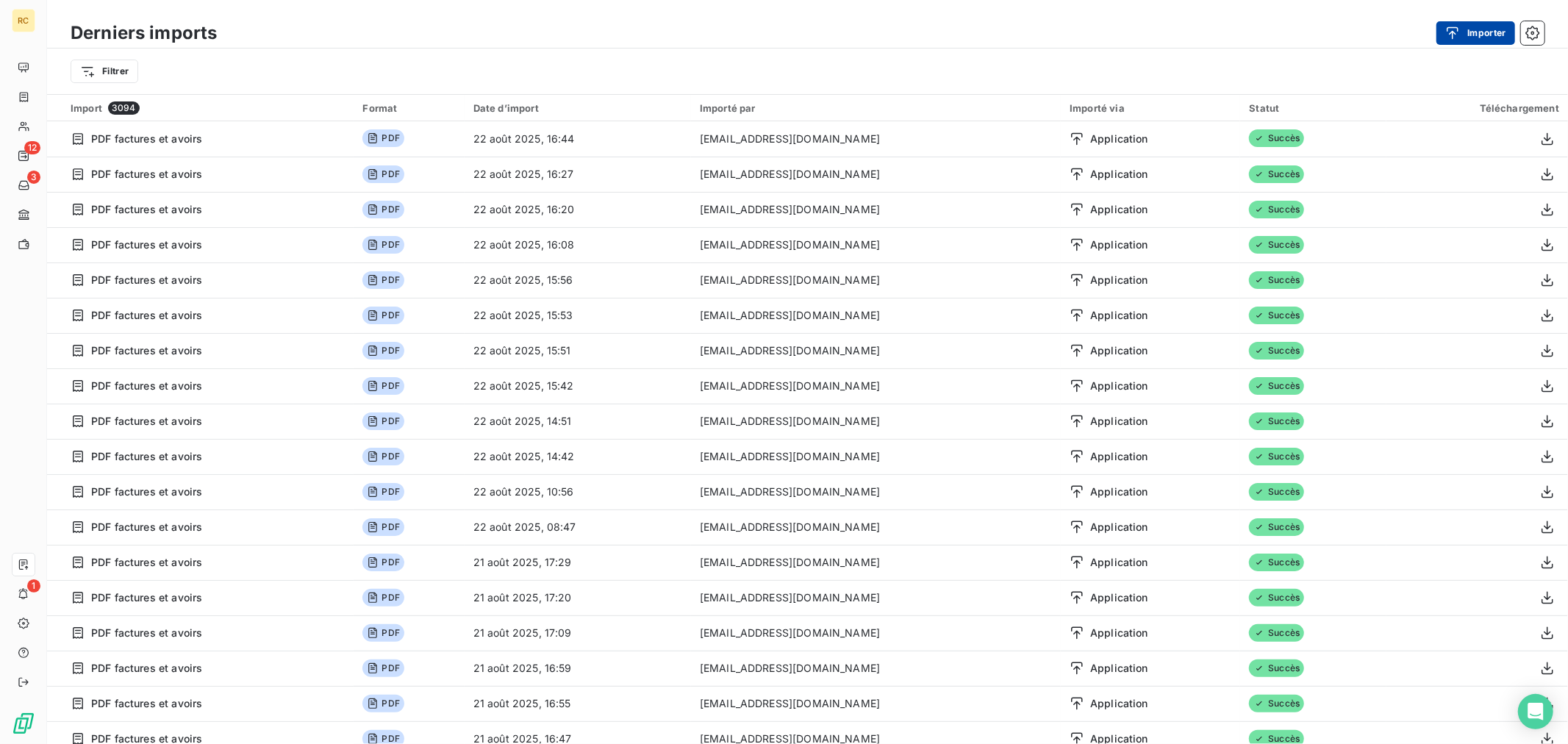
click at [1456, 35] on icon "button" at bounding box center [1453, 33] width 14 height 14
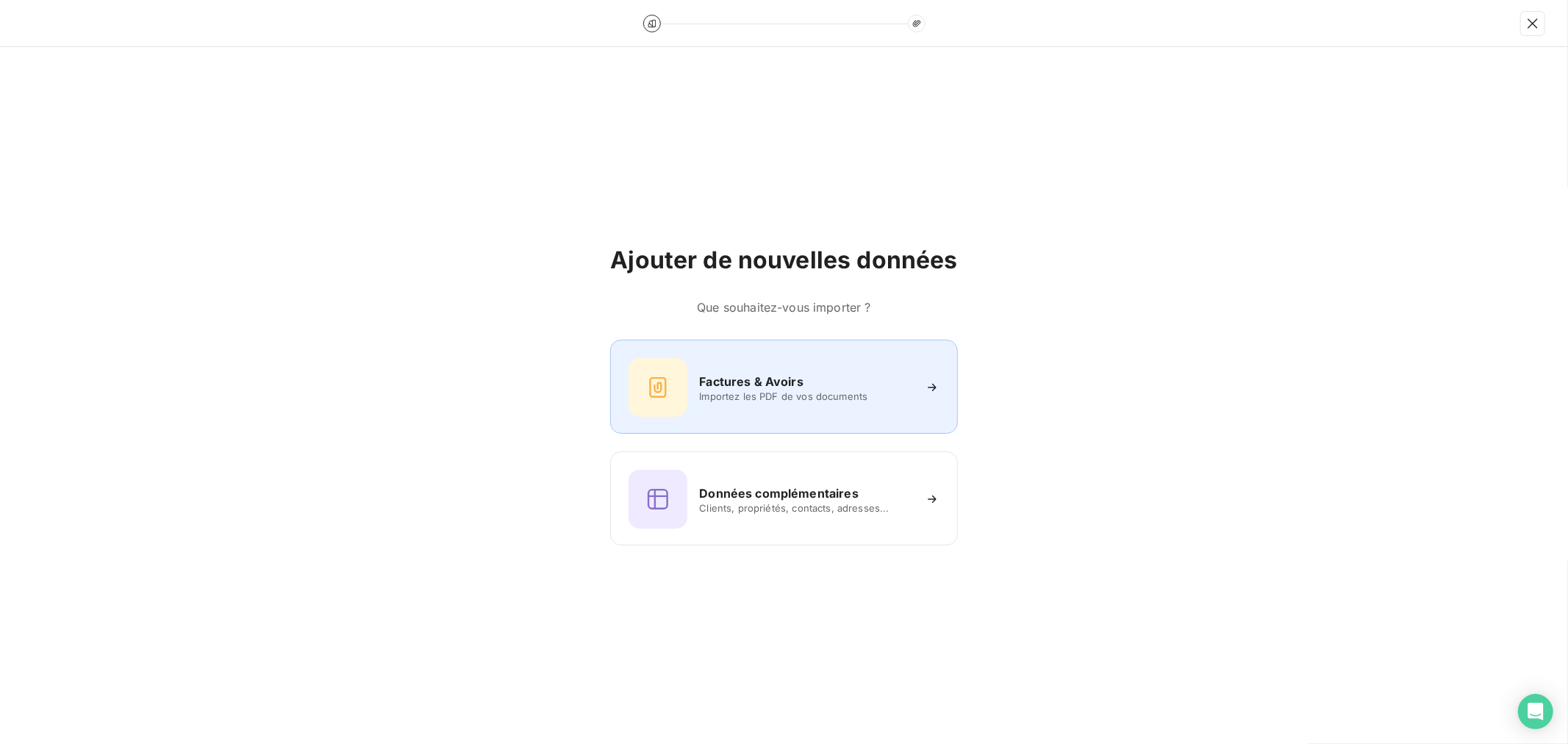
click at [841, 399] on span "Importez les PDF de vos documents" at bounding box center [806, 395] width 213 height 12
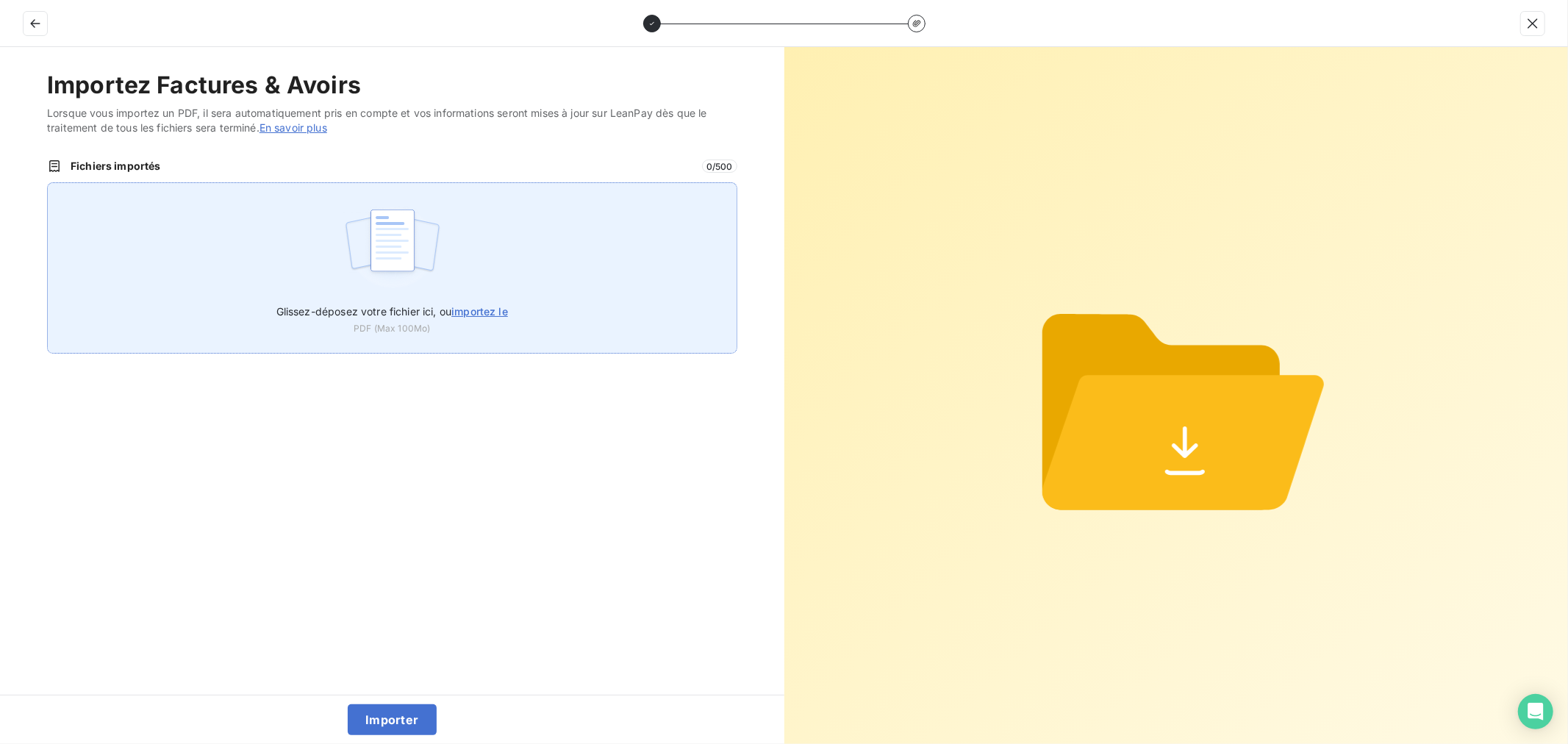
click at [451, 272] on div "Glissez-déposez votre fichier ici, ou importez le PDF (Max 100Mo)" at bounding box center [392, 268] width 690 height 172
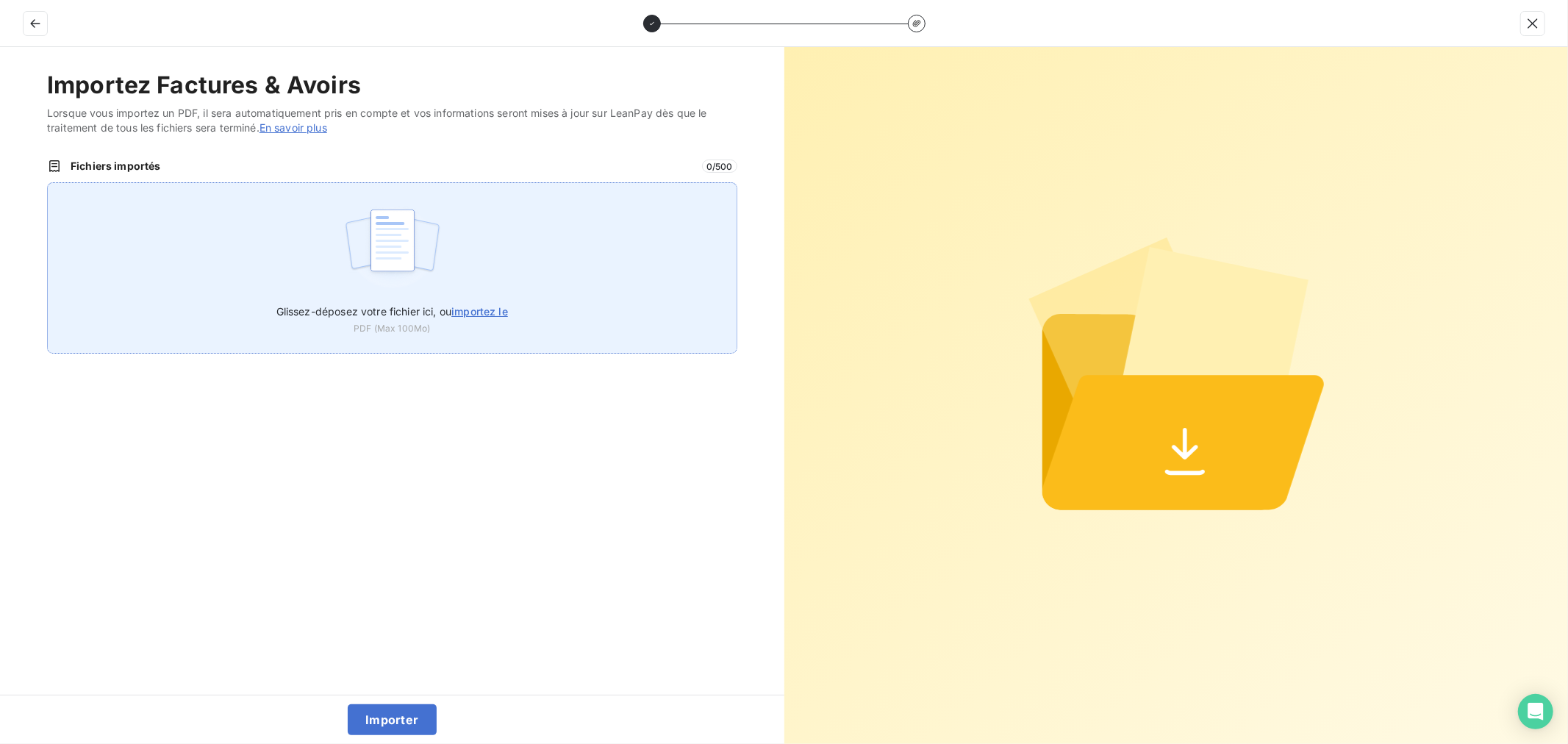
type input "C:\fakepath\FC38644.pdf"
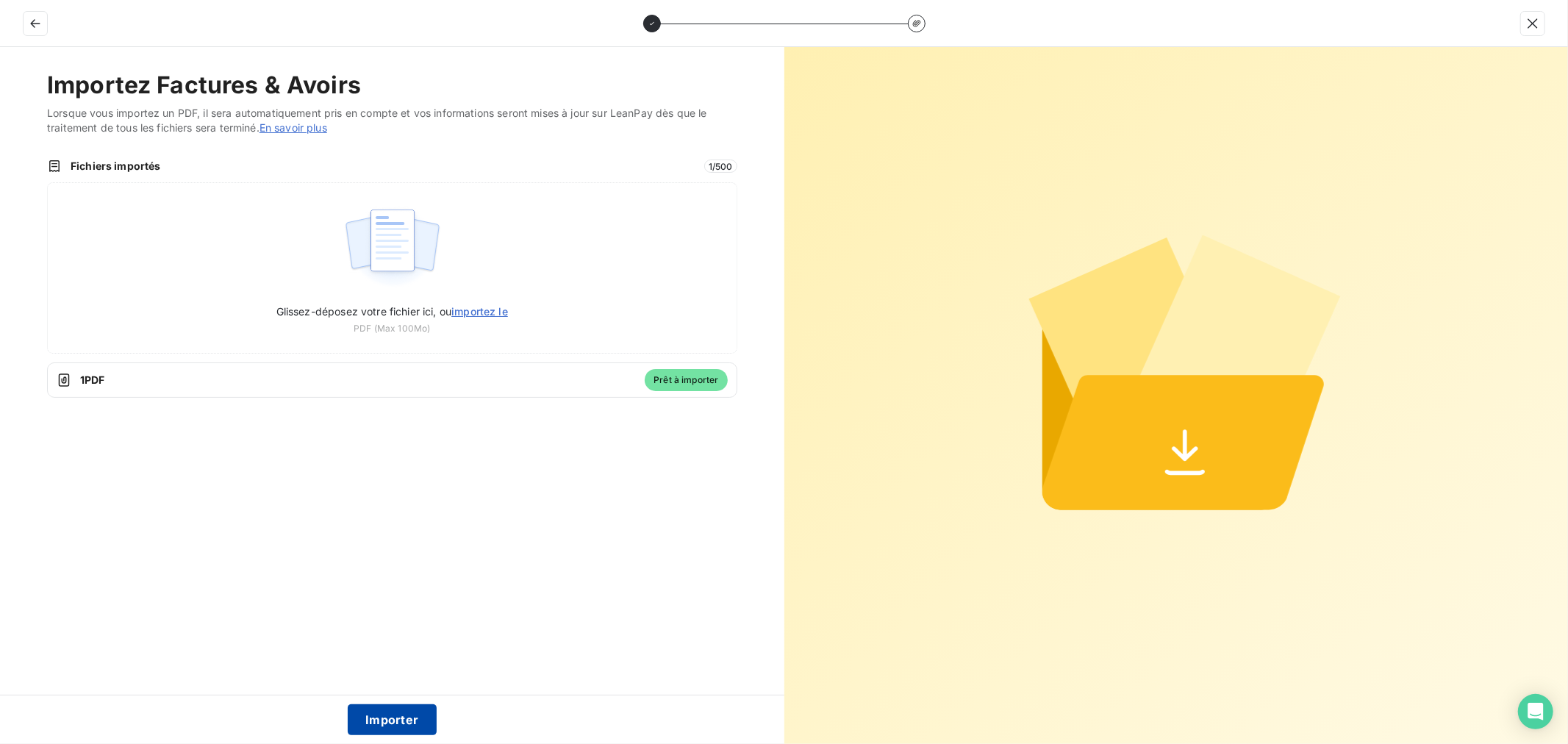
click at [389, 719] on button "Importer" at bounding box center [392, 719] width 89 height 31
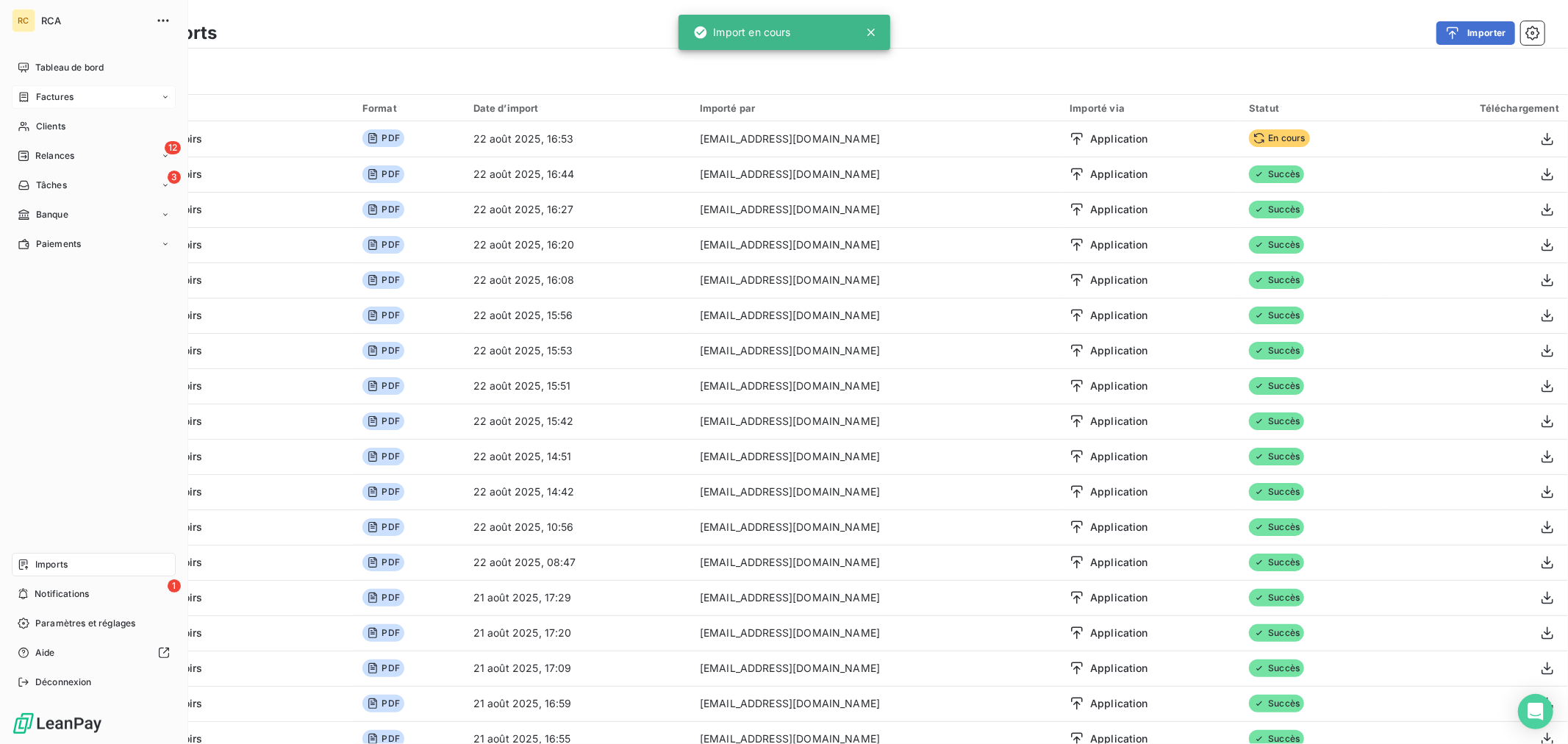
drag, startPoint x: 51, startPoint y: 96, endPoint x: 89, endPoint y: 103, distance: 38.6
click at [53, 95] on span "Factures" at bounding box center [55, 97] width 38 height 13
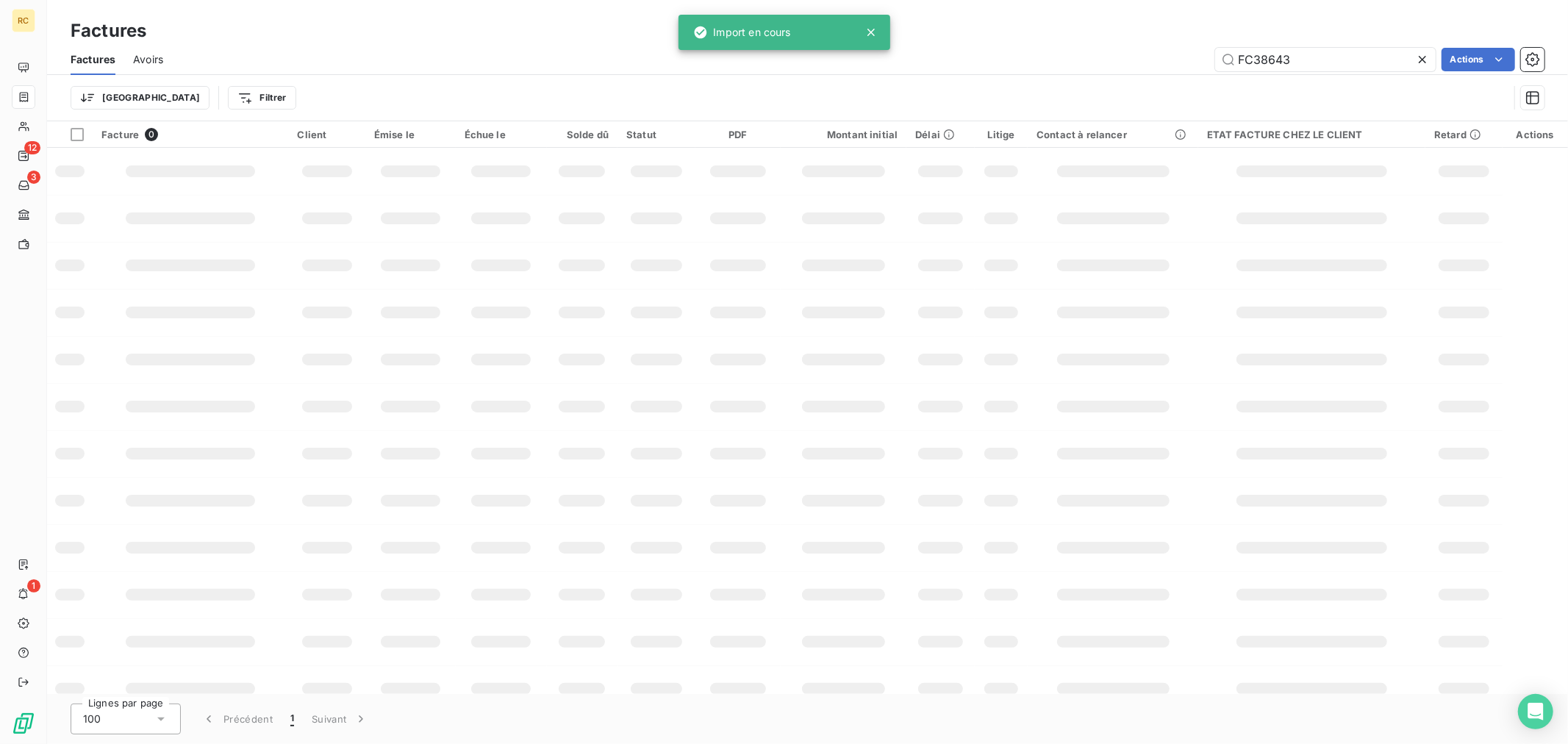
drag, startPoint x: 1337, startPoint y: 59, endPoint x: 1208, endPoint y: 61, distance: 129.0
click at [1208, 61] on div "FC38643 Actions" at bounding box center [862, 59] width 1364 height 23
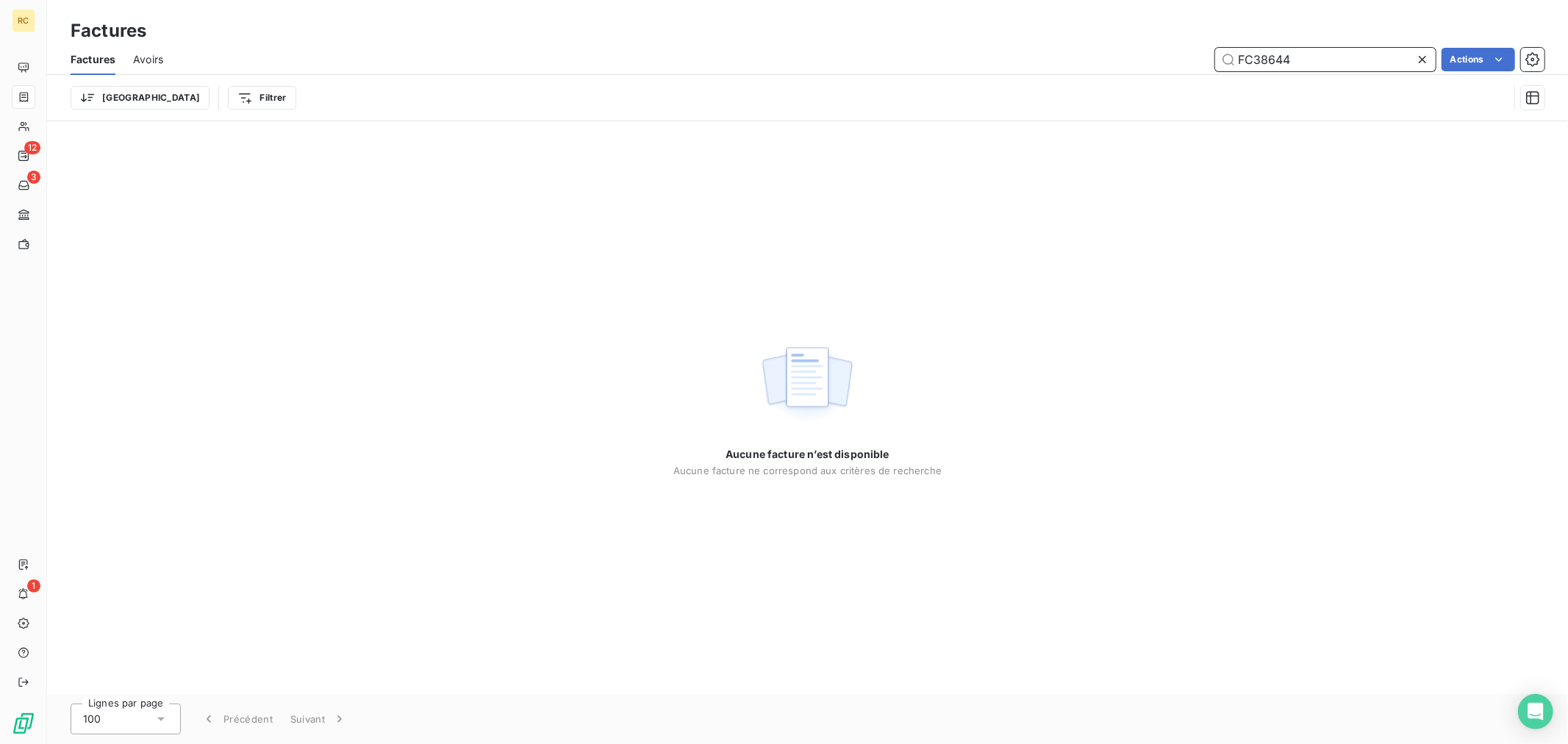
click at [1333, 56] on input "FC38644" at bounding box center [1325, 59] width 220 height 23
type input "FC38644"
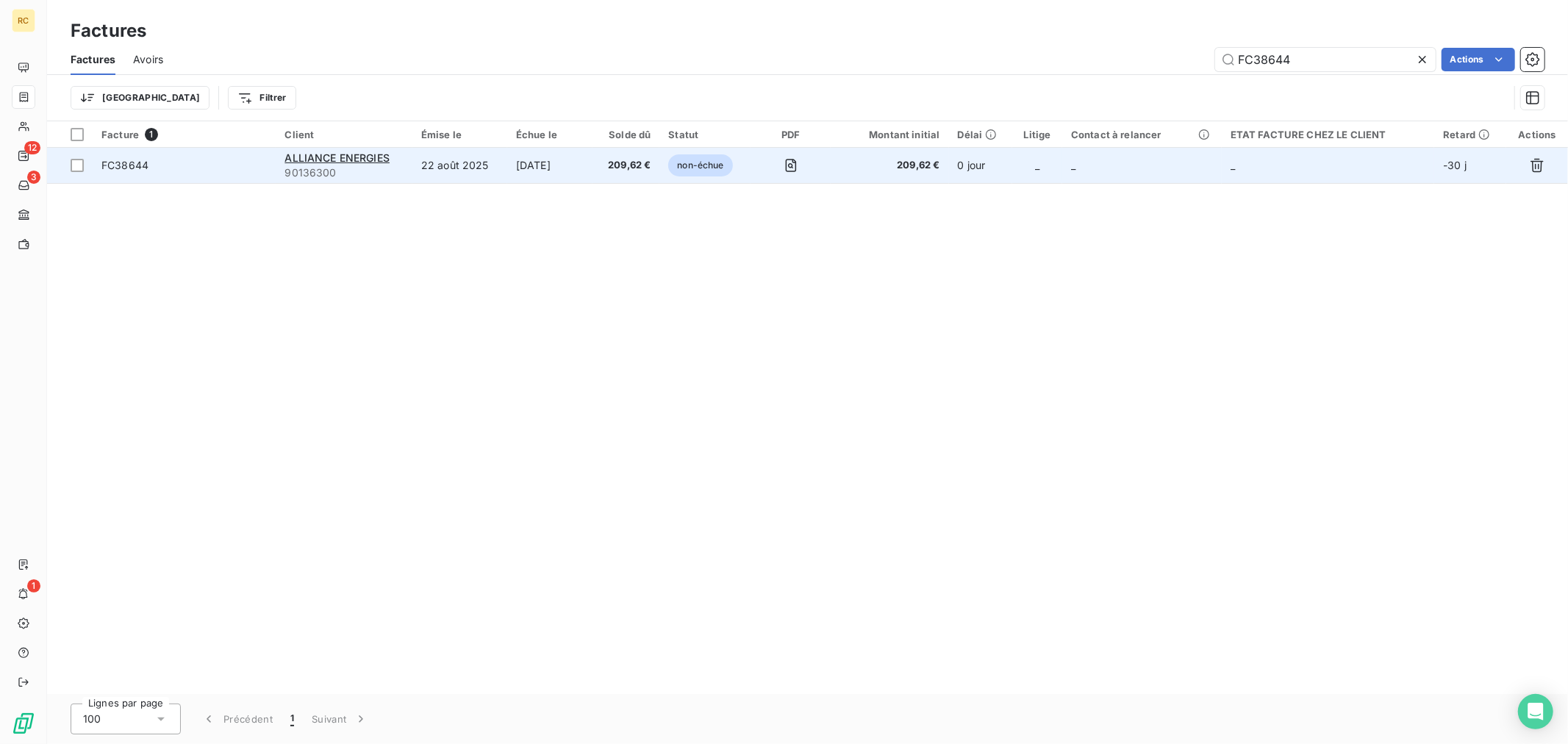
click at [498, 169] on td "22 août 2025" at bounding box center [459, 164] width 94 height 35
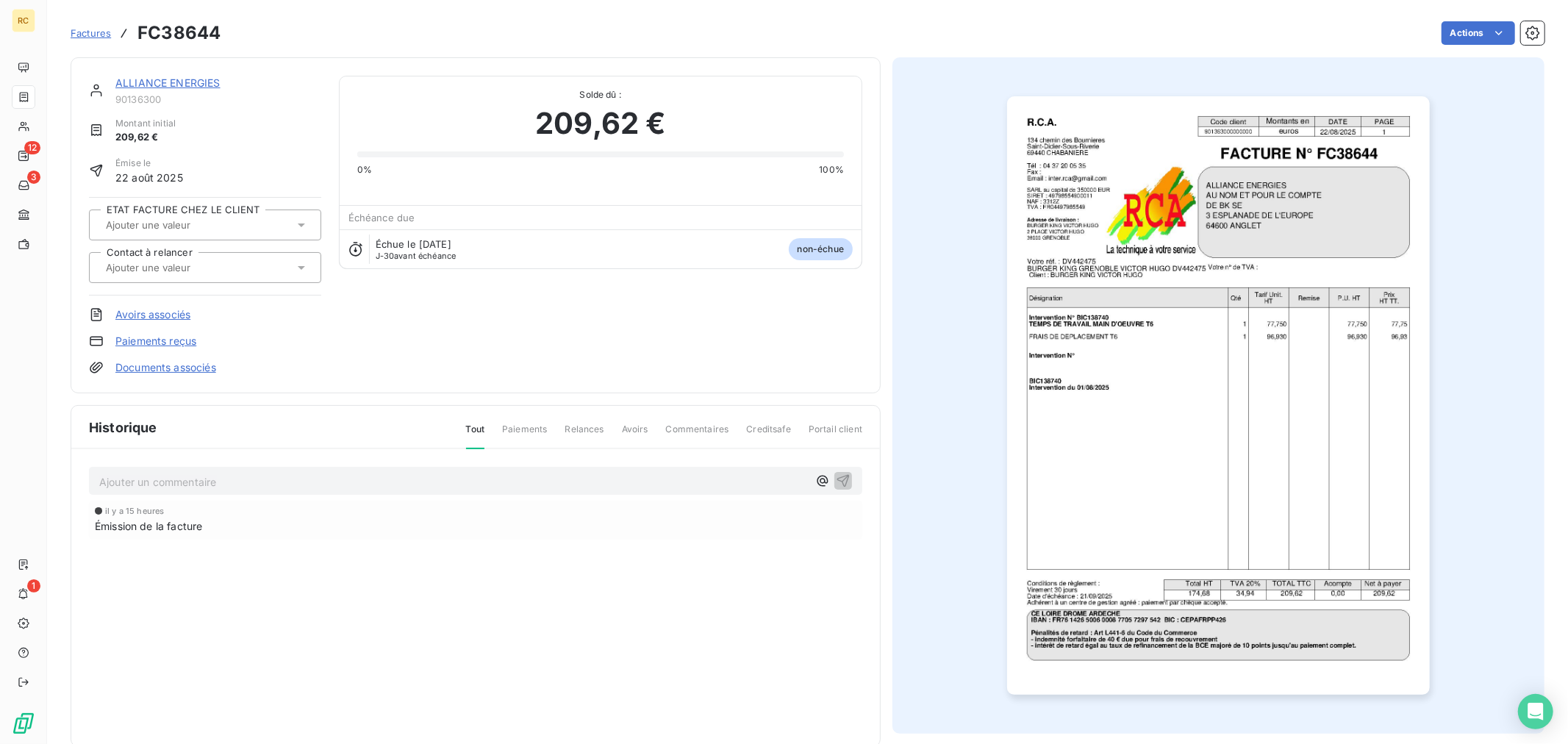
click at [180, 368] on link "Documents associés" at bounding box center [165, 368] width 101 height 14
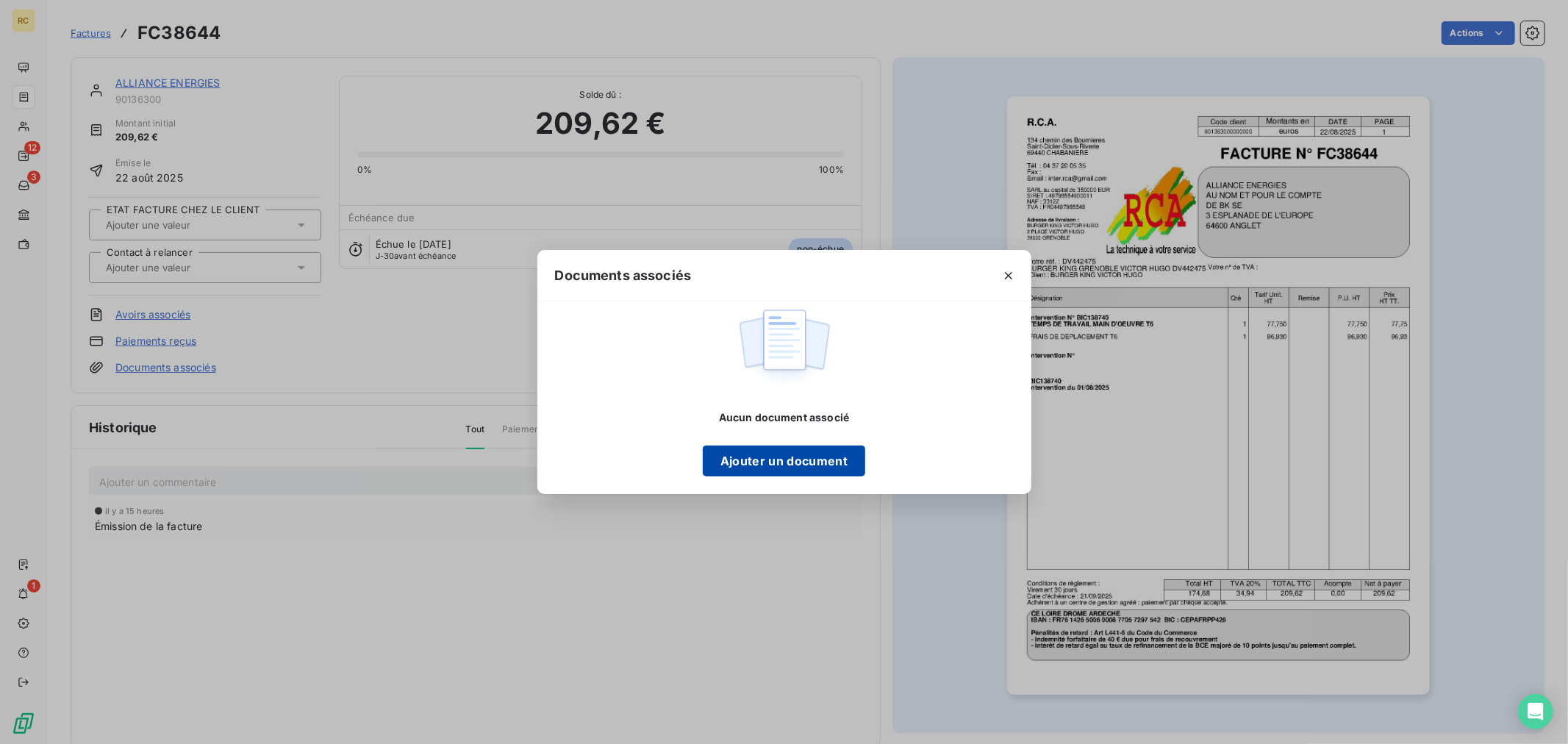
click at [769, 465] on button "Ajouter un document" at bounding box center [784, 461] width 163 height 31
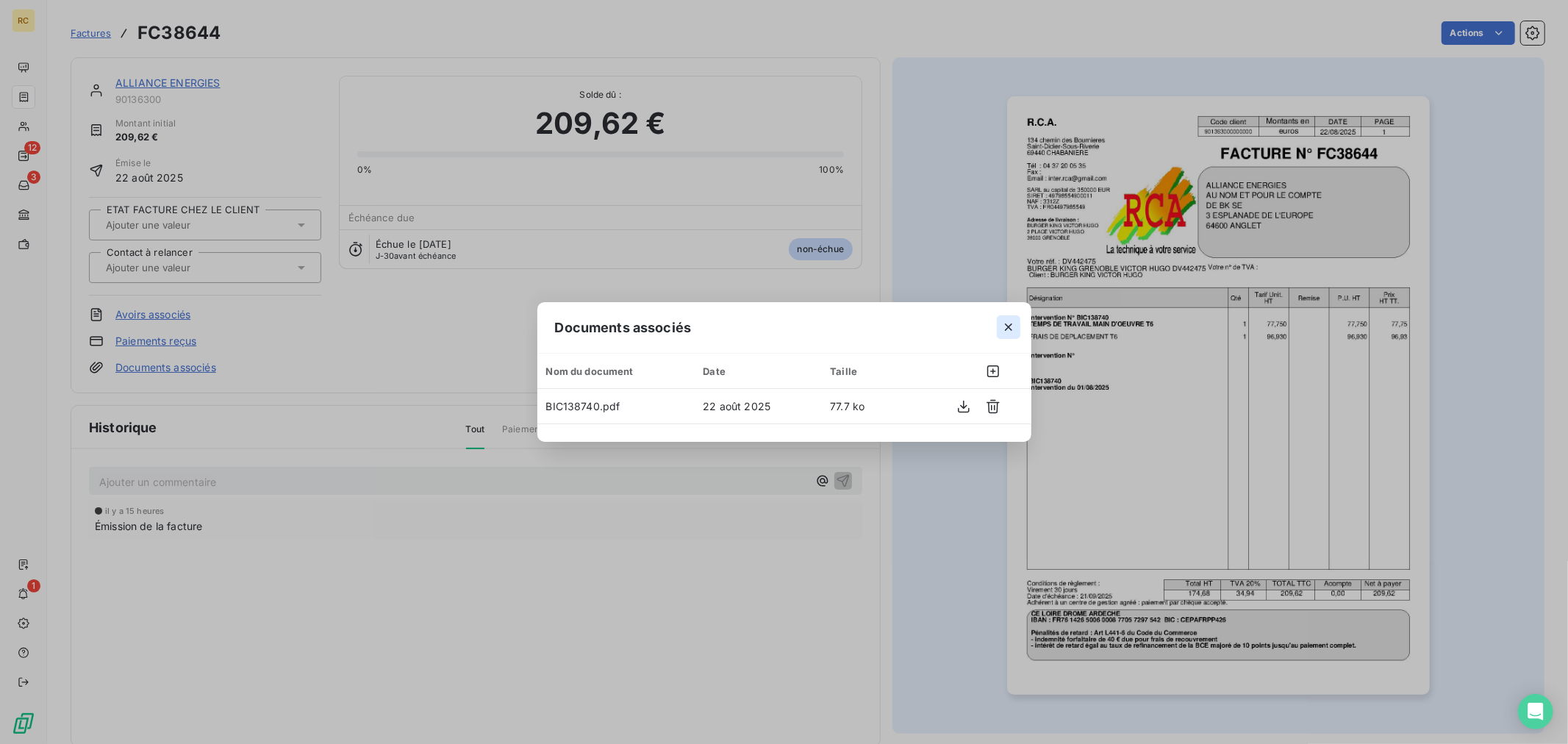
click at [1005, 328] on icon "button" at bounding box center [1009, 327] width 14 height 14
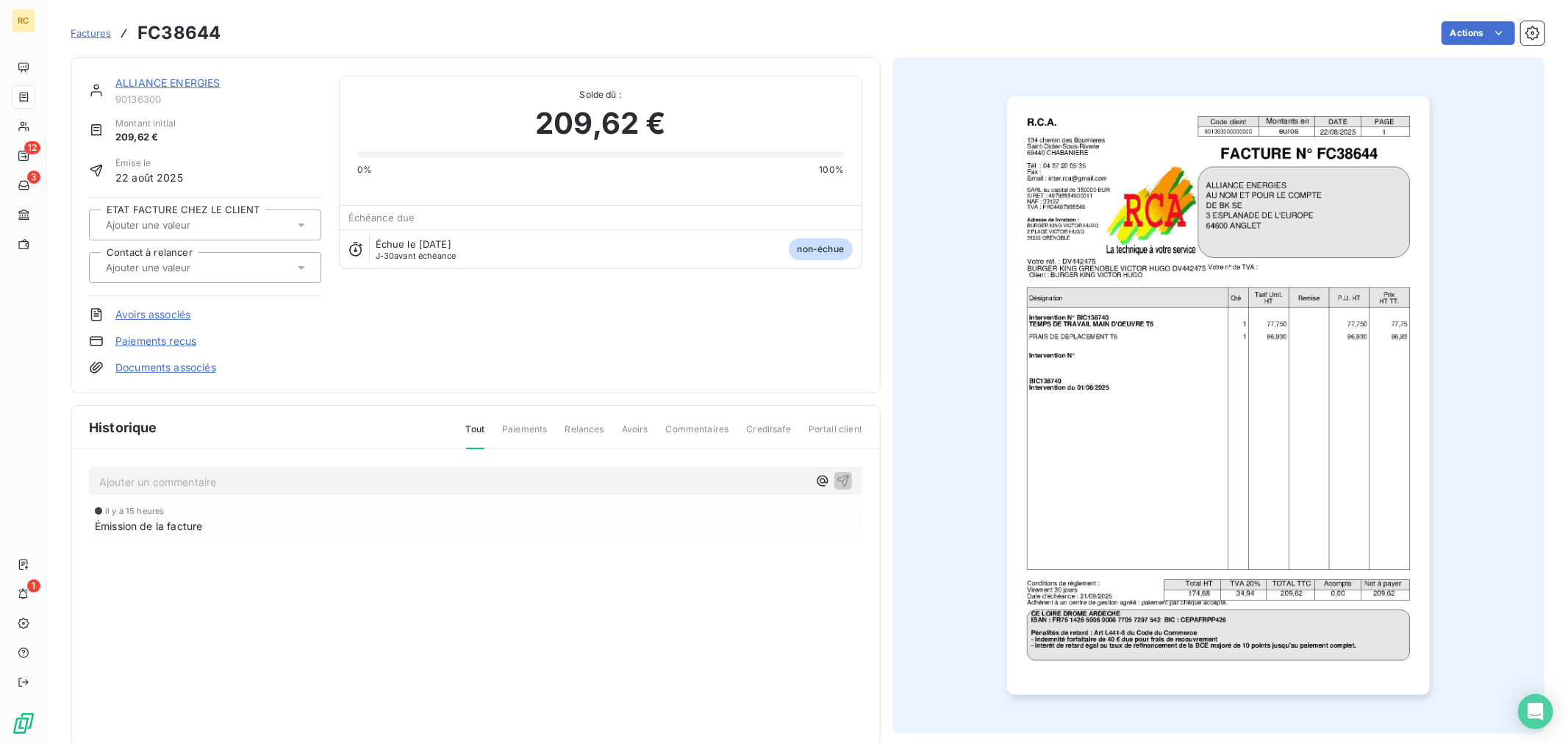
click at [192, 81] on link "ALLIANCE ENERGIES" at bounding box center [167, 83] width 105 height 13
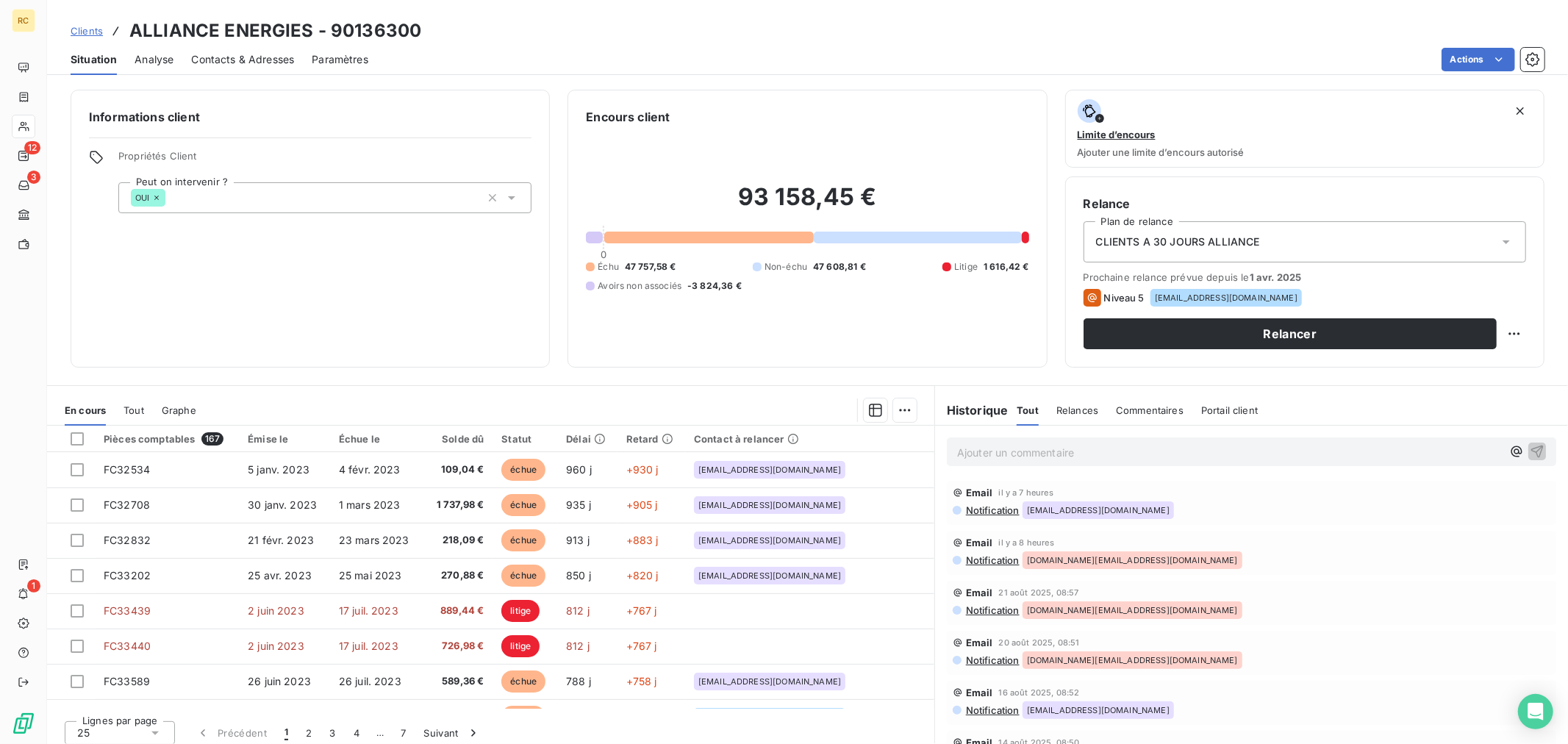
click at [159, 56] on span "Analyse" at bounding box center [154, 59] width 39 height 14
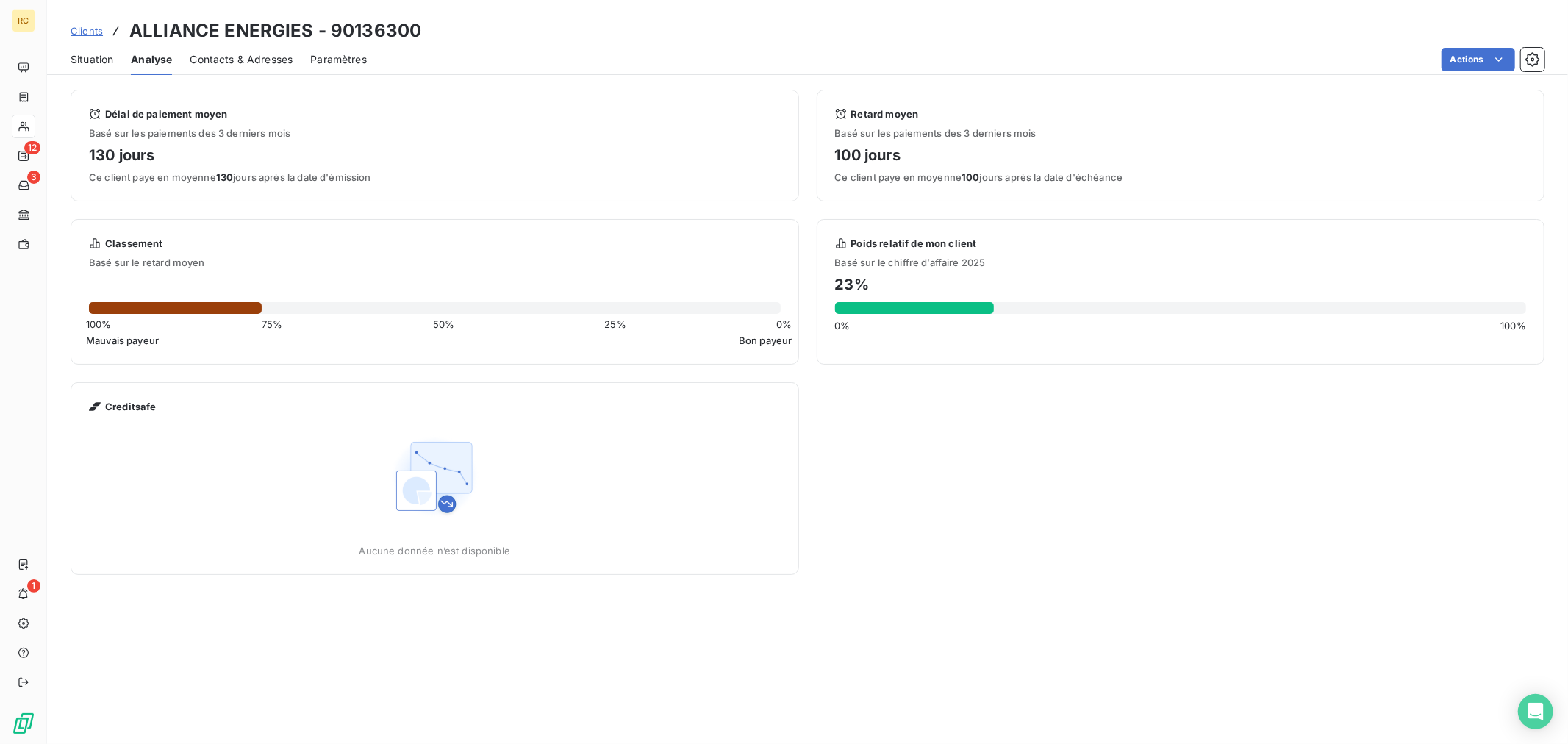
click at [85, 35] on span "Clients" at bounding box center [87, 31] width 32 height 12
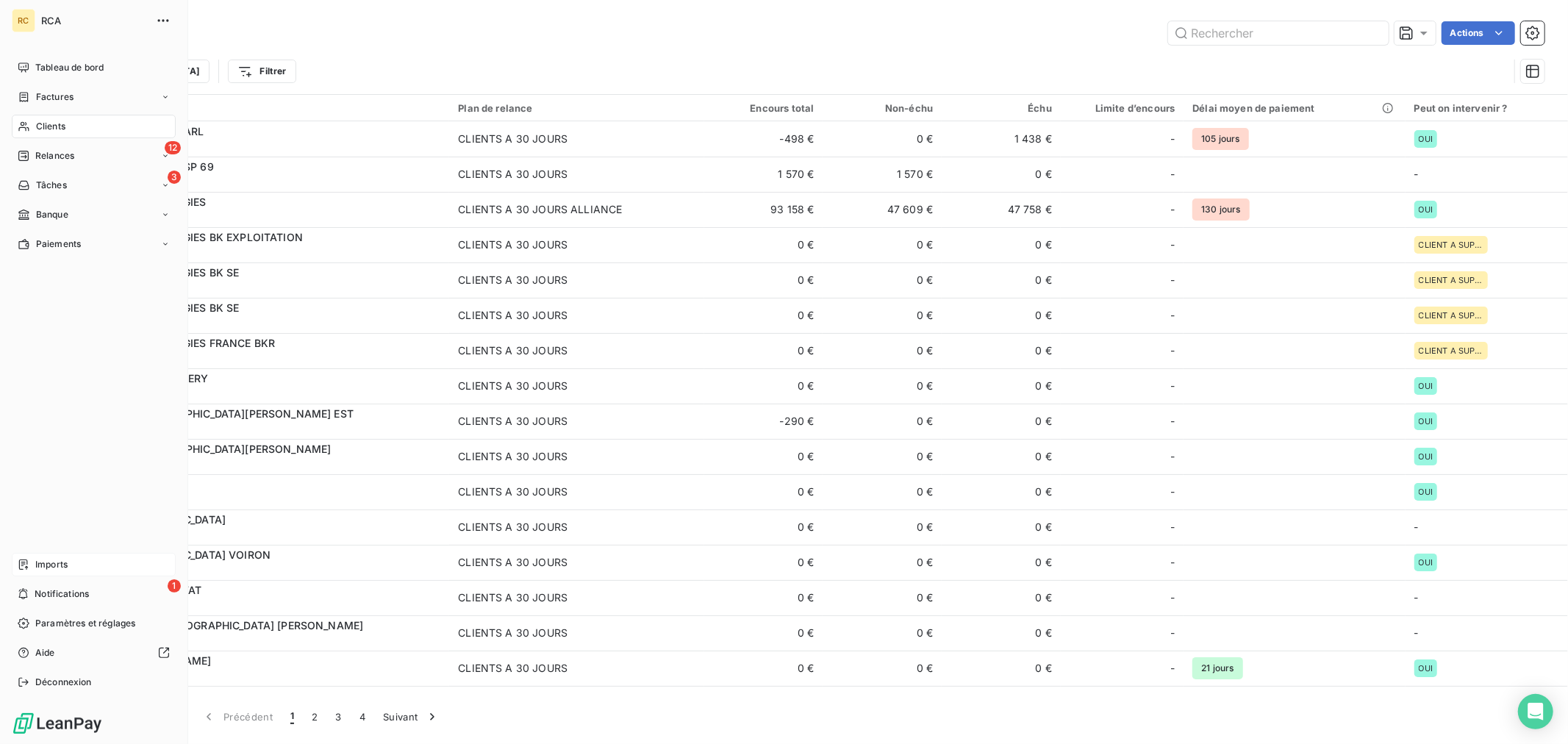
click at [55, 555] on div "Imports" at bounding box center [94, 564] width 164 height 23
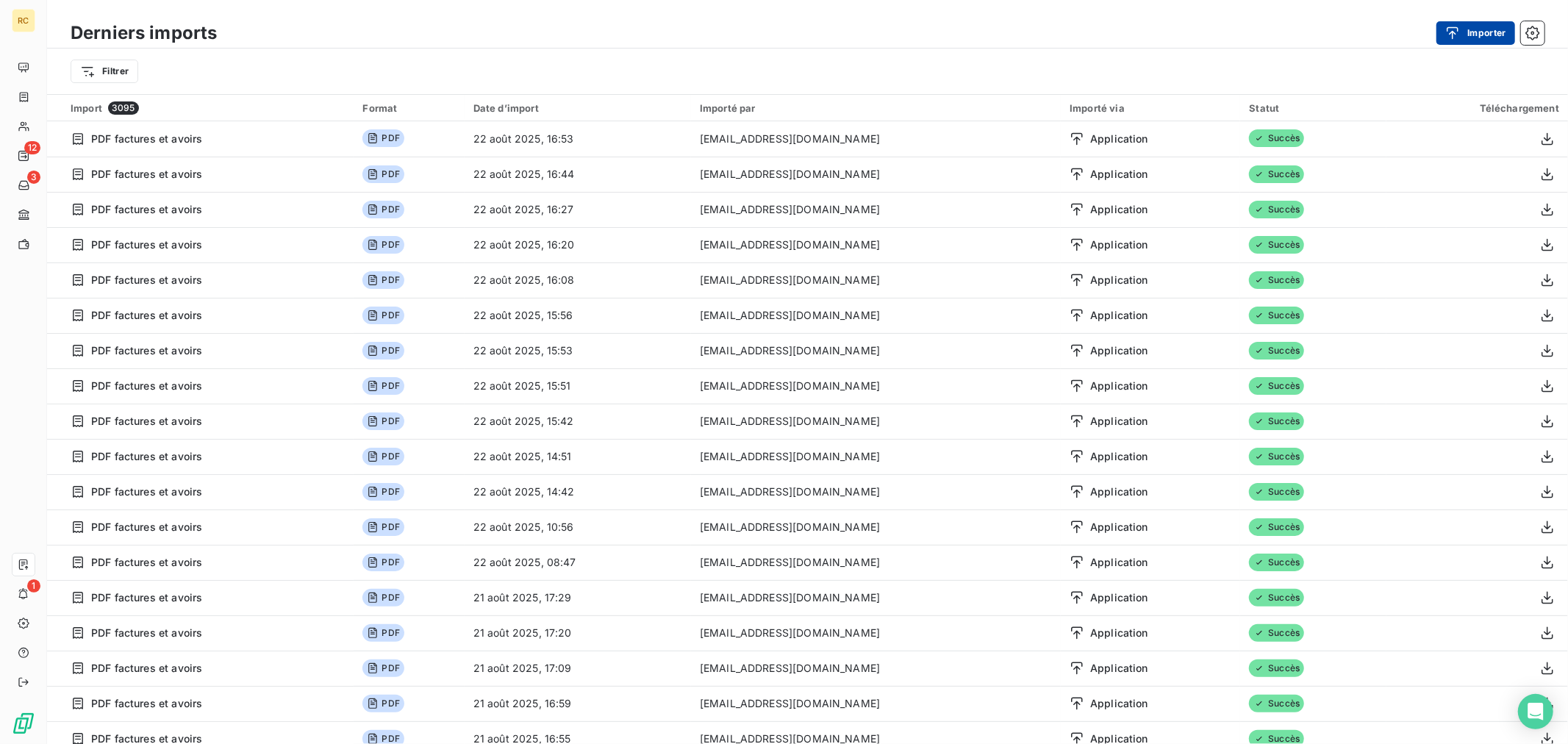
click at [1492, 34] on button "Importer" at bounding box center [1475, 33] width 78 height 23
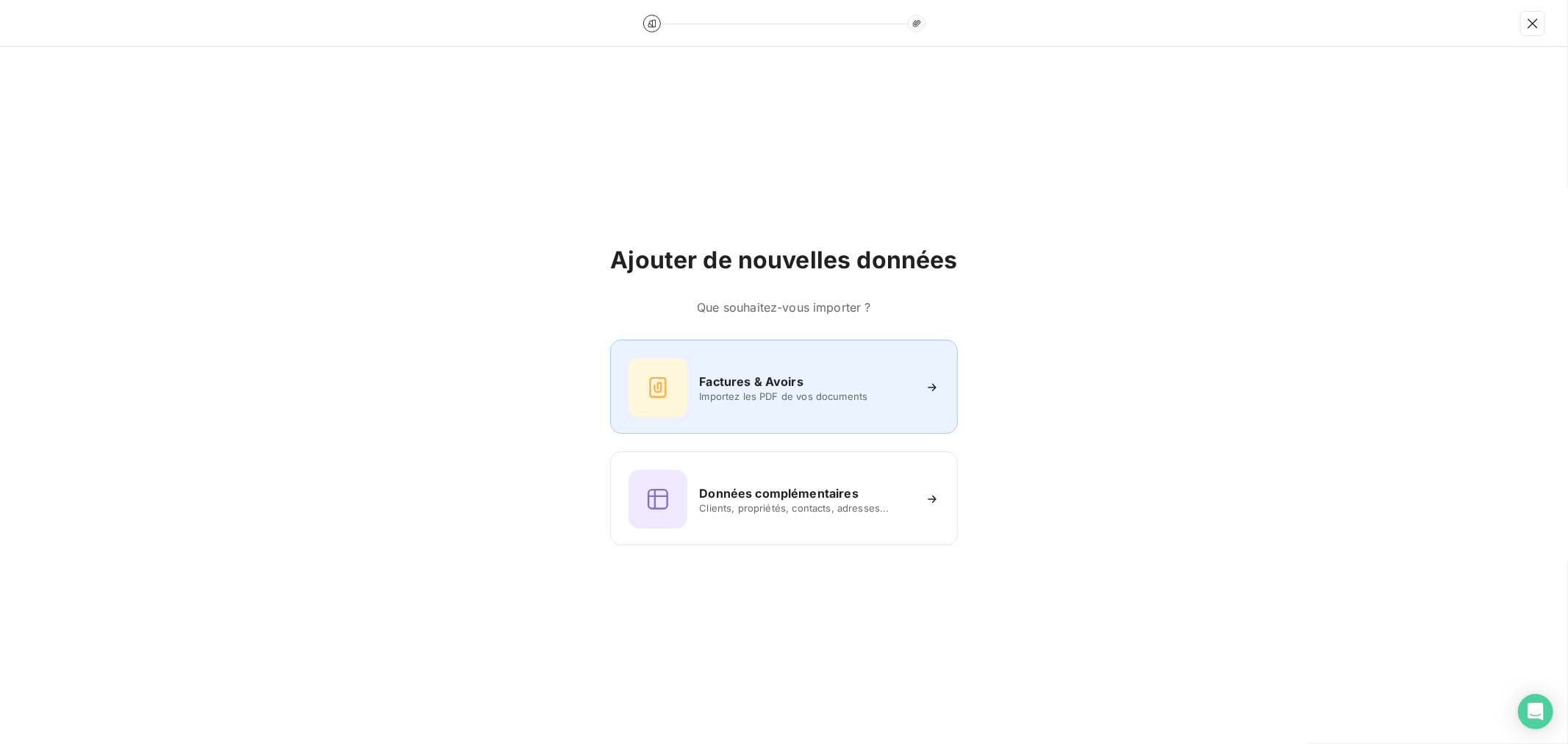
click at [768, 401] on span "Importez les PDF de vos documents" at bounding box center [806, 395] width 213 height 12
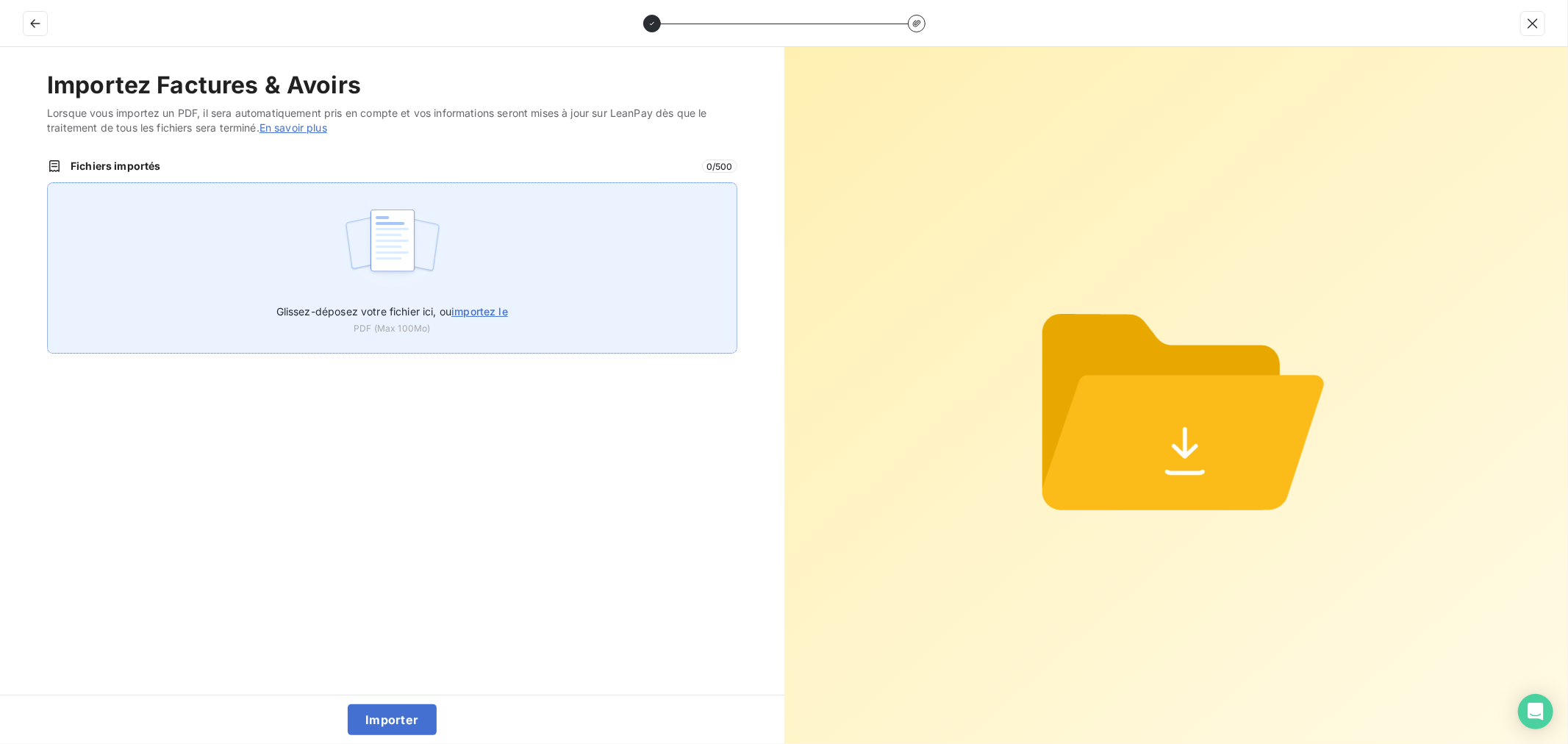
click at [487, 270] on div "Glissez-déposez votre fichier ici, ou importez le PDF (Max 100Mo)" at bounding box center [392, 268] width 690 height 172
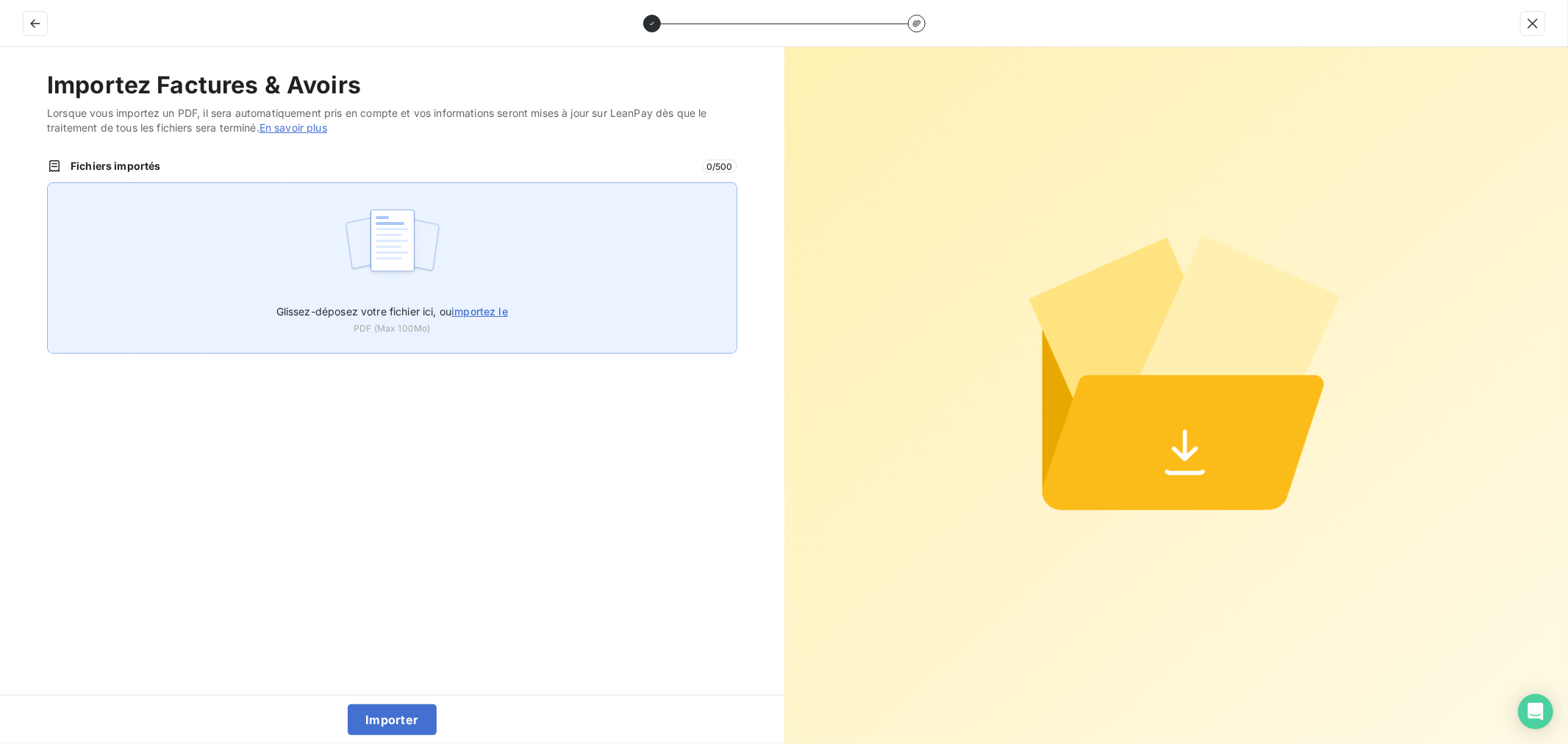
type input "C:\fakepath\FC38645.pdf"
drag, startPoint x: 182, startPoint y: 377, endPoint x: 71, endPoint y: 214, distance: 197.2
click at [105, 295] on div "Importez Factures & Avoirs Lorsque vous importez un PDF, il sera automatiquemen…" at bounding box center [392, 370] width 785 height 647
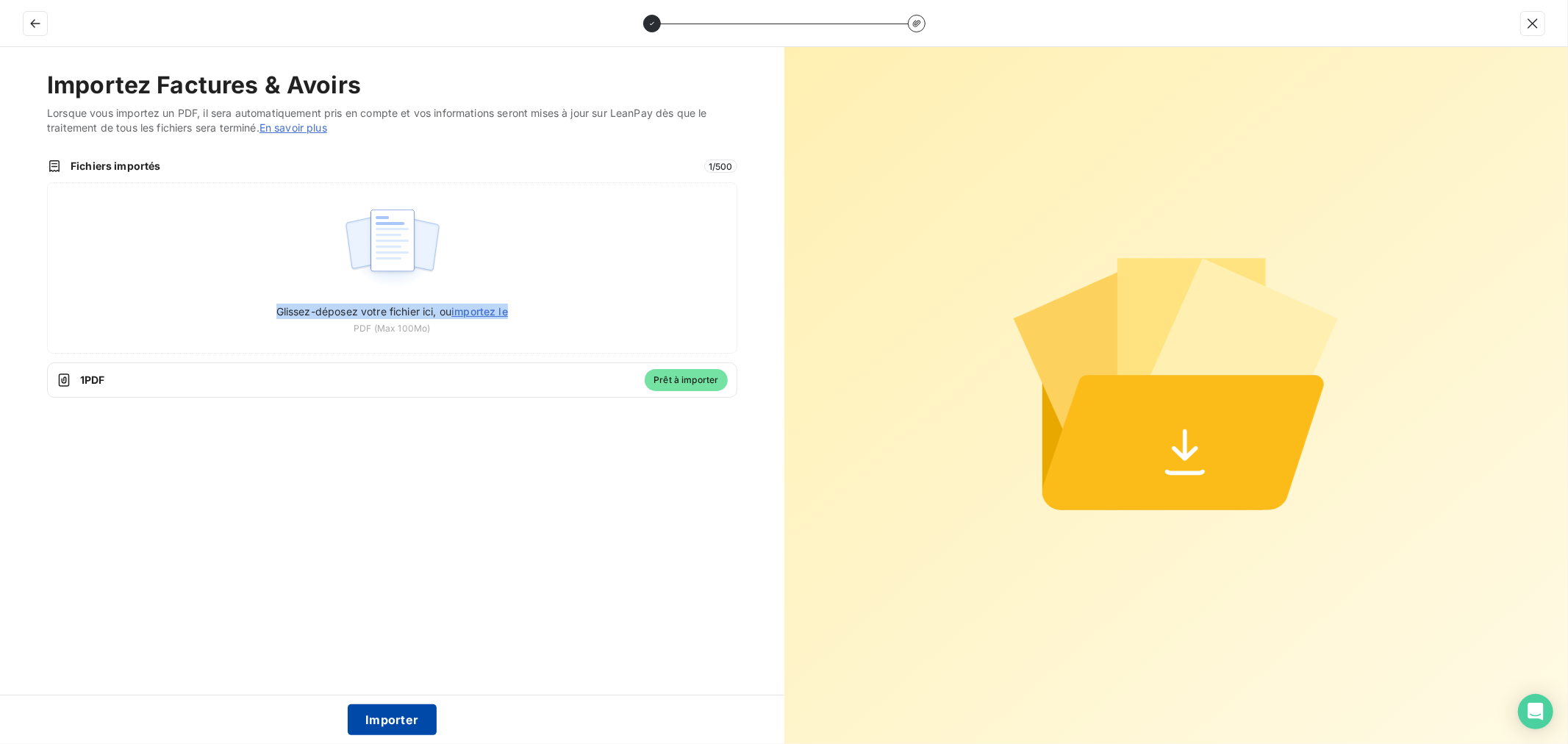
click at [400, 715] on button "Importer" at bounding box center [392, 719] width 89 height 31
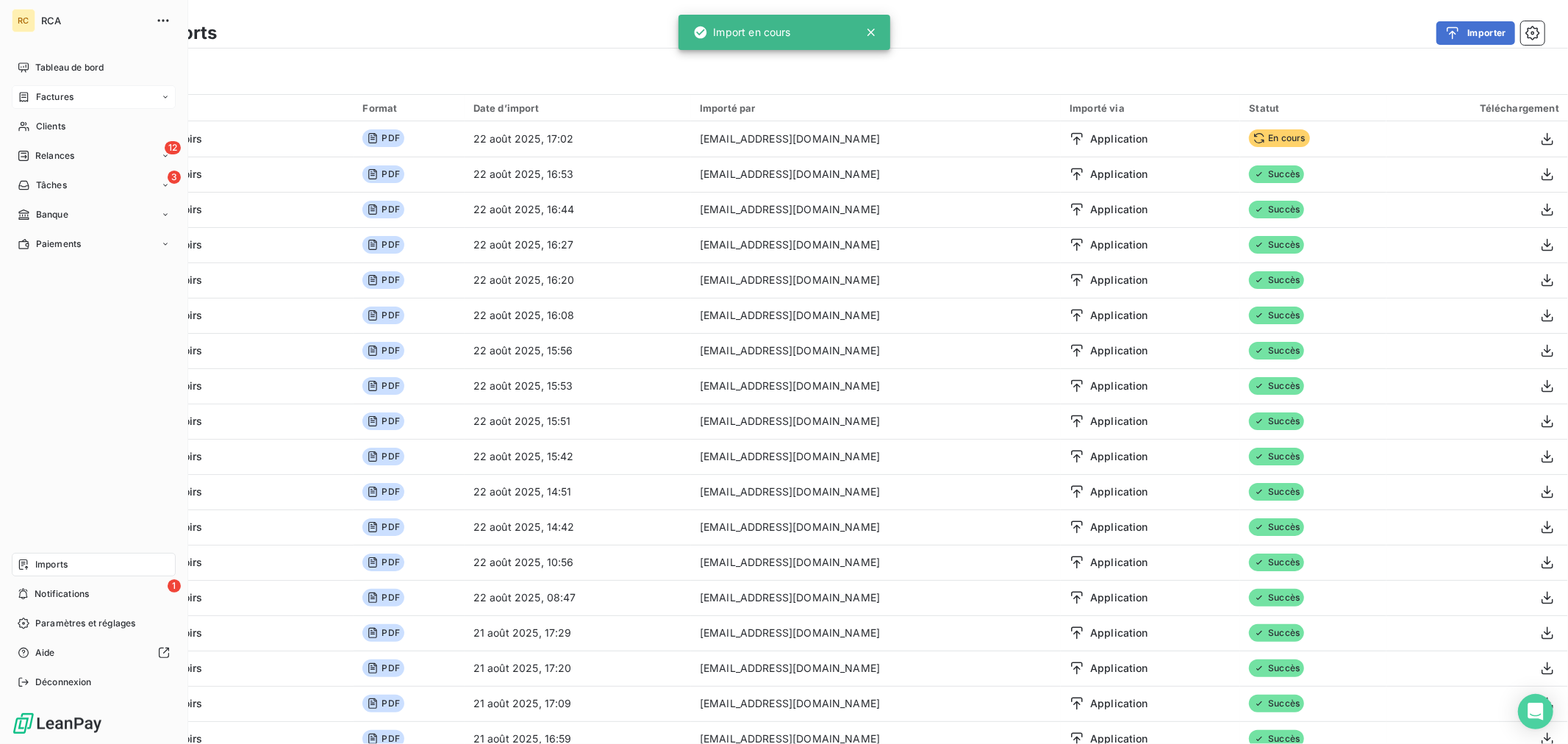
click at [56, 99] on span "Factures" at bounding box center [55, 97] width 38 height 13
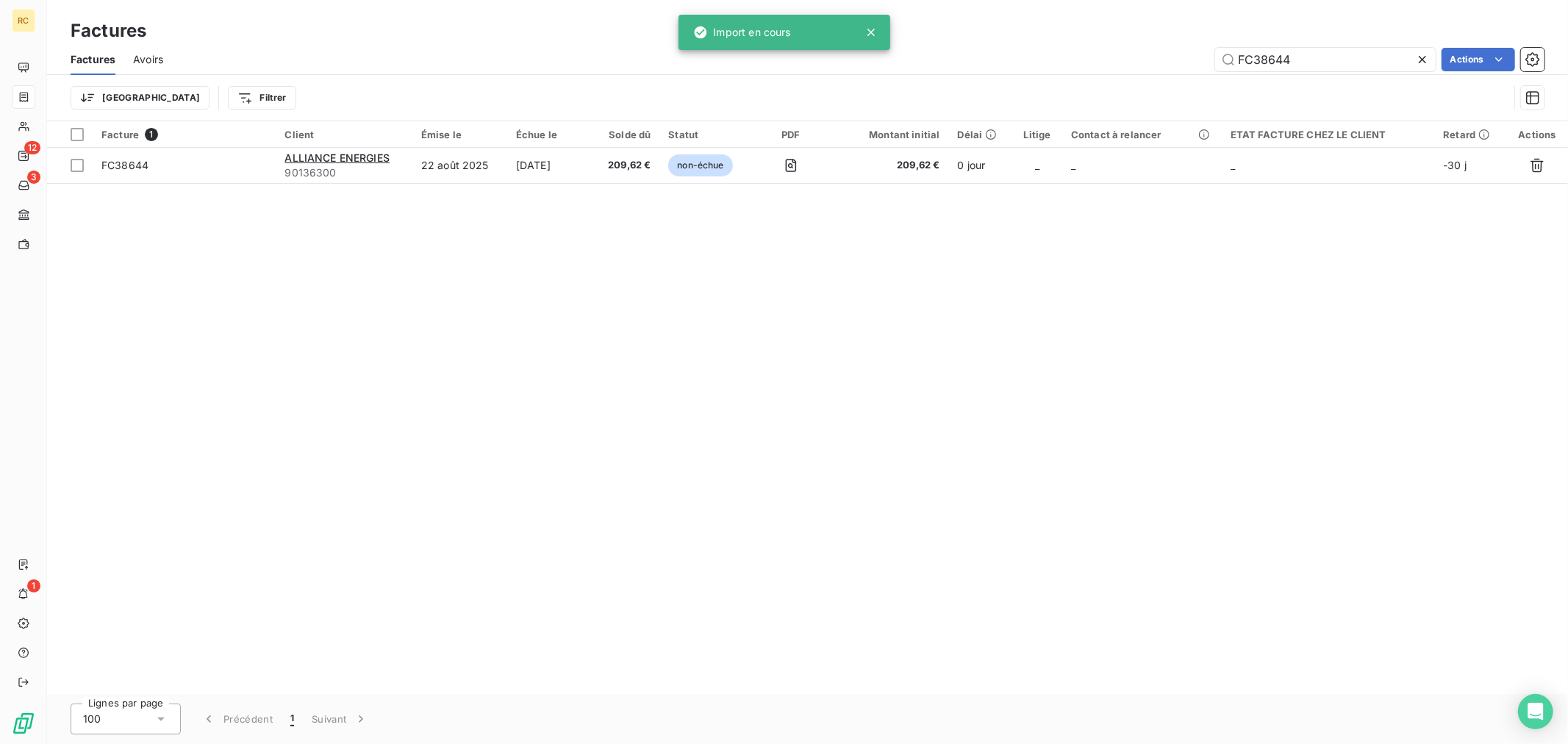
drag, startPoint x: 1296, startPoint y: 58, endPoint x: 1071, endPoint y: 66, distance: 225.1
click at [1071, 66] on div "FC38644 Actions" at bounding box center [862, 59] width 1364 height 23
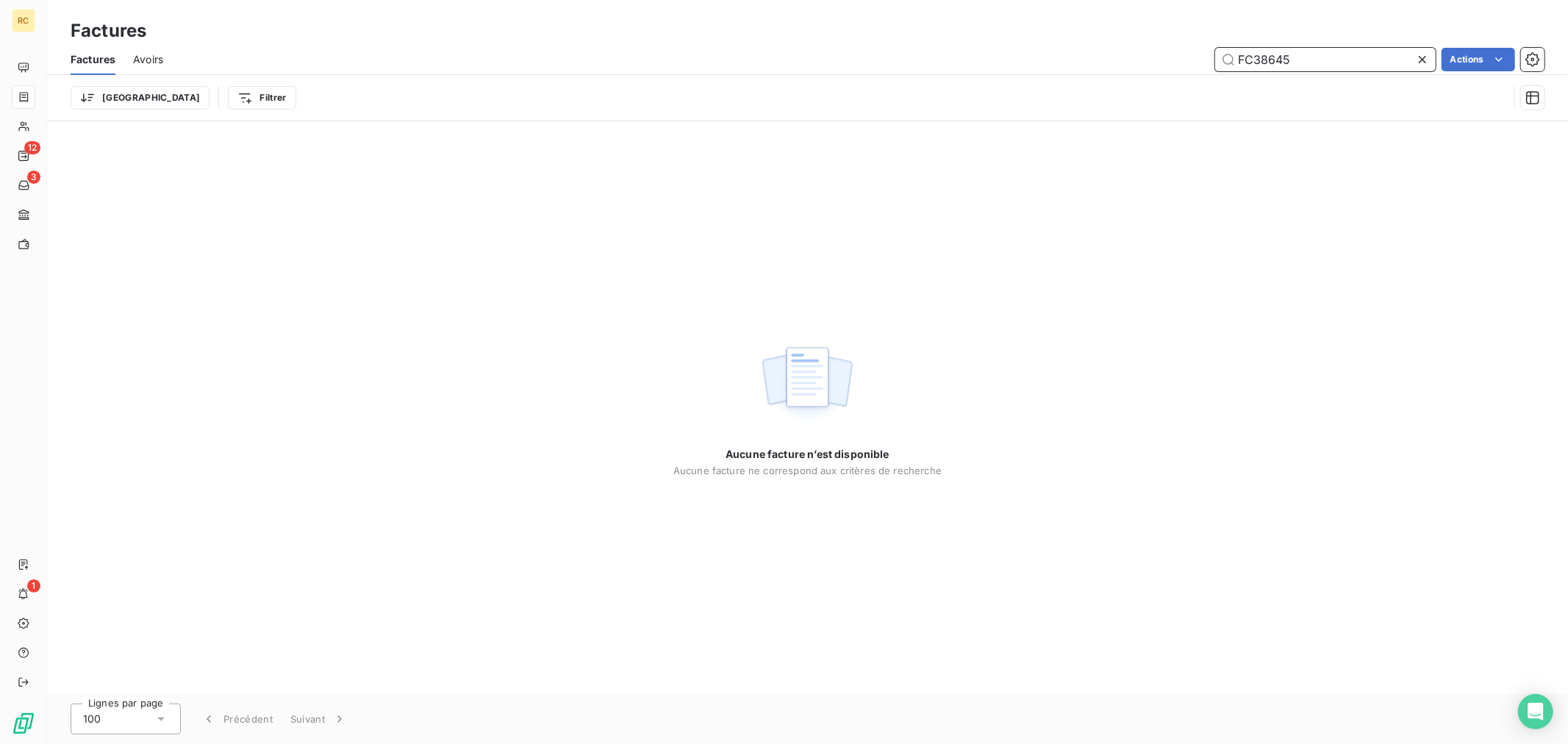
drag, startPoint x: 1317, startPoint y: 67, endPoint x: 1300, endPoint y: 22, distance: 48.1
click at [1317, 67] on input "FC38645" at bounding box center [1325, 59] width 220 height 23
type input "FC38645"
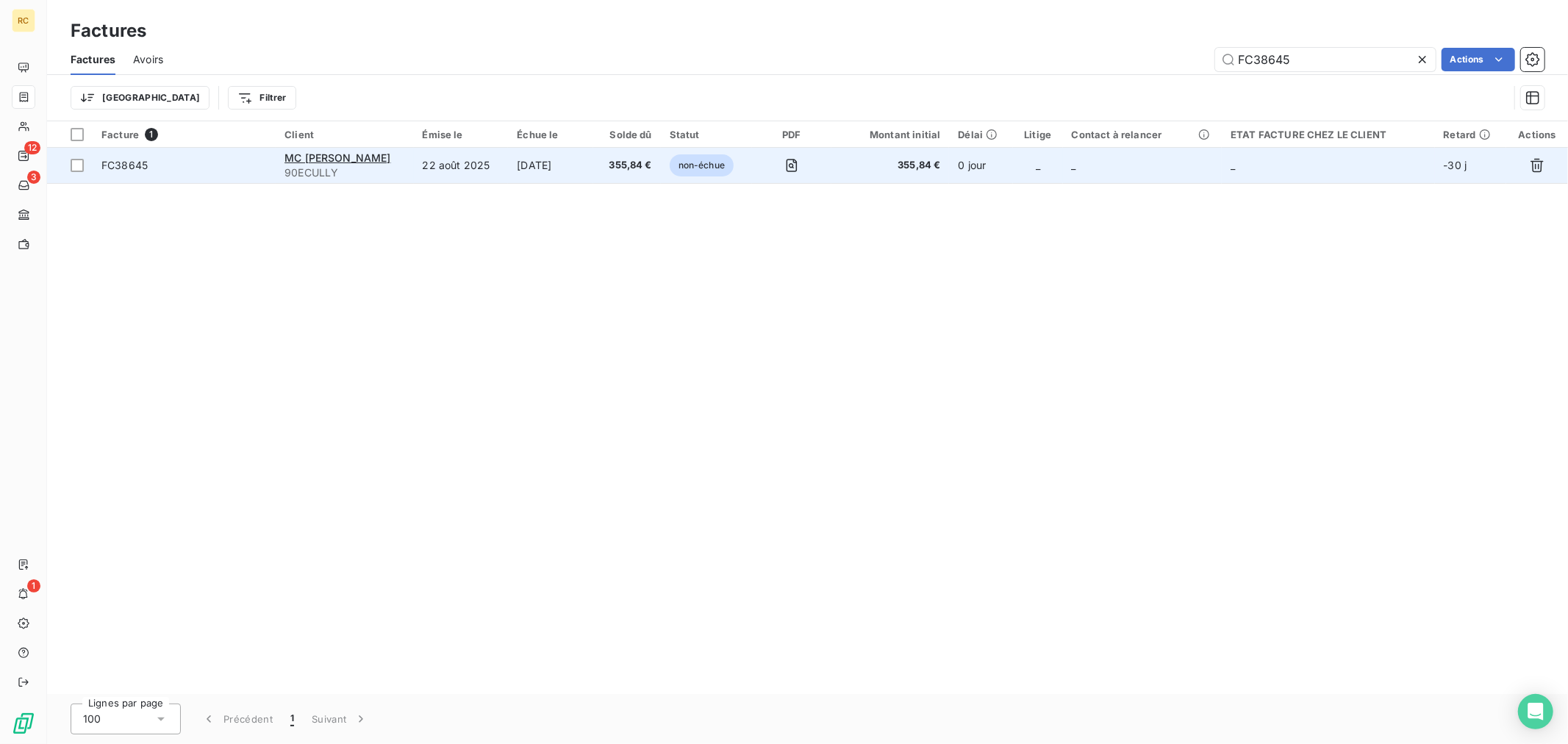
click at [509, 170] on td "22 août 2025" at bounding box center [460, 164] width 94 height 35
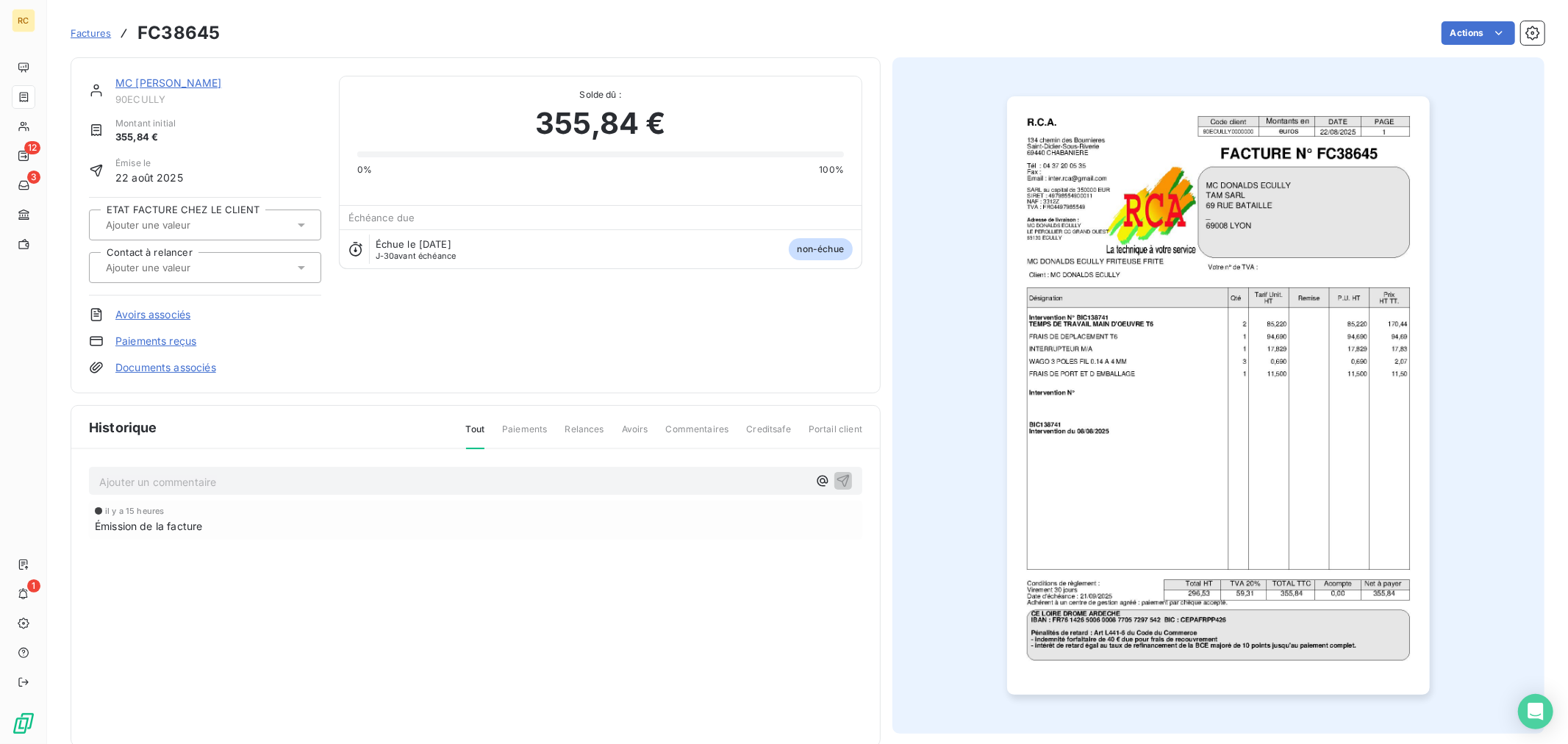
click at [156, 365] on link "Documents associés" at bounding box center [165, 368] width 101 height 14
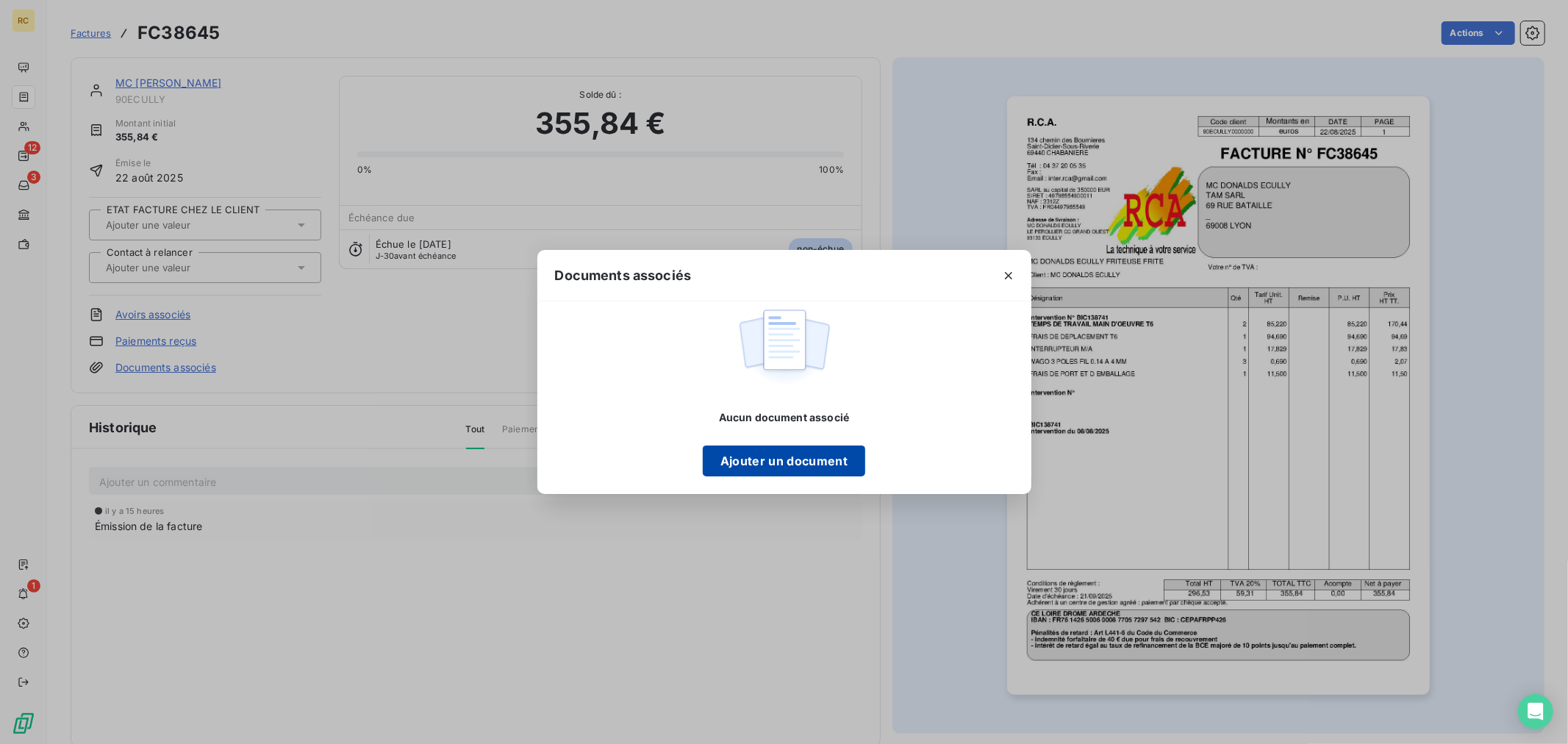
click at [750, 465] on button "Ajouter un document" at bounding box center [784, 461] width 163 height 31
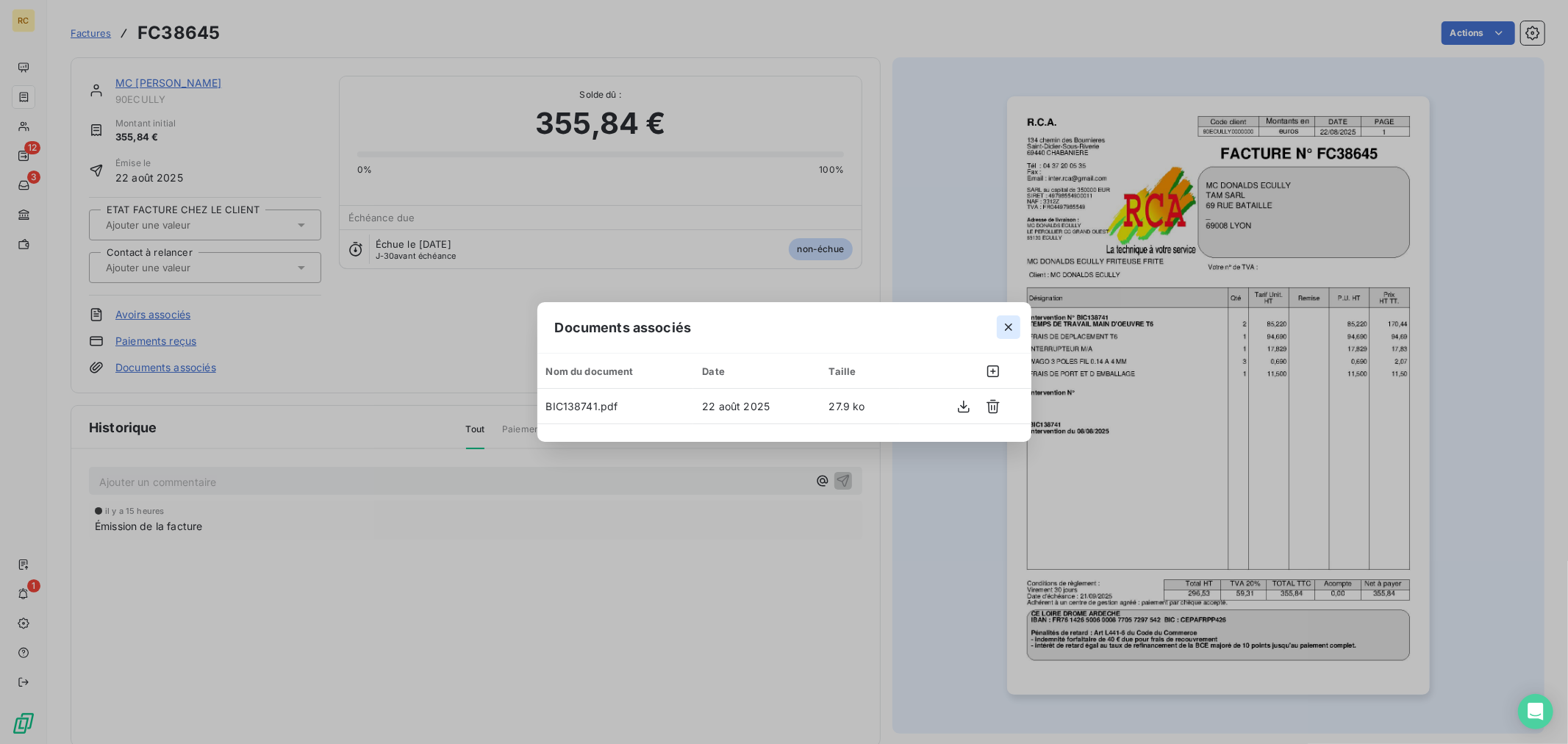
click at [1010, 331] on icon "button" at bounding box center [1009, 327] width 14 height 14
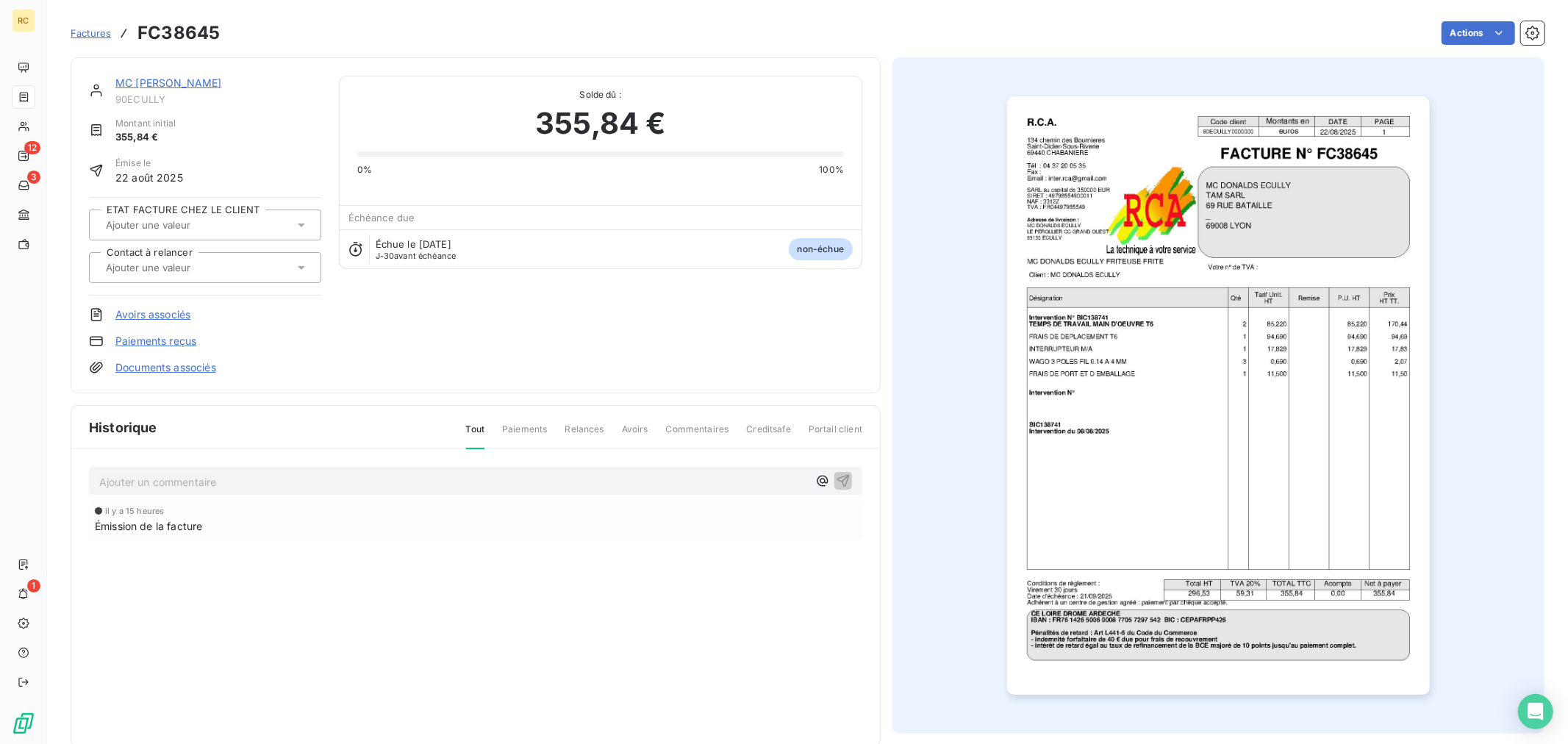
drag, startPoint x: 554, startPoint y: 439, endPoint x: 535, endPoint y: 416, distance: 29.8
click at [553, 438] on div "Tout Paiements Relances Avoirs Commentaires Creditsafe Portail client" at bounding box center [655, 435] width 414 height 25
click at [156, 76] on link "MC [PERSON_NAME]" at bounding box center [168, 83] width 106 height 13
